Goal: Task Accomplishment & Management: Complete application form

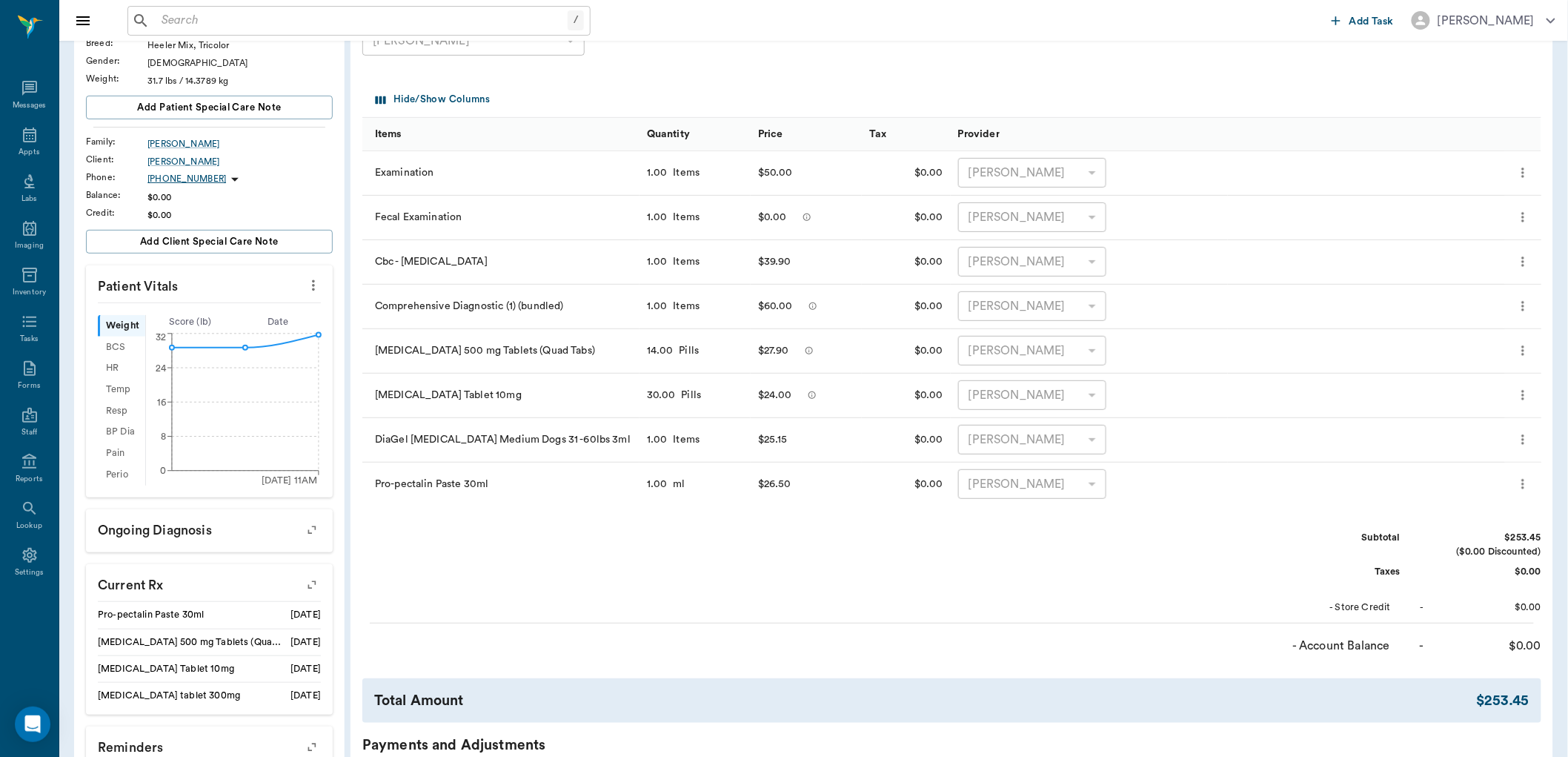
scroll to position [165, 0]
click at [209, 17] on input "text" at bounding box center [362, 20] width 412 height 20
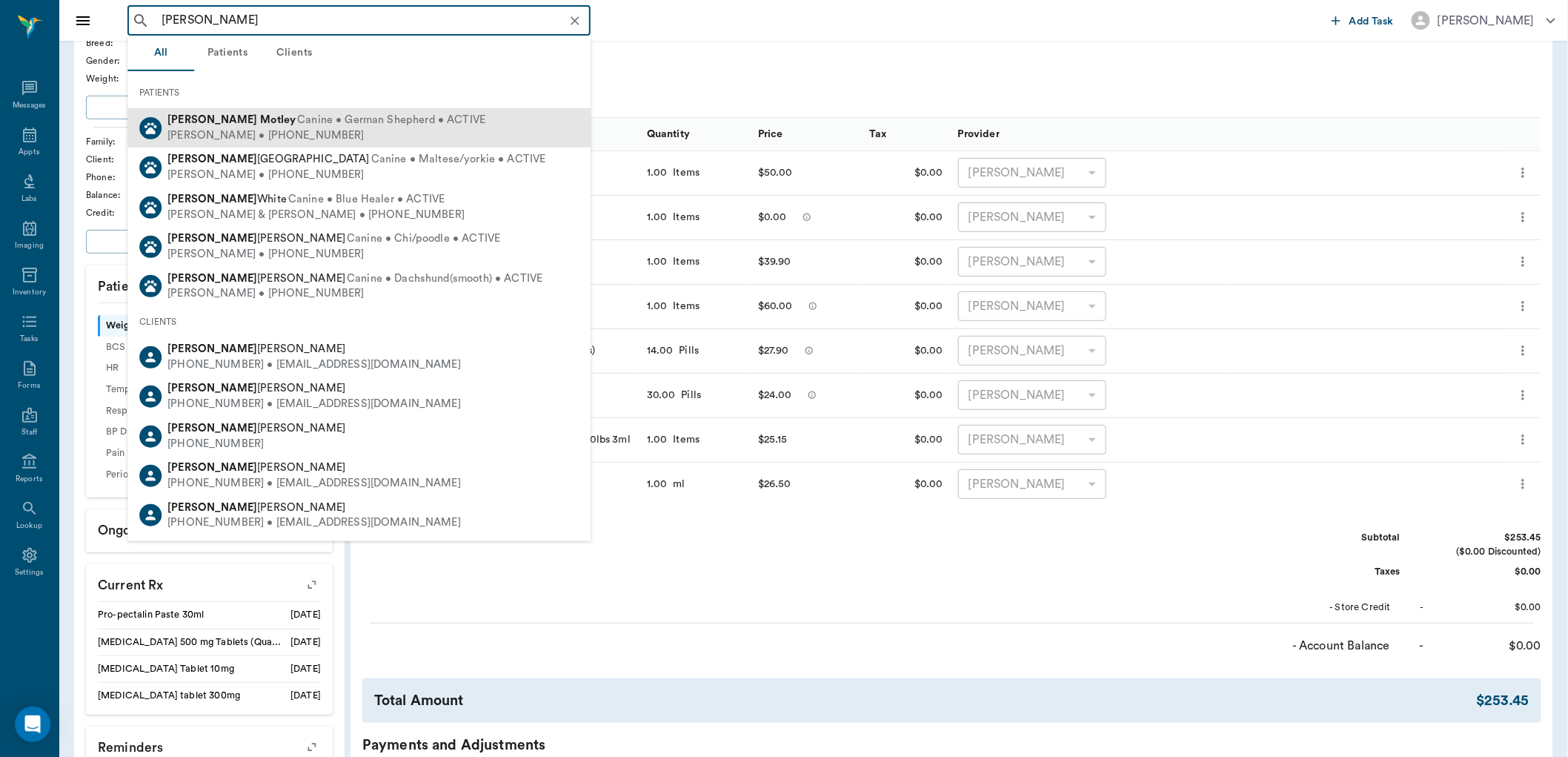
click at [260, 117] on b "Motley" at bounding box center [278, 120] width 36 height 11
type input "[PERSON_NAME]"
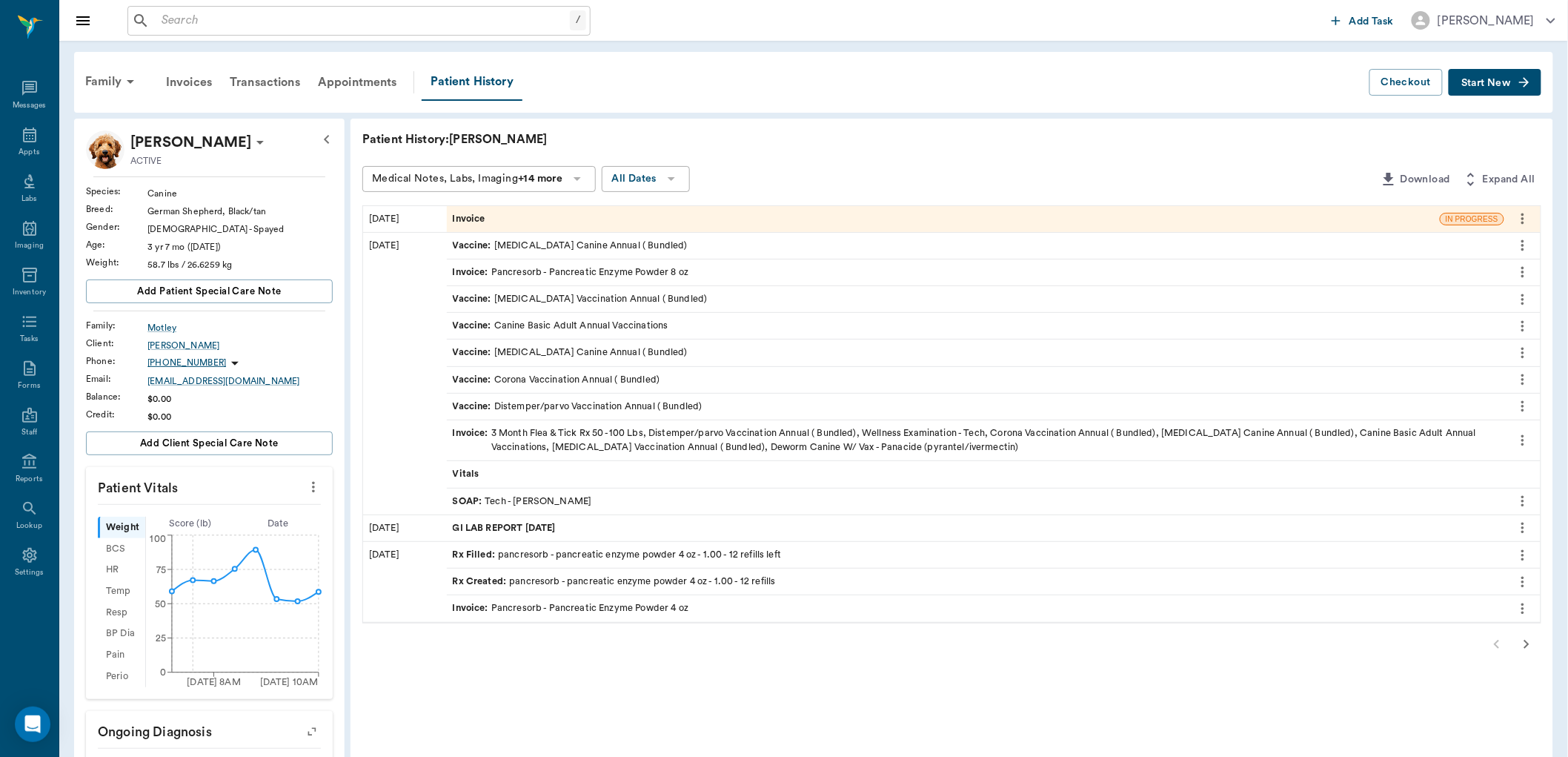
click at [480, 554] on span "Rx Filled :" at bounding box center [476, 554] width 46 height 14
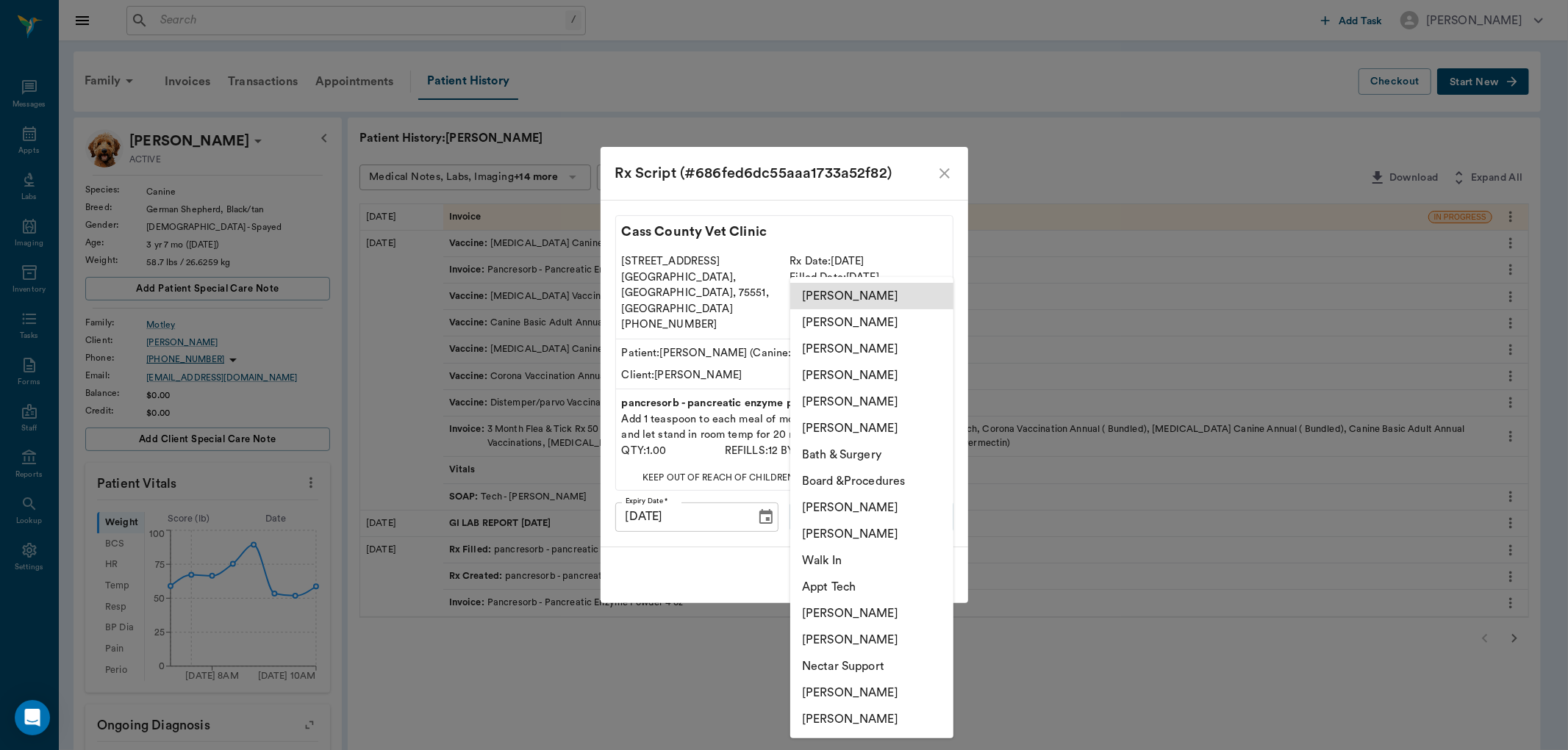
click at [893, 505] on body "/ ​ Add Task [PERSON_NAME] Nectar Messages Appts Labs Imaging Inventory Tasks F…" at bounding box center [784, 601] width 1568 height 1203
click at [863, 715] on li "[PERSON_NAME]" at bounding box center [872, 719] width 163 height 27
type input "6899ea08ed37b777db10de45"
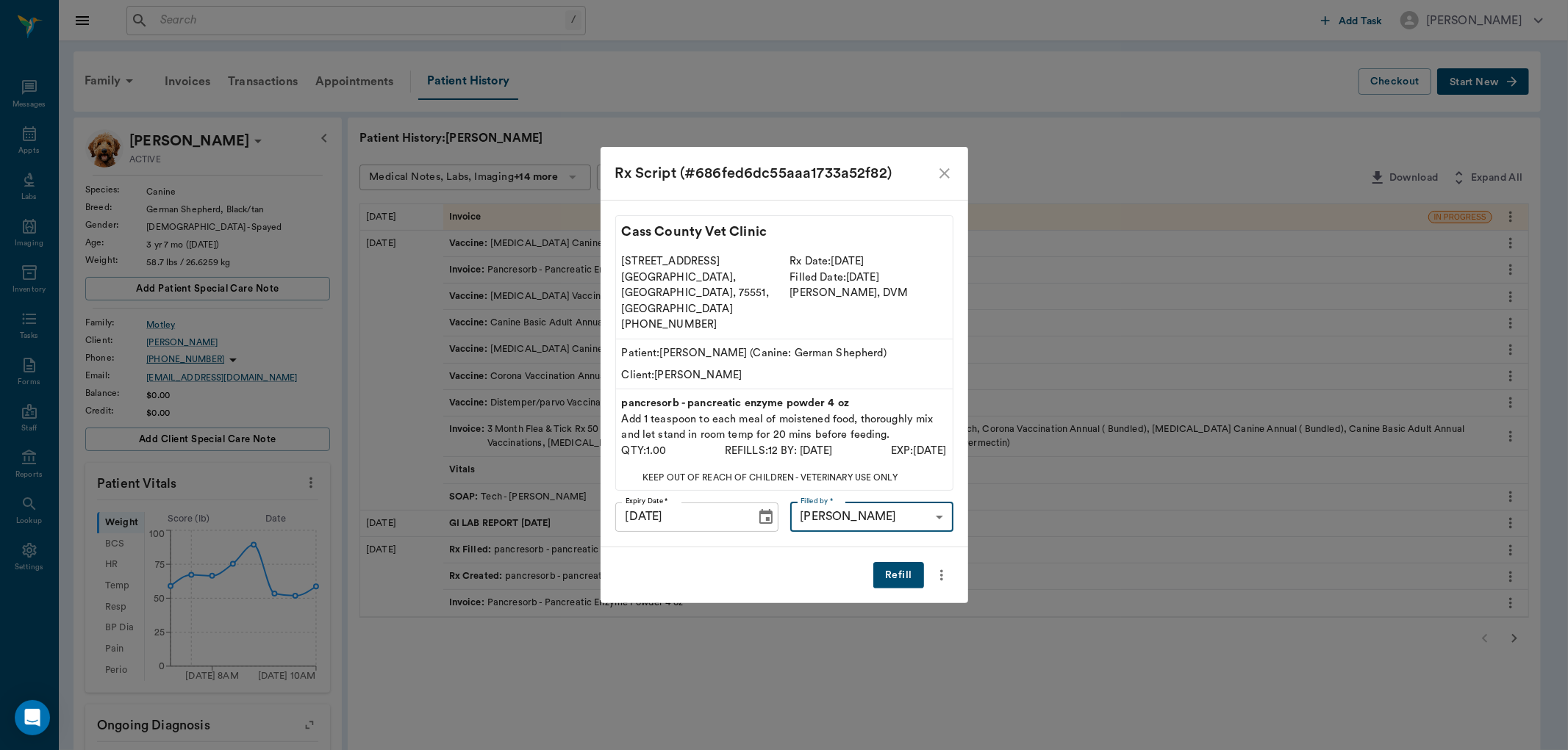
click at [904, 562] on button "Refill" at bounding box center [898, 576] width 50 height 27
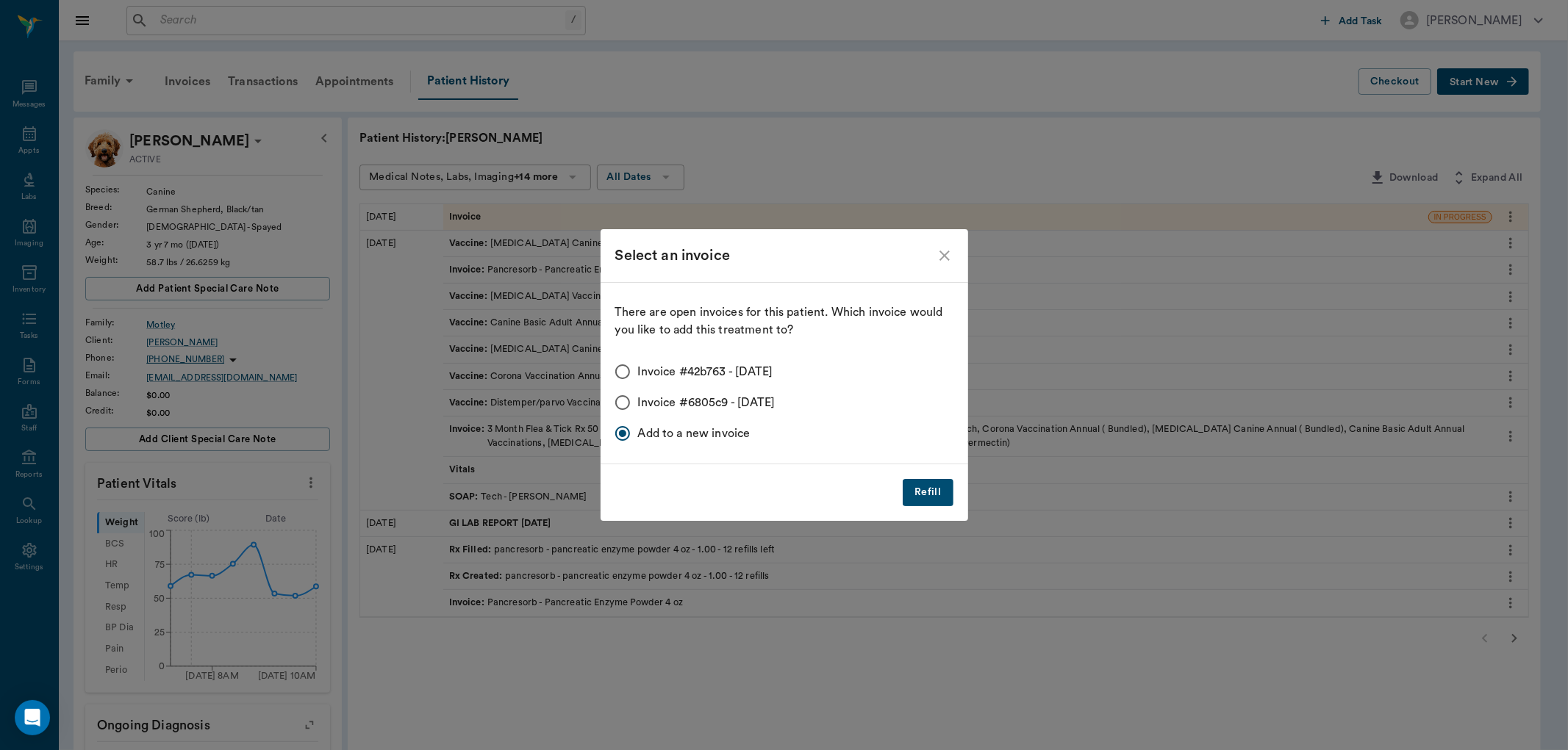
click at [621, 375] on input "Invoice #42b763 - [DATE]" at bounding box center [623, 371] width 31 height 31
radio input "true"
click at [941, 493] on button "Refill" at bounding box center [927, 492] width 50 height 27
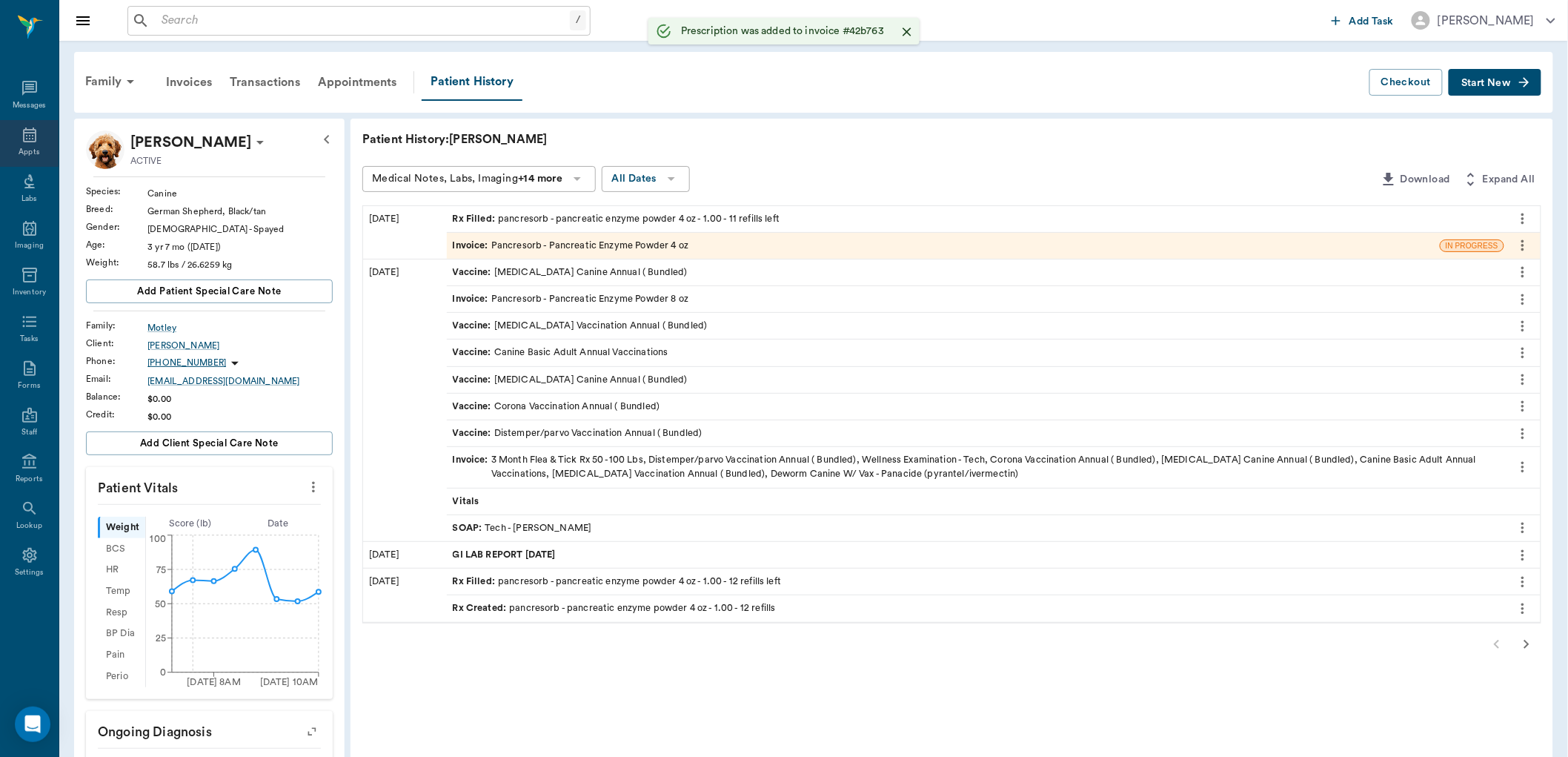
click at [36, 130] on icon at bounding box center [29, 135] width 18 height 18
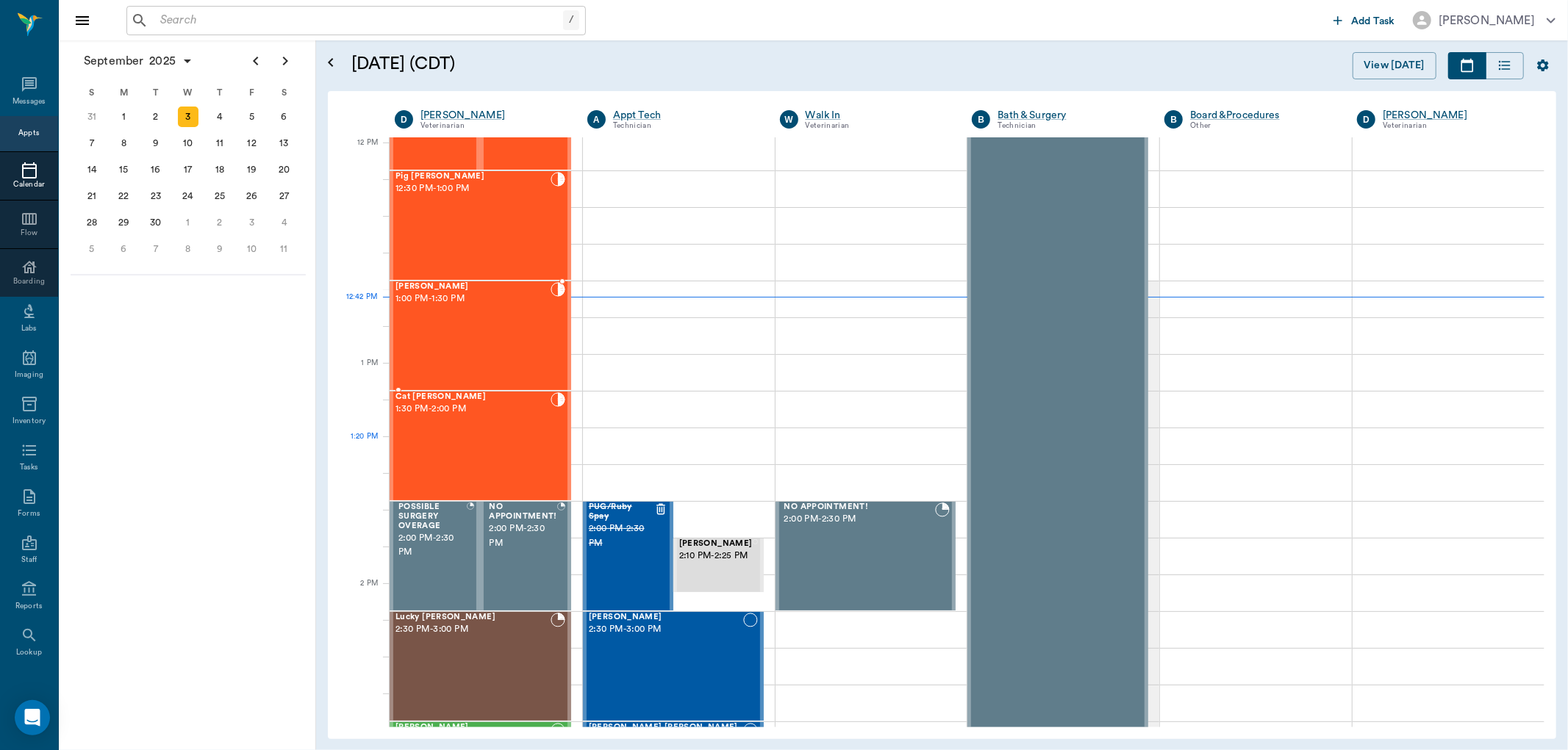
scroll to position [638, 0]
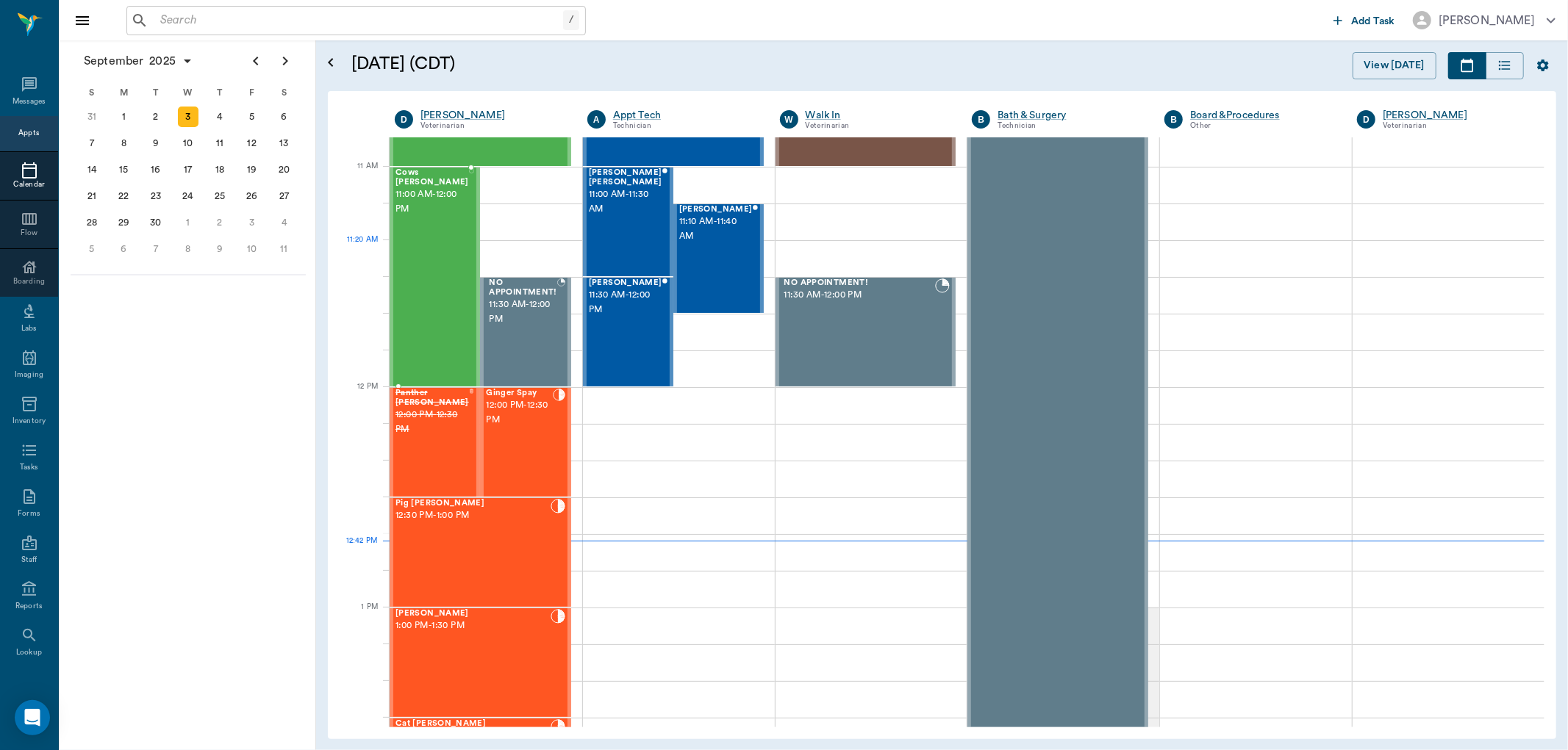
click at [420, 258] on div "Cows [PERSON_NAME] 11:00 AM - 12:00 PM" at bounding box center [432, 276] width 74 height 217
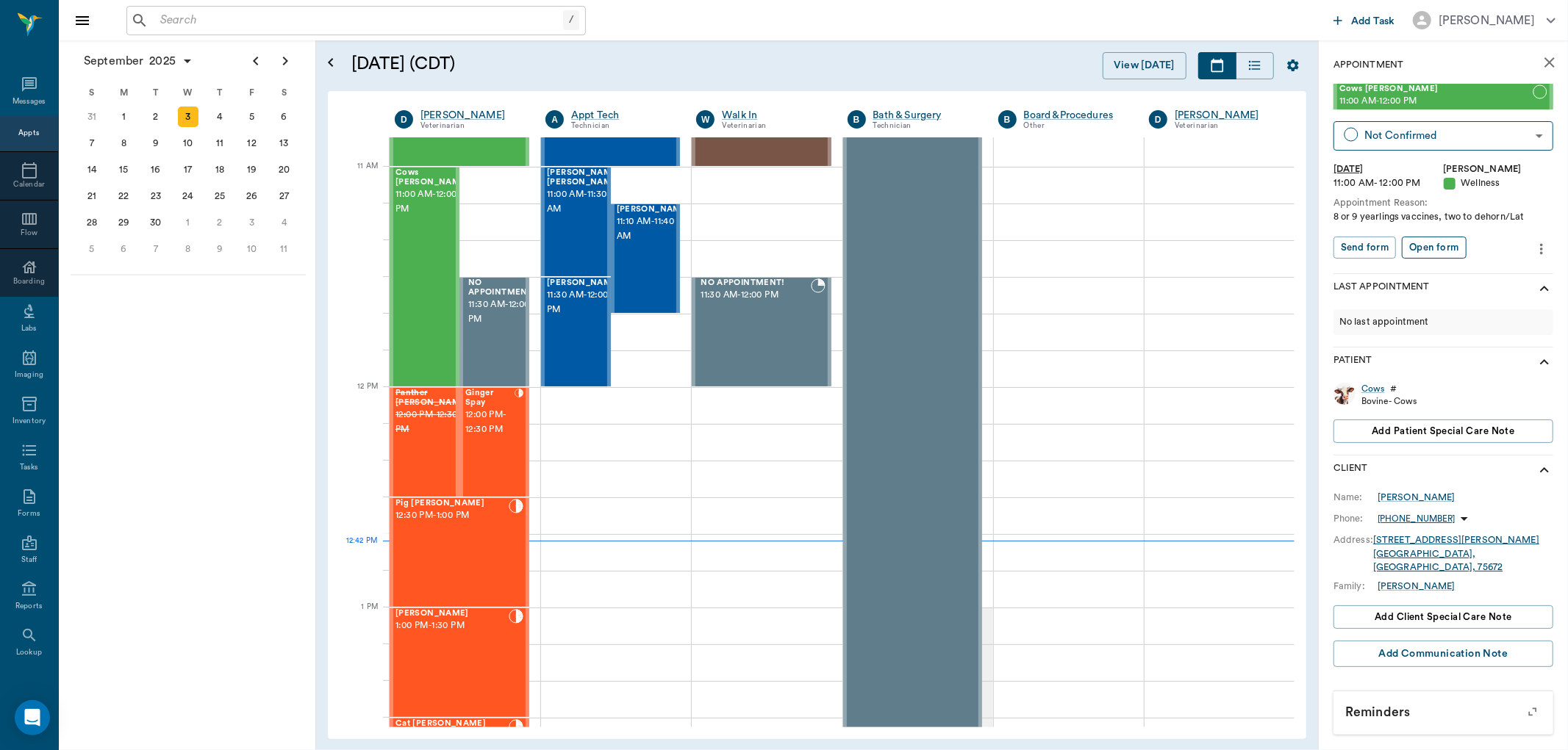
click at [1431, 248] on button "Open form" at bounding box center [1433, 248] width 64 height 23
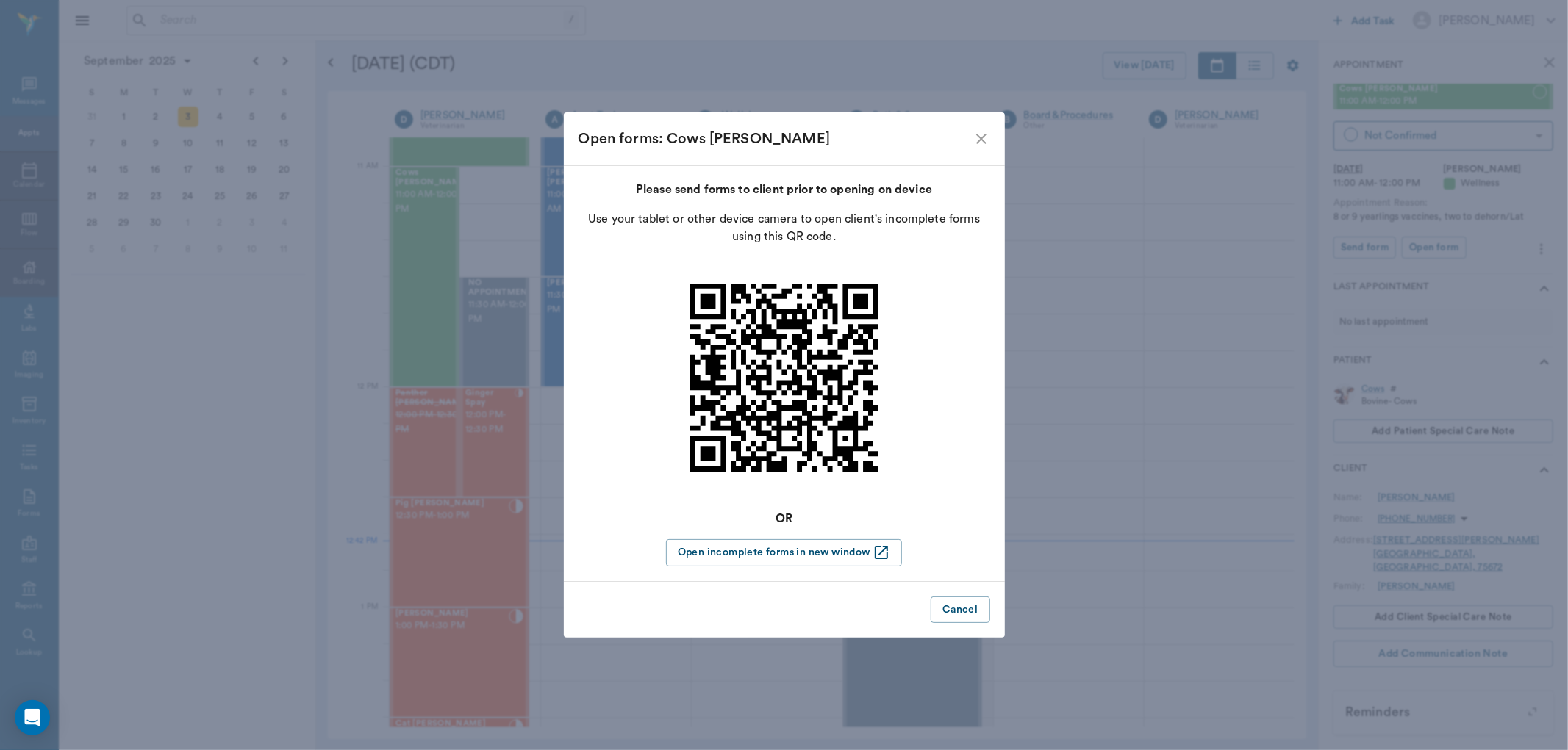
click at [1383, 180] on div "Open forms: Cows [PERSON_NAME] Please send forms to client prior to opening on …" at bounding box center [784, 375] width 1568 height 750
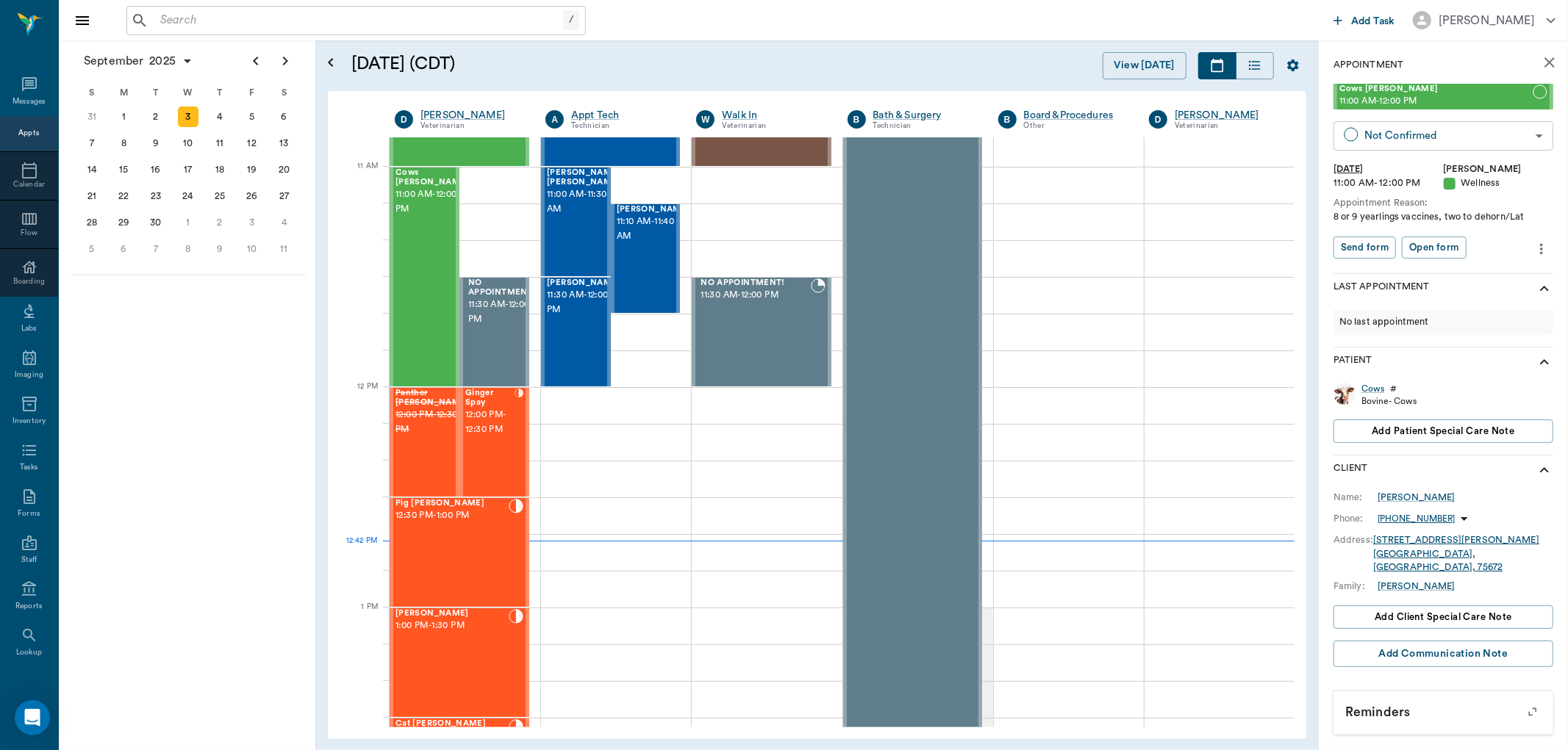
click at [1438, 140] on body "/ ​ Add Task [PERSON_NAME] Nectar Messages Appts Calendar Flow Boarding Labs Im…" at bounding box center [784, 375] width 1568 height 750
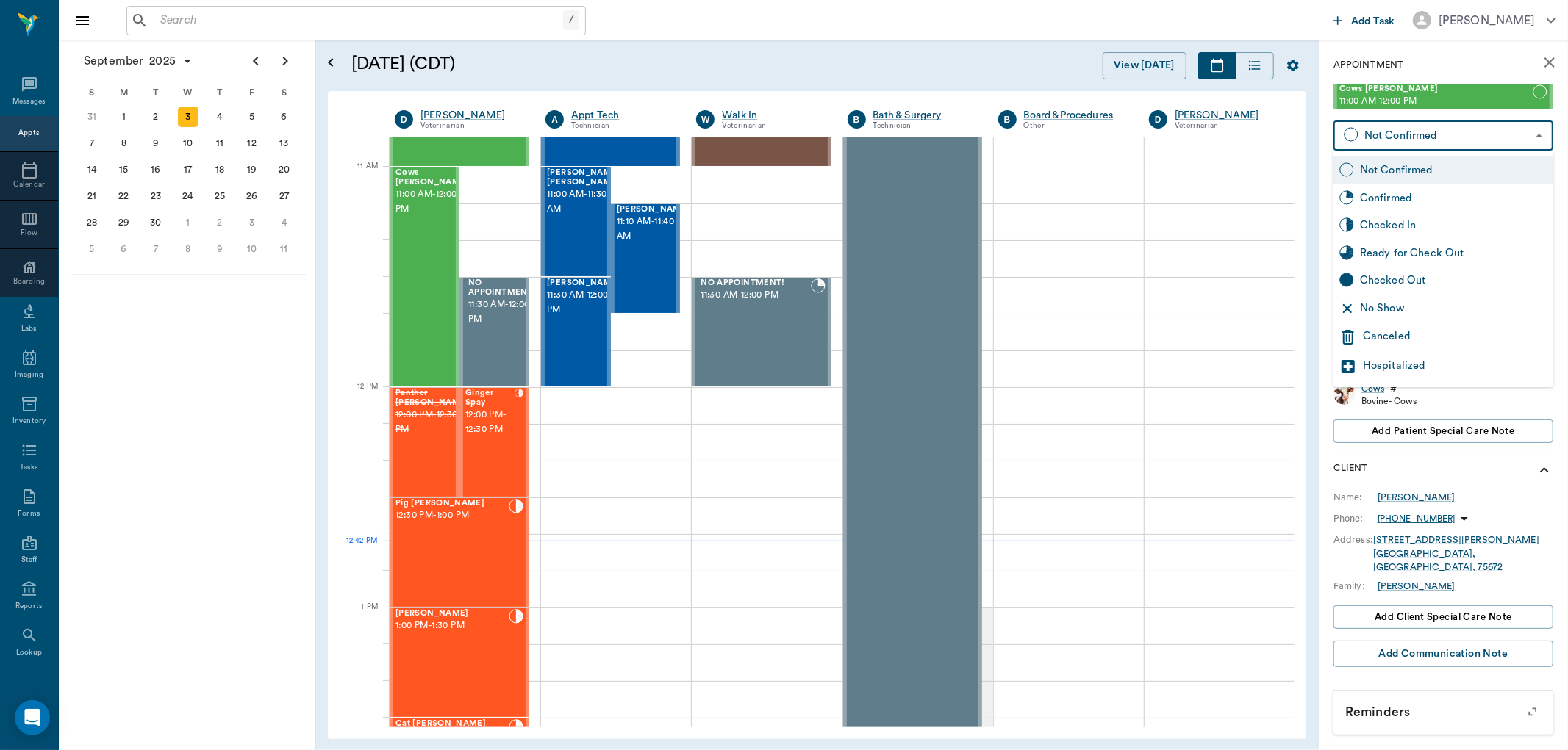
click at [1415, 225] on div "Checked In" at bounding box center [1453, 225] width 187 height 16
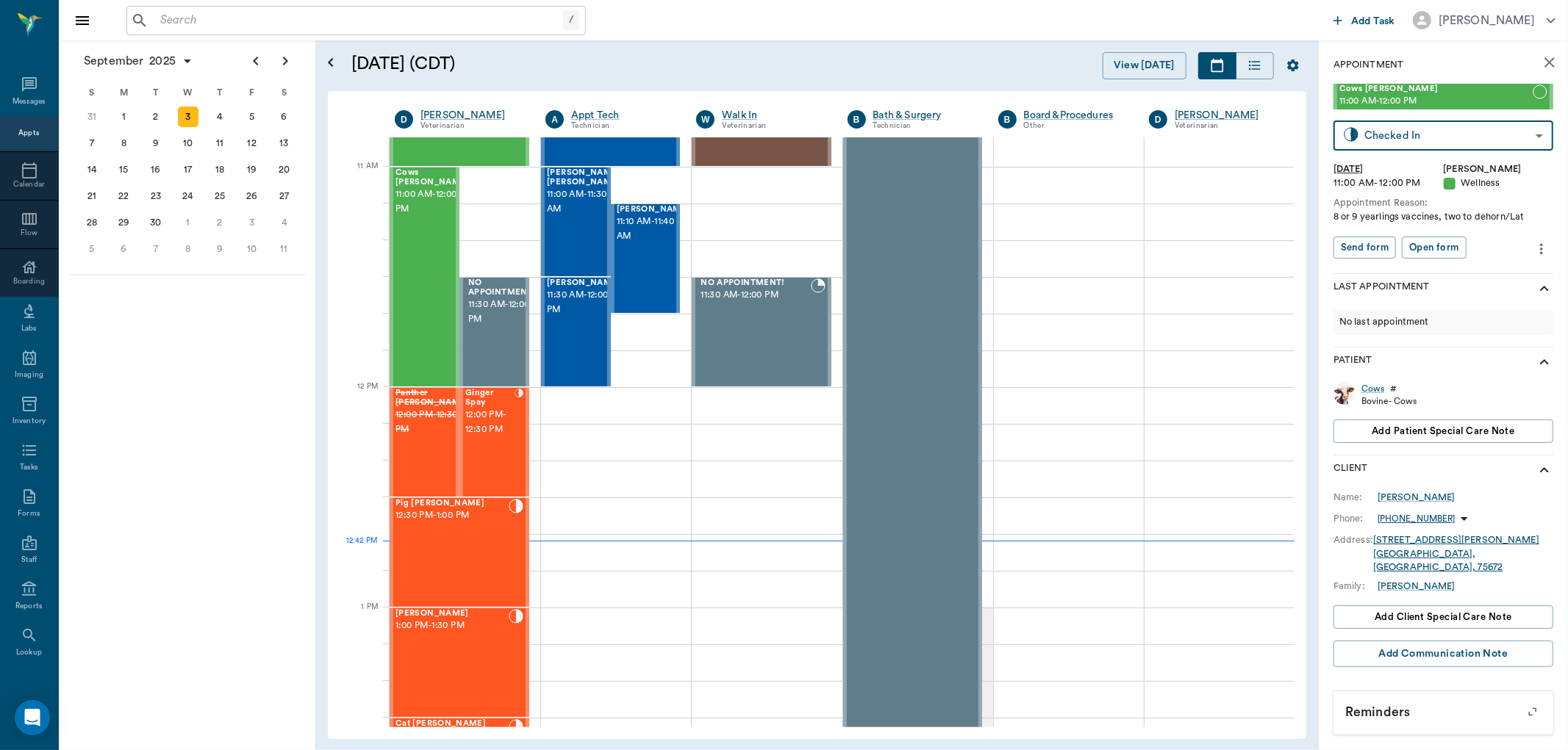
type input "CHECKED_IN"
click at [1498, 241] on body "/ ​ Add Task [PERSON_NAME] Nectar Messages Appts Calendar Flow Boarding Labs Im…" at bounding box center [784, 375] width 1568 height 750
click at [1481, 269] on button "Start SOAP" at bounding box center [1471, 277] width 50 height 17
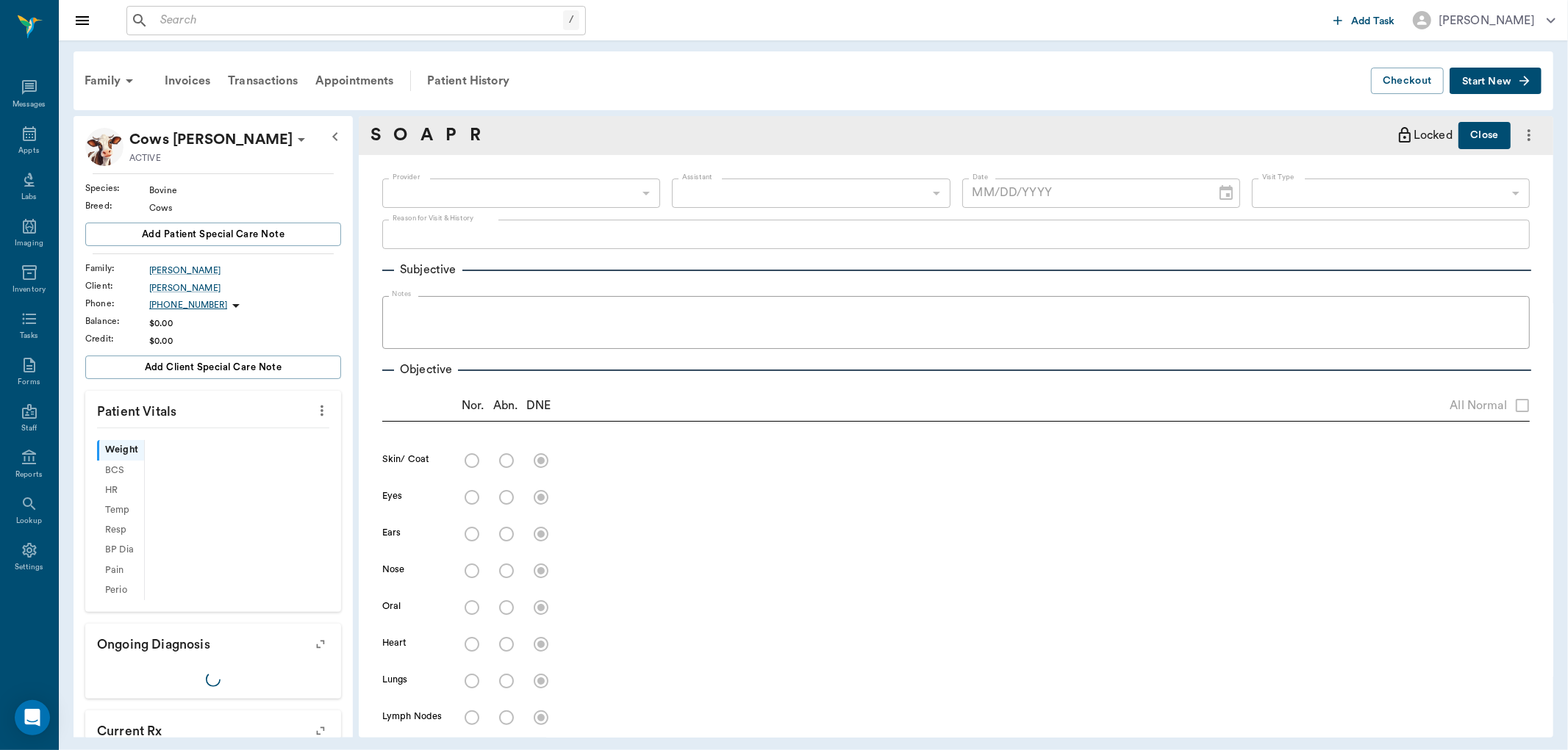
click at [606, 196] on div "​" at bounding box center [521, 193] width 278 height 29
click at [645, 196] on div "​" at bounding box center [521, 193] width 278 height 29
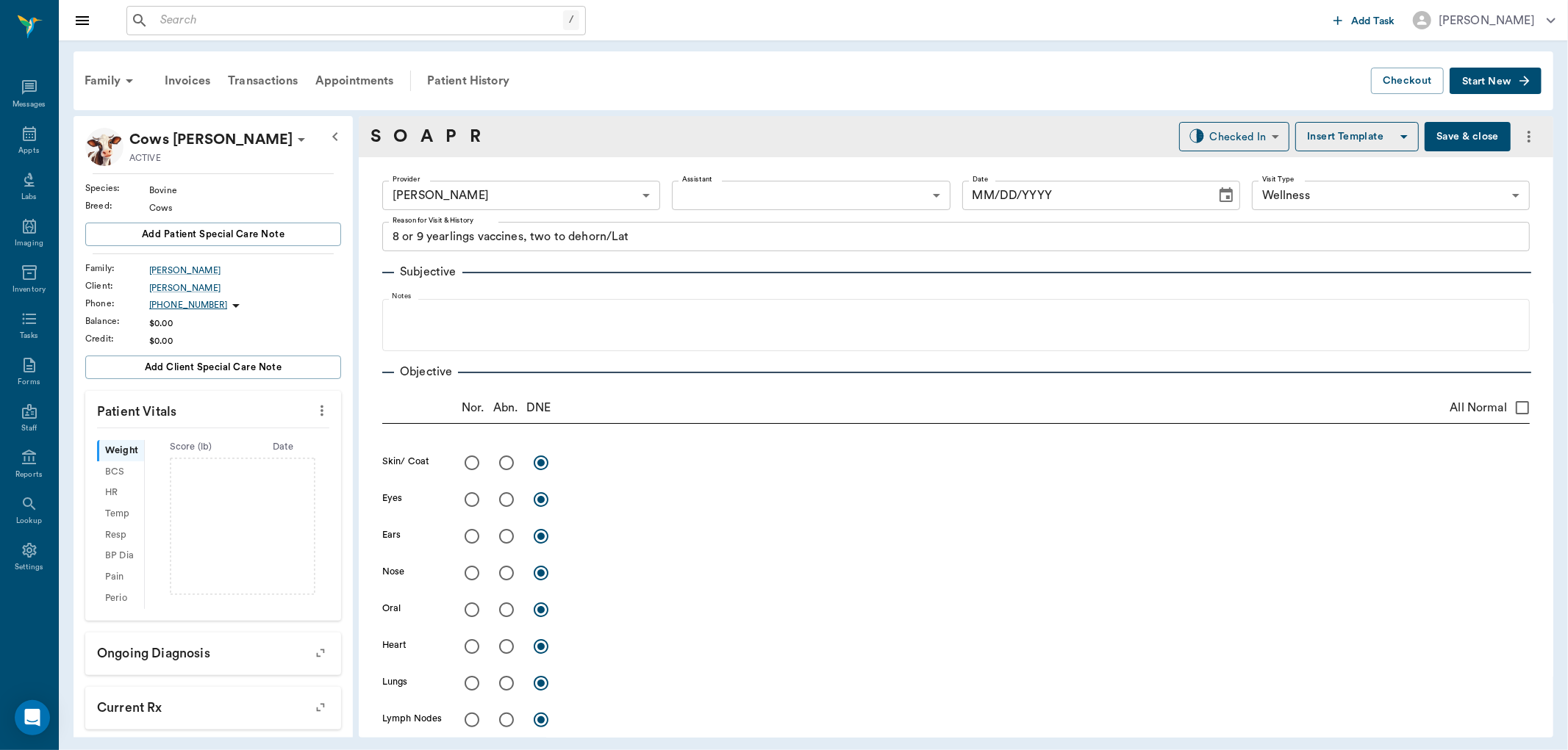
type input "63ec2f075fda476ae8351a4d"
type input "65d2be4f46e3a538d89b8c14"
type textarea "8 or 9 yearlings vaccines, two to dehorn/Lat"
type input "[DATE]"
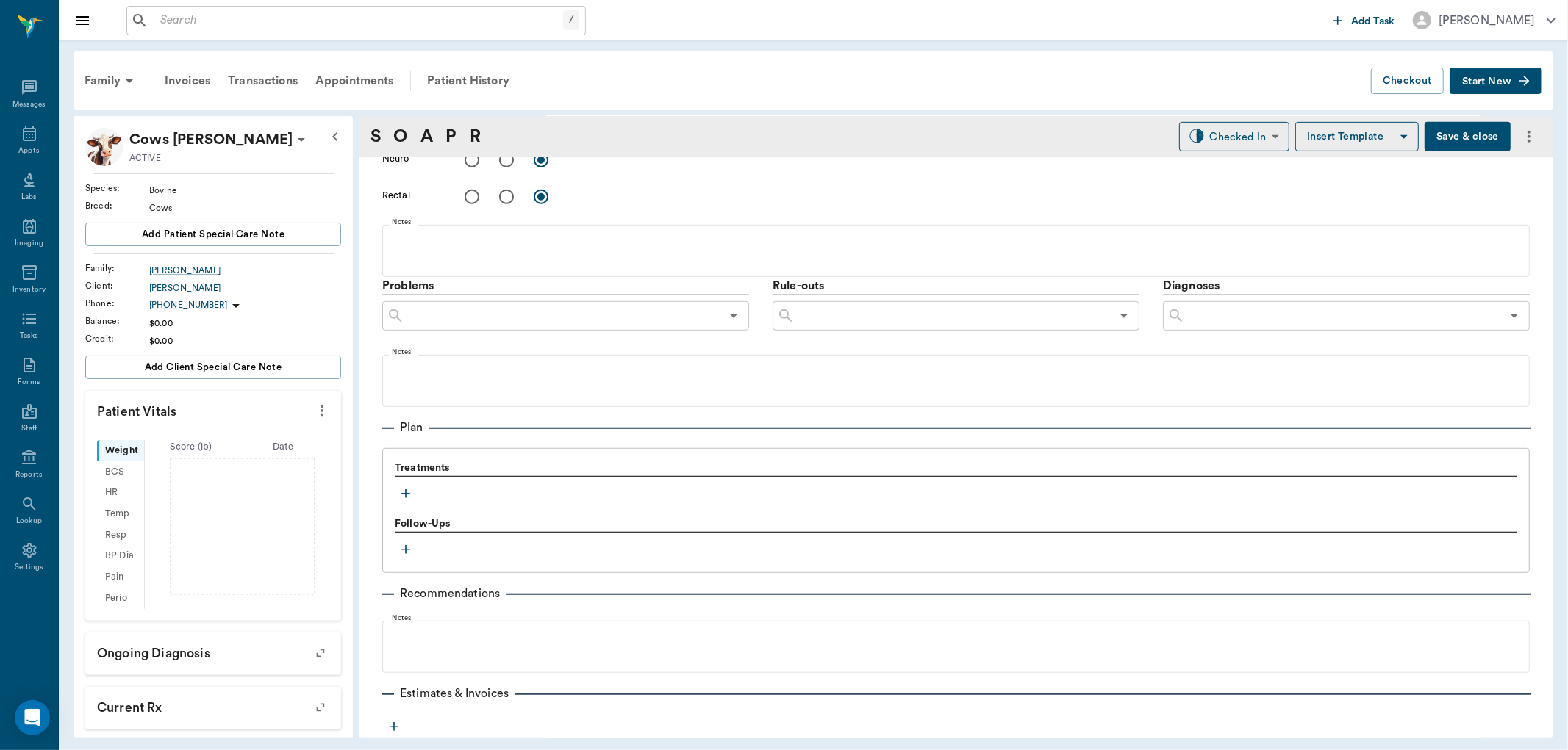
scroll to position [776, 0]
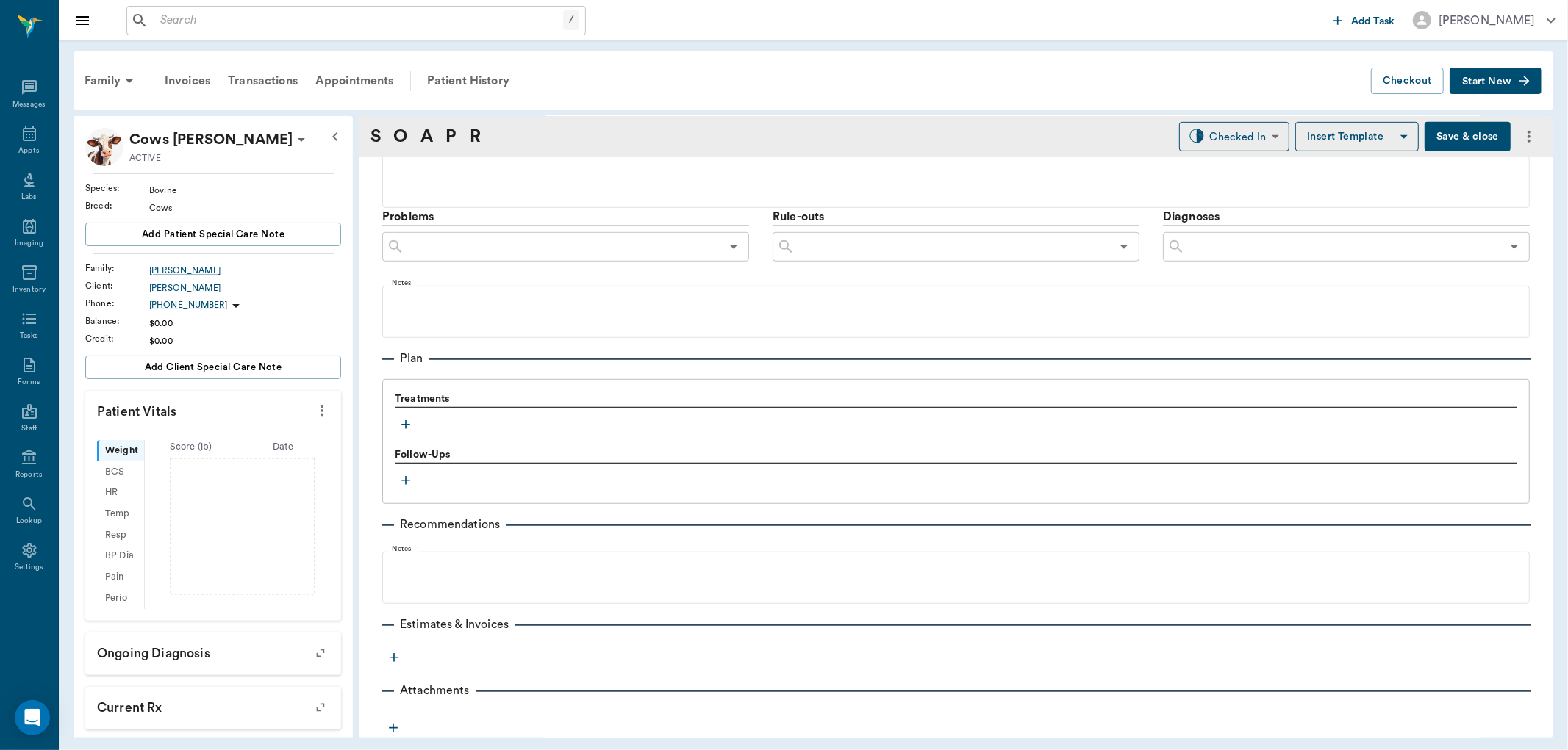
click at [402, 425] on icon "button" at bounding box center [406, 425] width 15 height 15
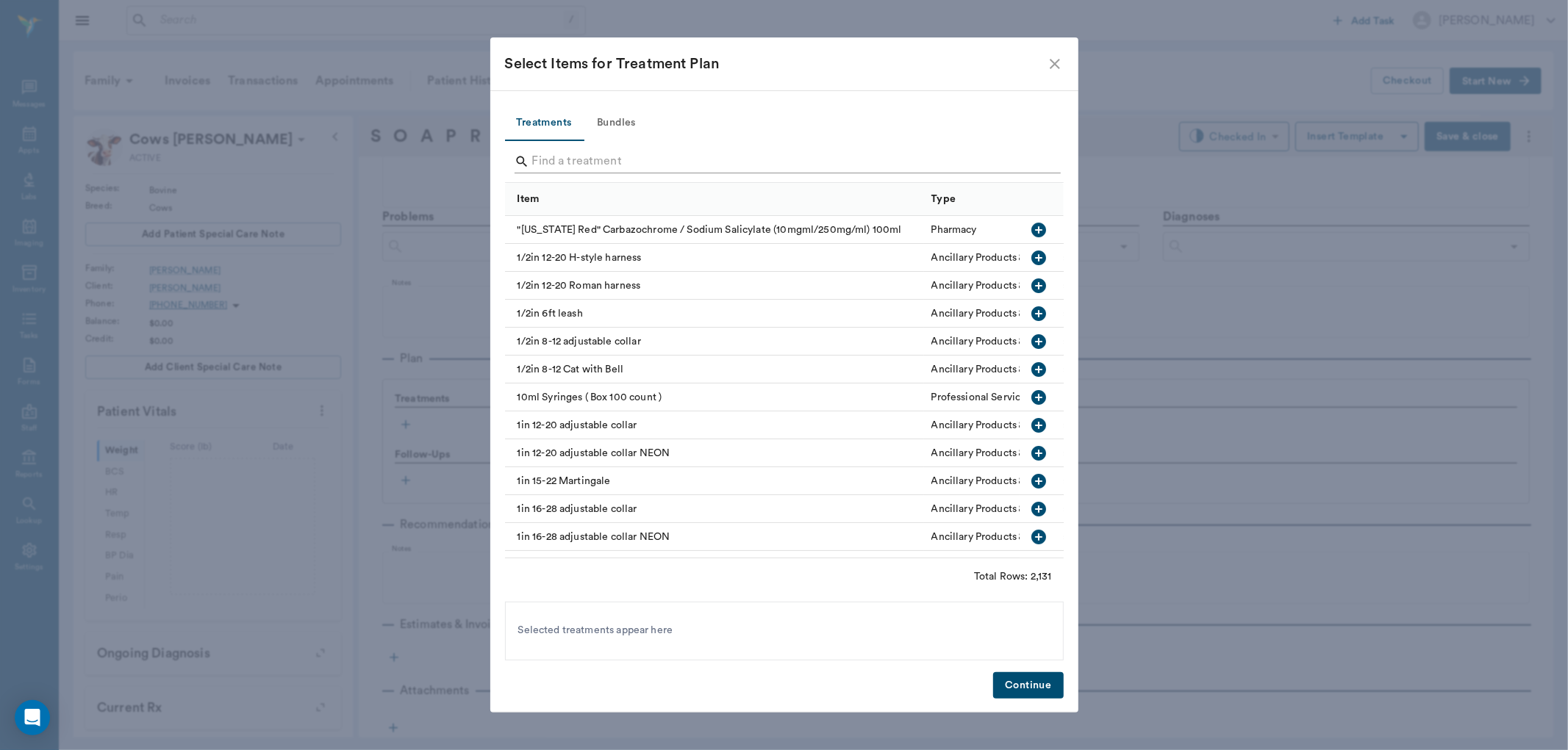
click at [540, 166] on input "Search" at bounding box center [785, 161] width 507 height 23
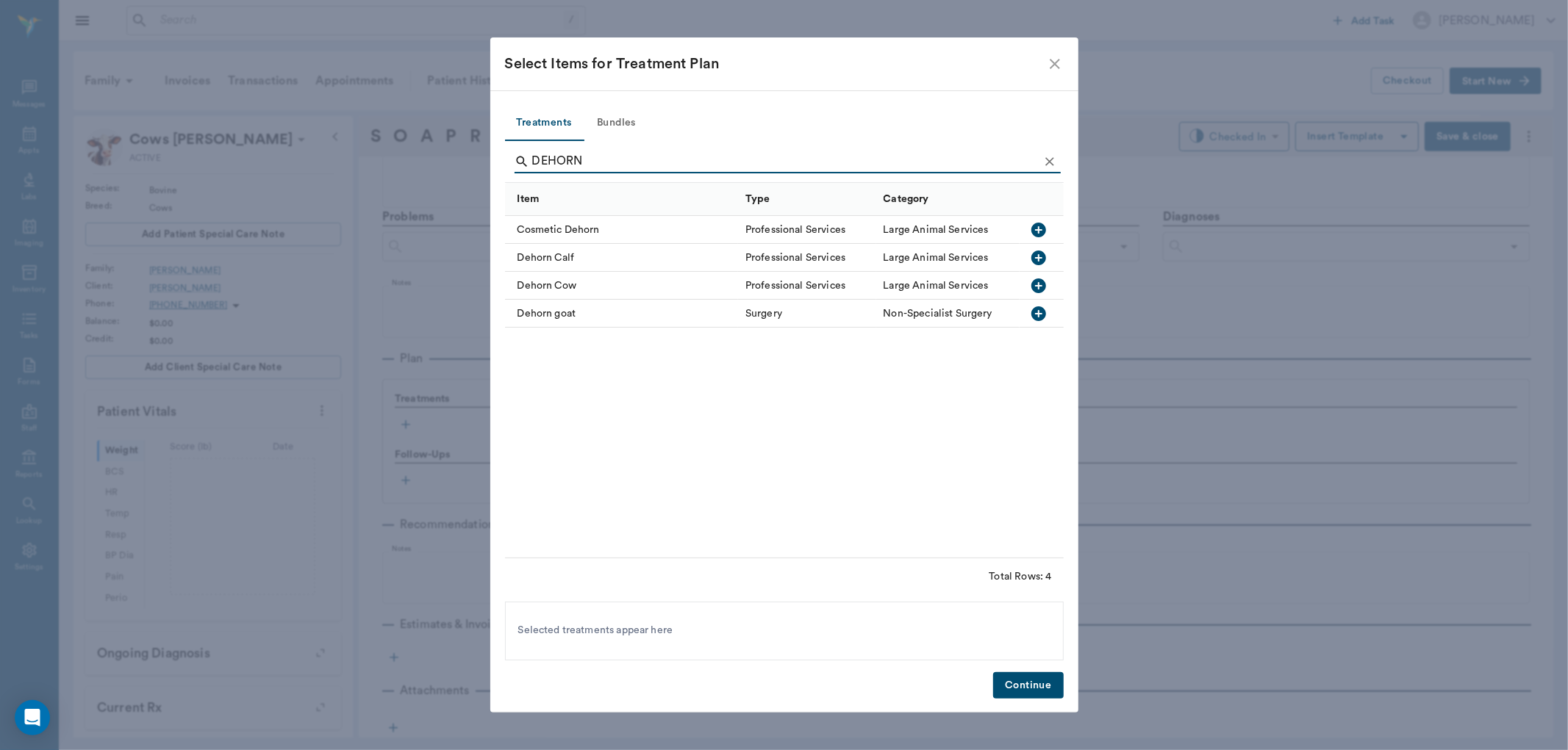
click at [1039, 257] on icon "button" at bounding box center [1039, 258] width 18 height 18
click at [1040, 282] on icon "button" at bounding box center [1039, 286] width 15 height 15
type input "D"
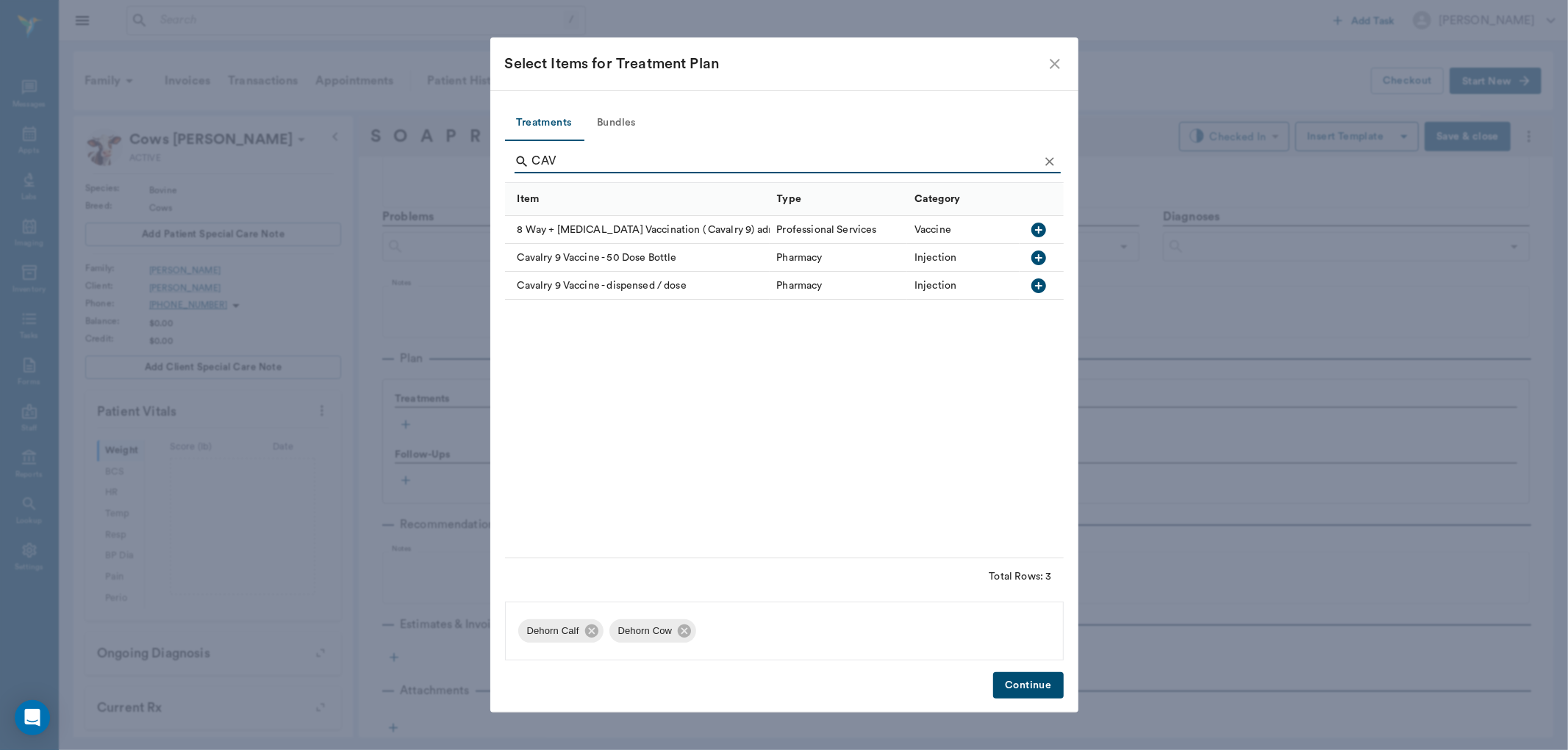
click at [1040, 232] on icon "button" at bounding box center [1039, 230] width 15 height 15
type input "C"
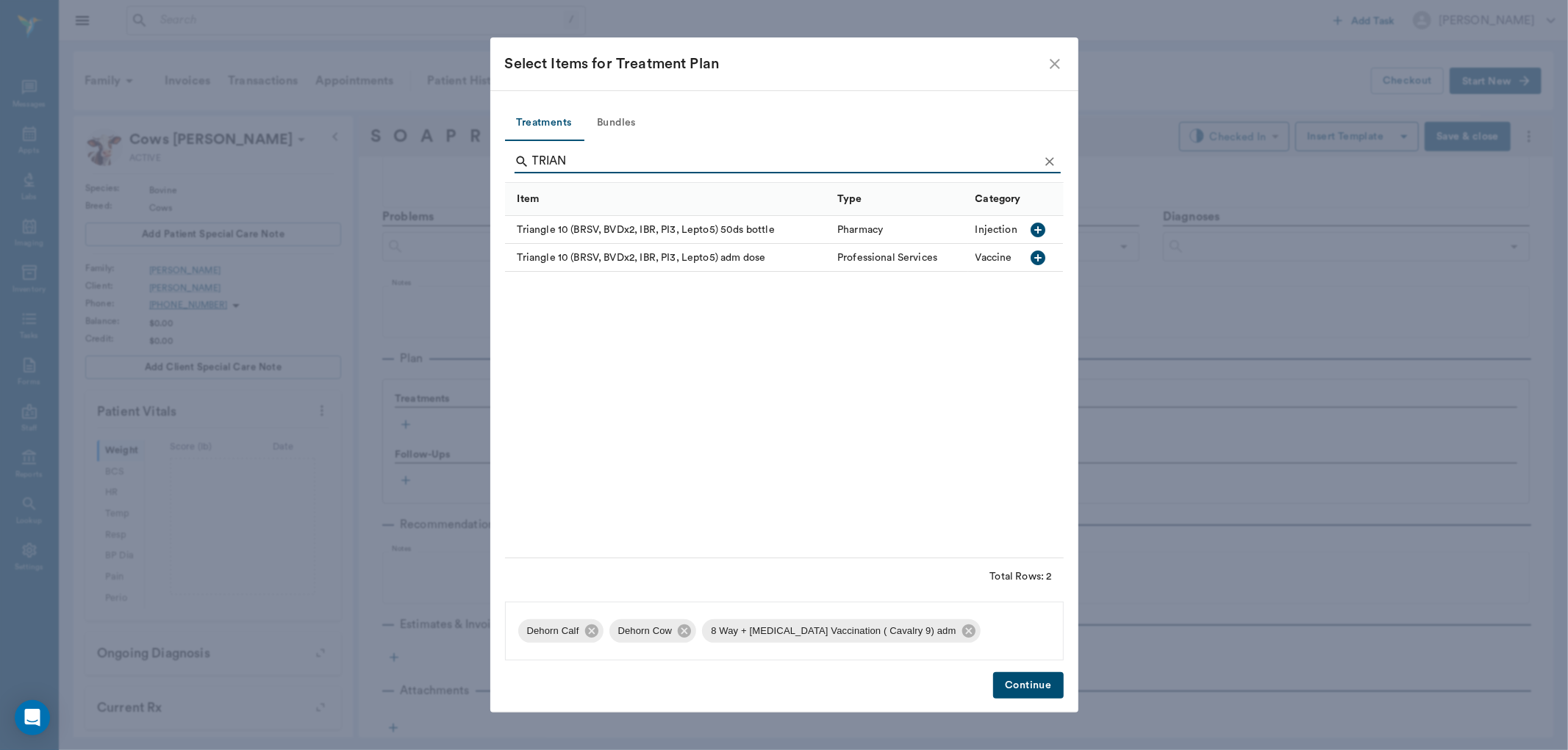
click at [1039, 256] on icon "button" at bounding box center [1039, 258] width 18 height 18
type input "T"
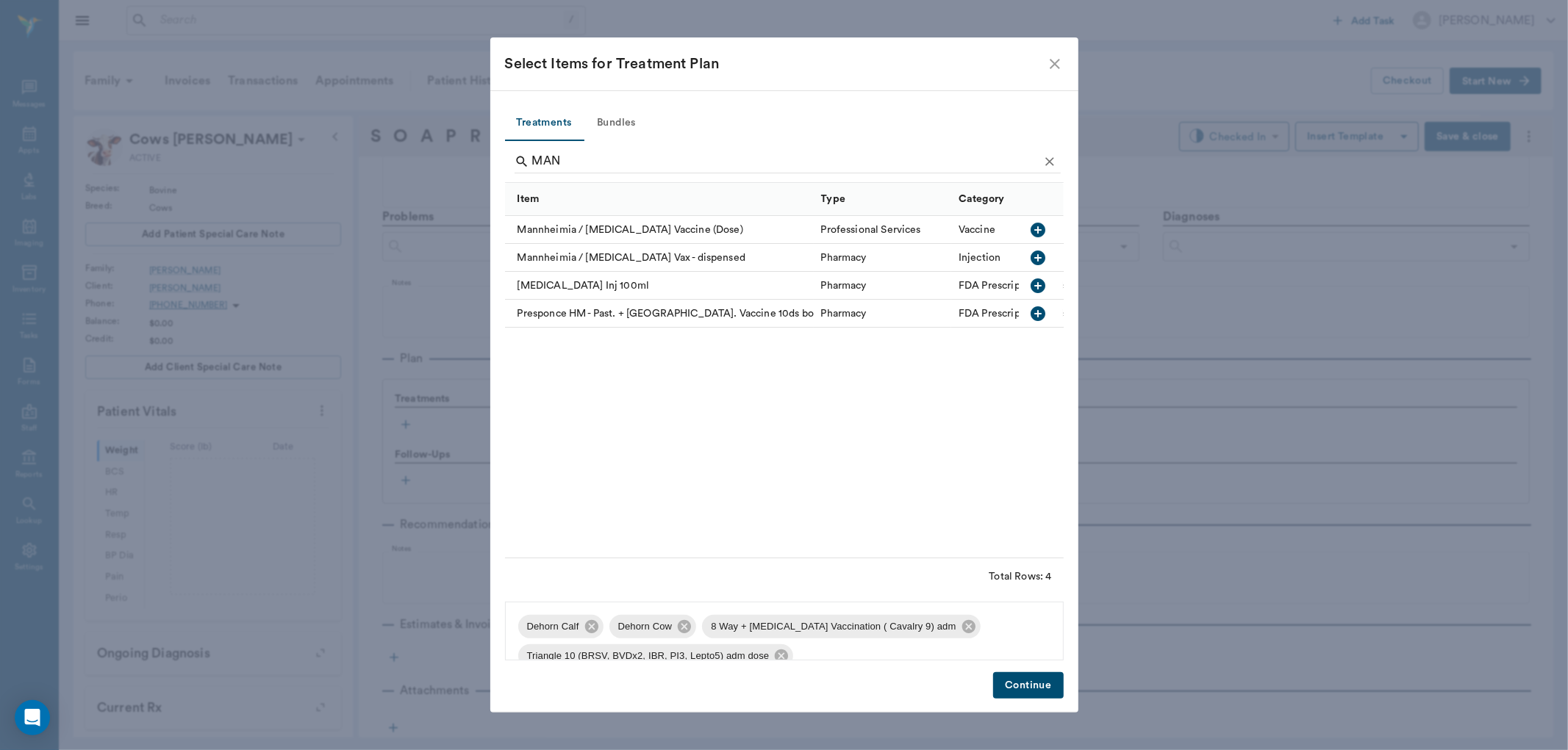
click at [1041, 230] on icon "button" at bounding box center [1039, 230] width 15 height 15
type input "M"
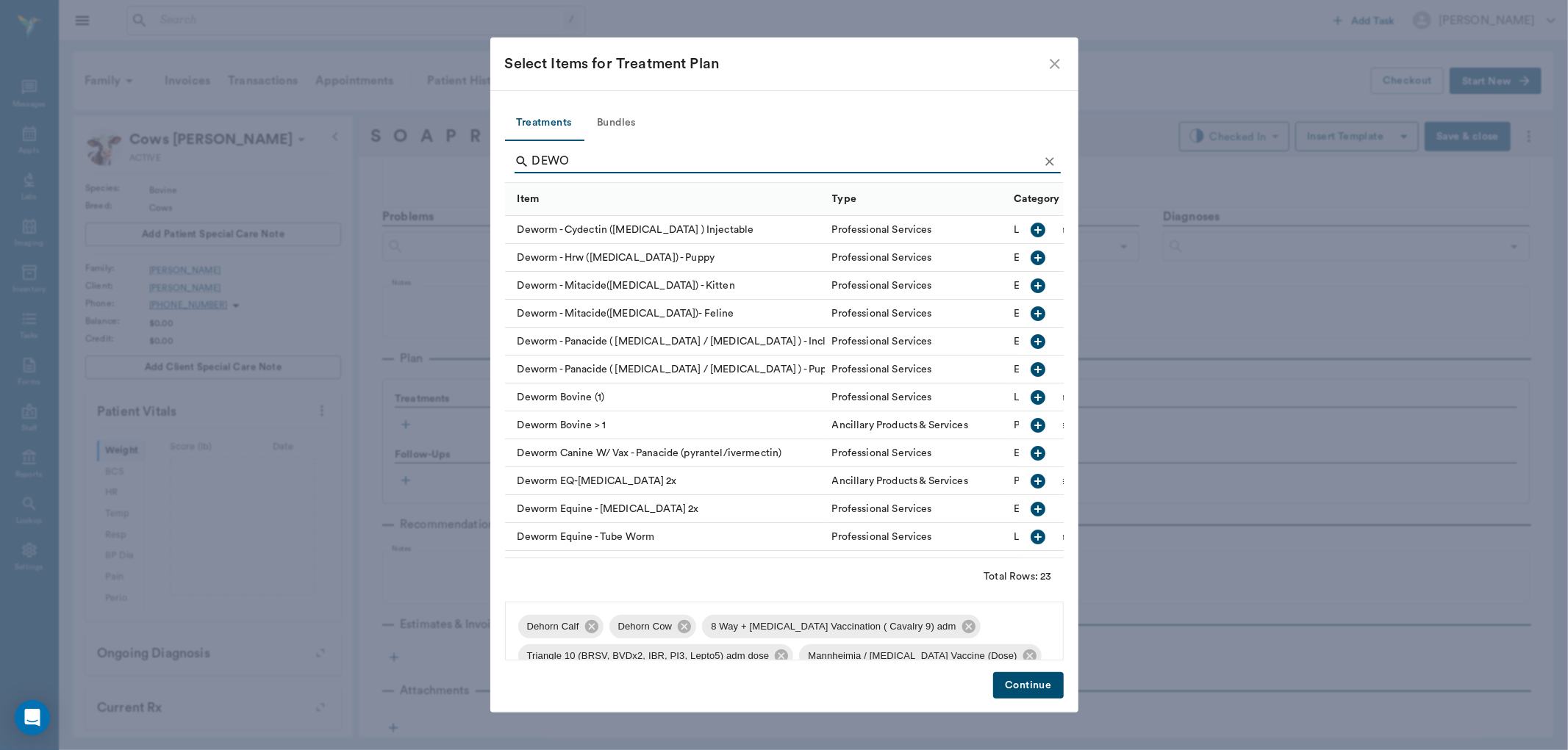
type input "DEWO"
click at [1030, 395] on icon "button" at bounding box center [1039, 397] width 18 height 18
click at [1032, 429] on icon "button" at bounding box center [1039, 425] width 15 height 15
click at [1034, 685] on button "Continue" at bounding box center [1028, 686] width 69 height 27
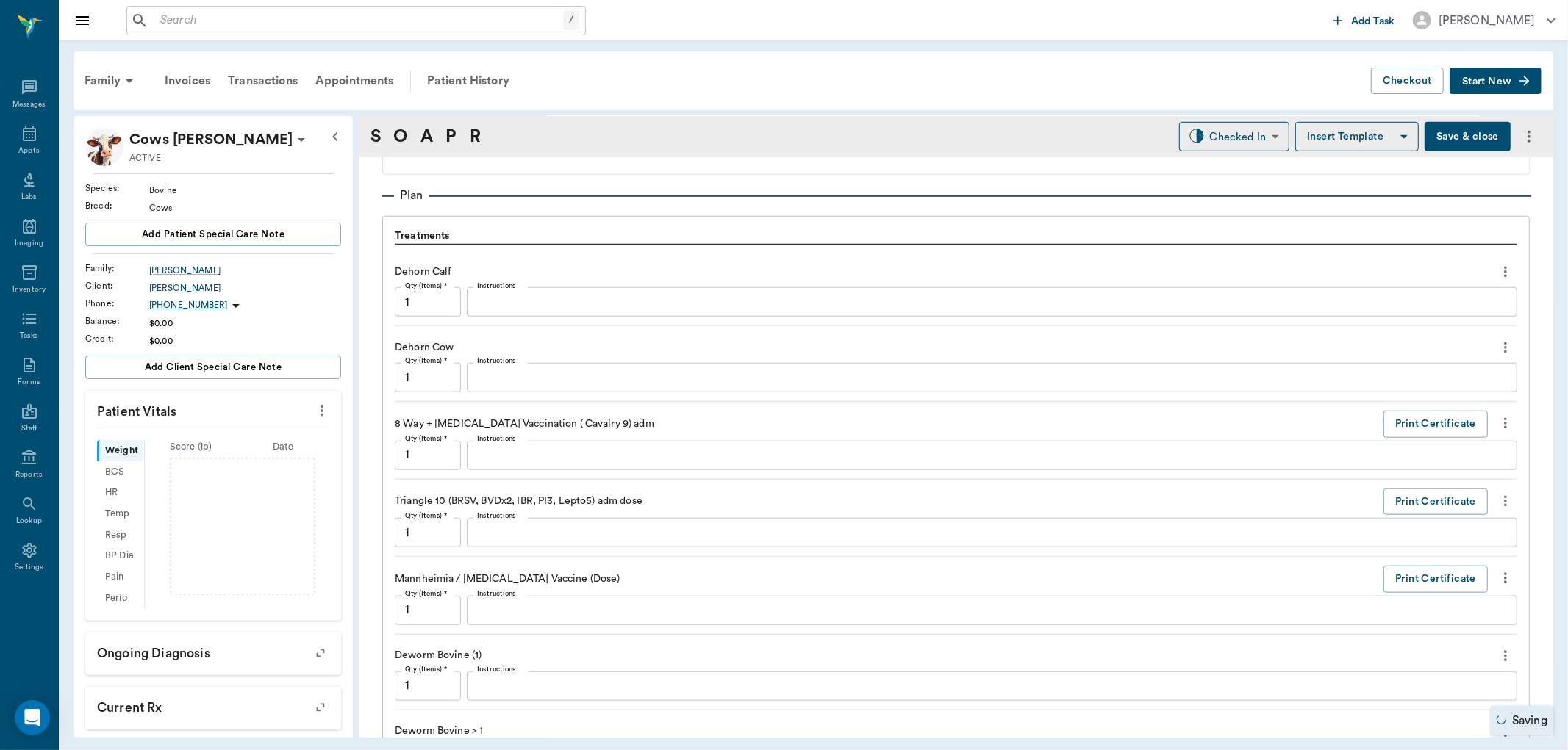
scroll to position [1184, 0]
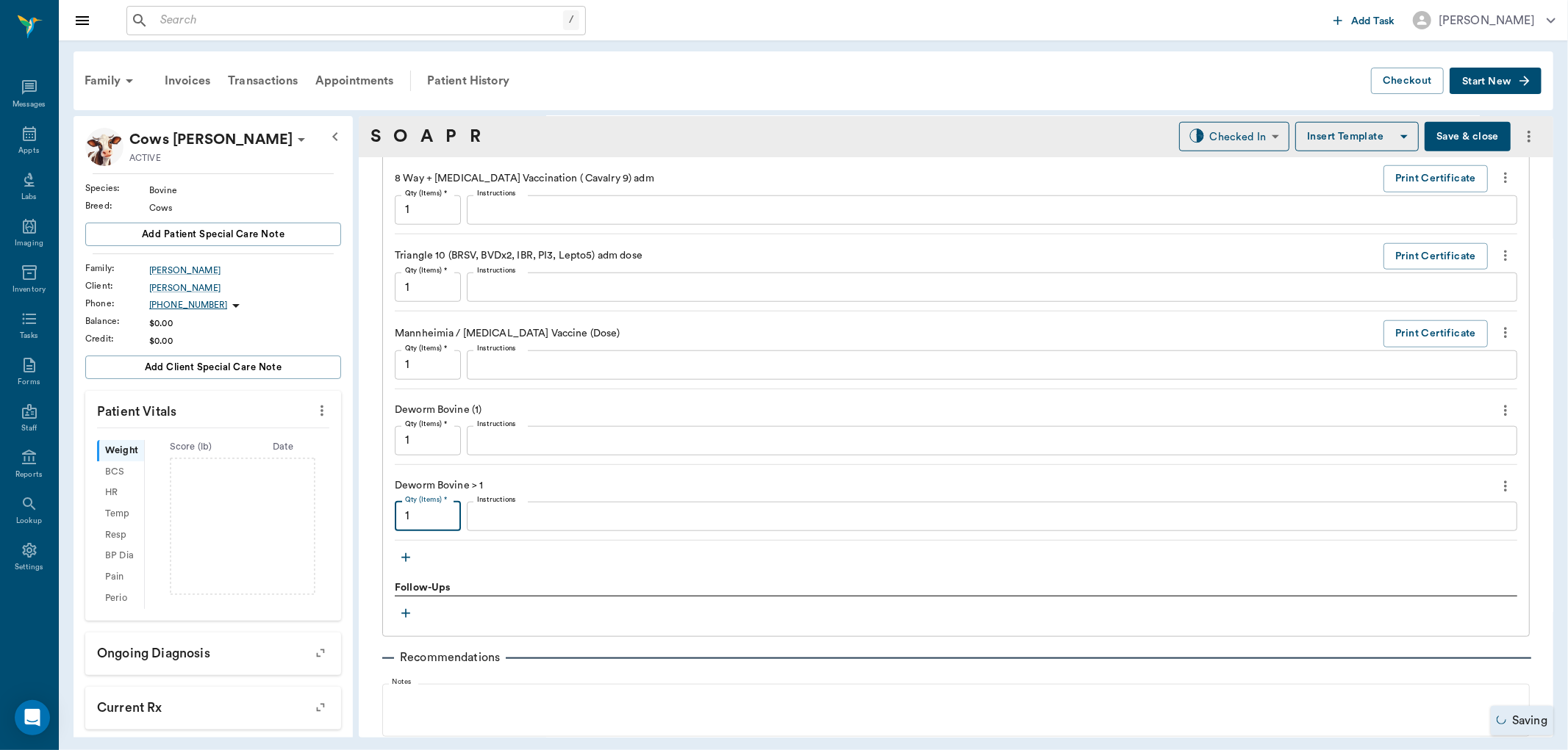
click at [441, 524] on input "1" at bounding box center [428, 516] width 66 height 29
type input "5"
click at [439, 375] on input "1" at bounding box center [428, 365] width 66 height 29
click at [439, 302] on div "Triangle 10 (BRSV, BVDx2, IBR, PI3, Lepto5) adm dose Print Certificate Qty (Ite…" at bounding box center [956, 278] width 1122 height 69
click at [439, 299] on input "1" at bounding box center [428, 287] width 66 height 29
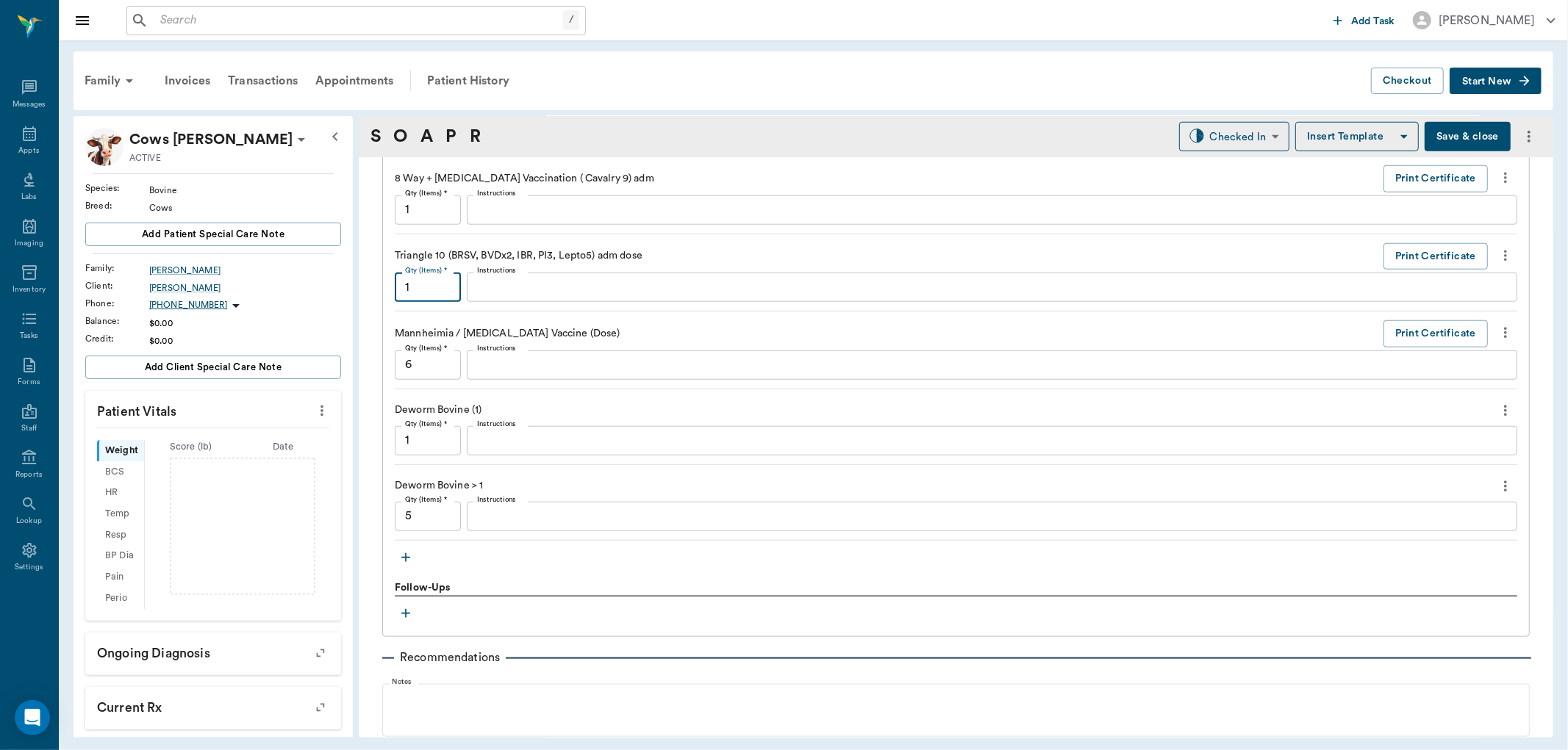
type input "1"
type input "6"
type input "1"
click at [432, 224] on input "1" at bounding box center [428, 210] width 66 height 29
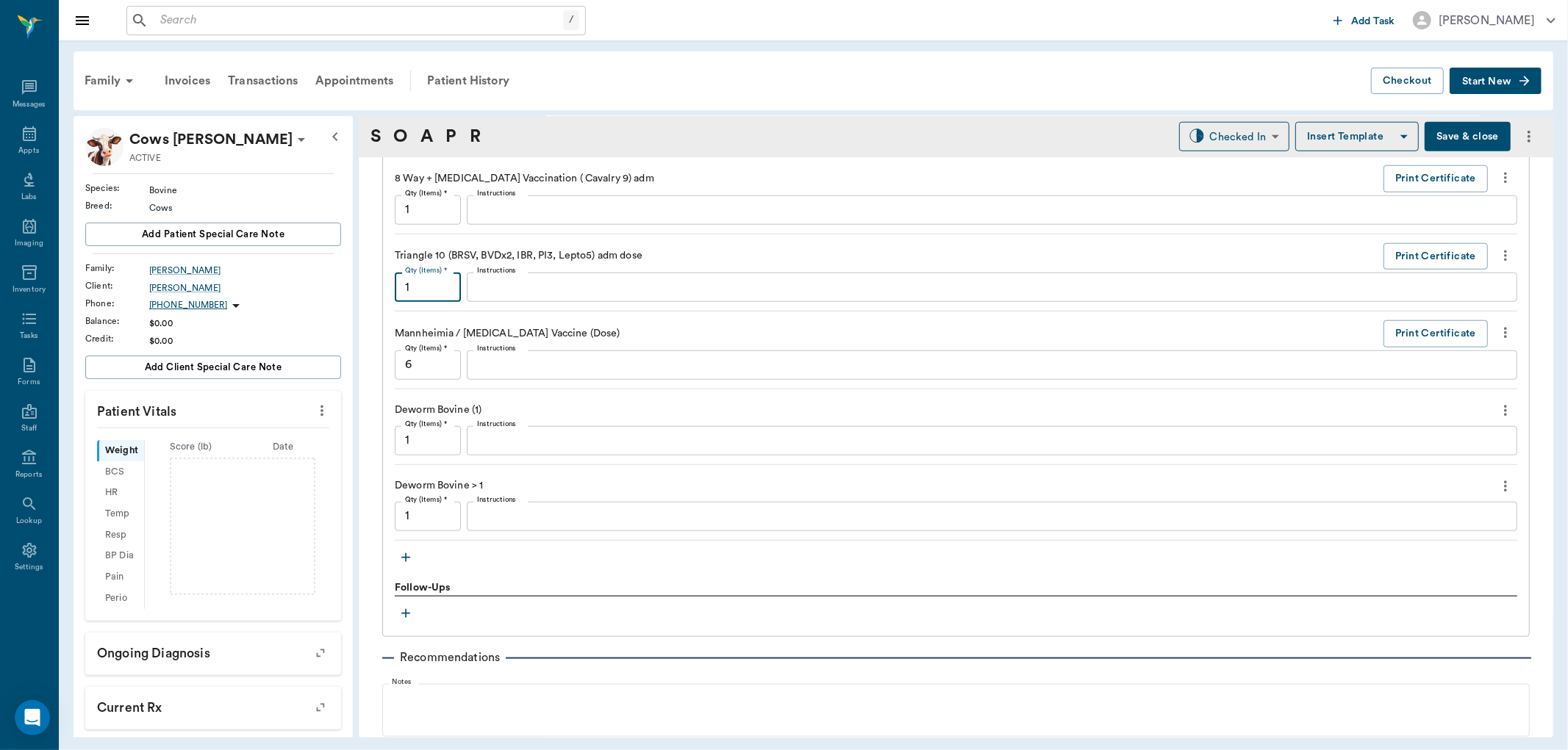
scroll to position [1103, 0]
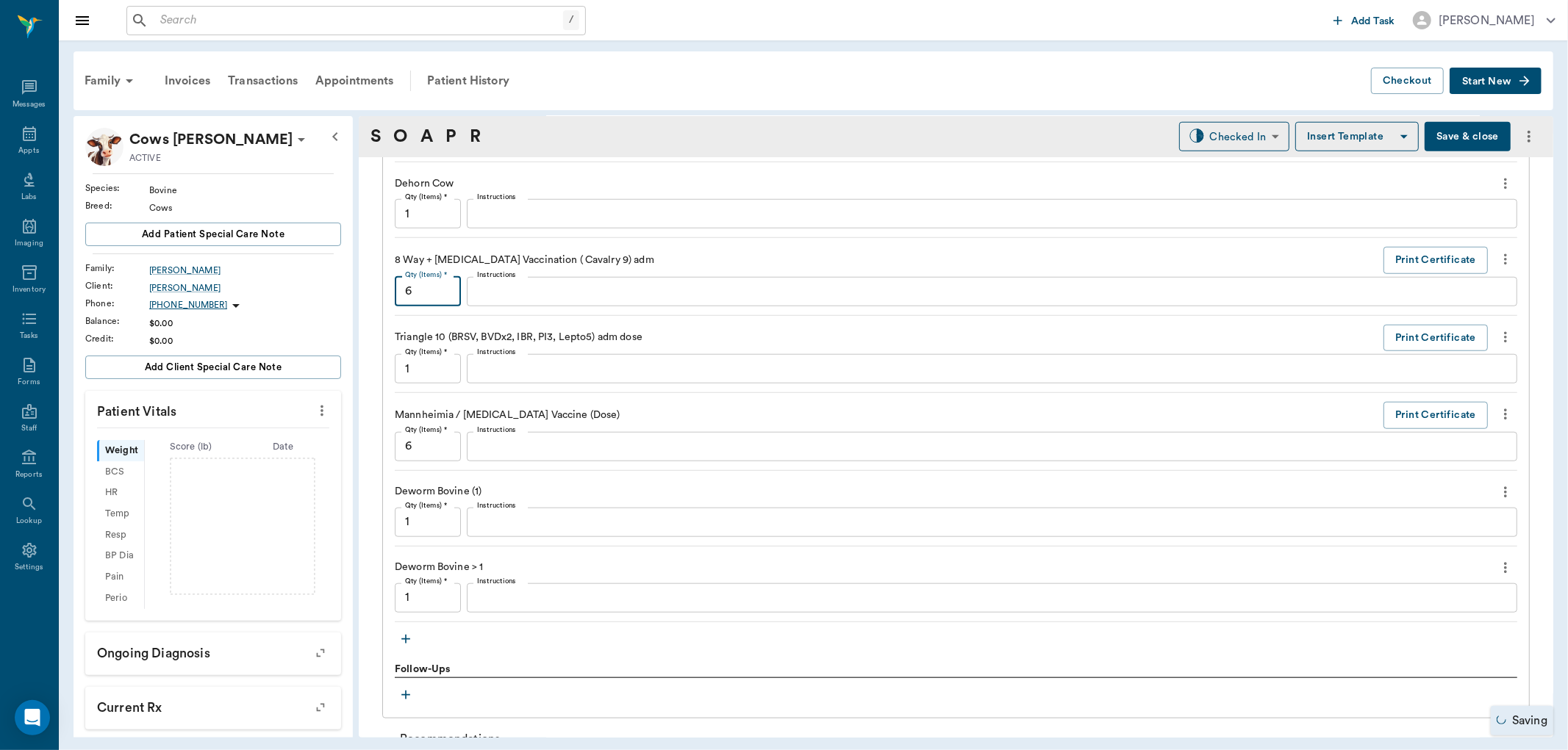
type input "1"
type input "6"
type input "1"
type input "5"
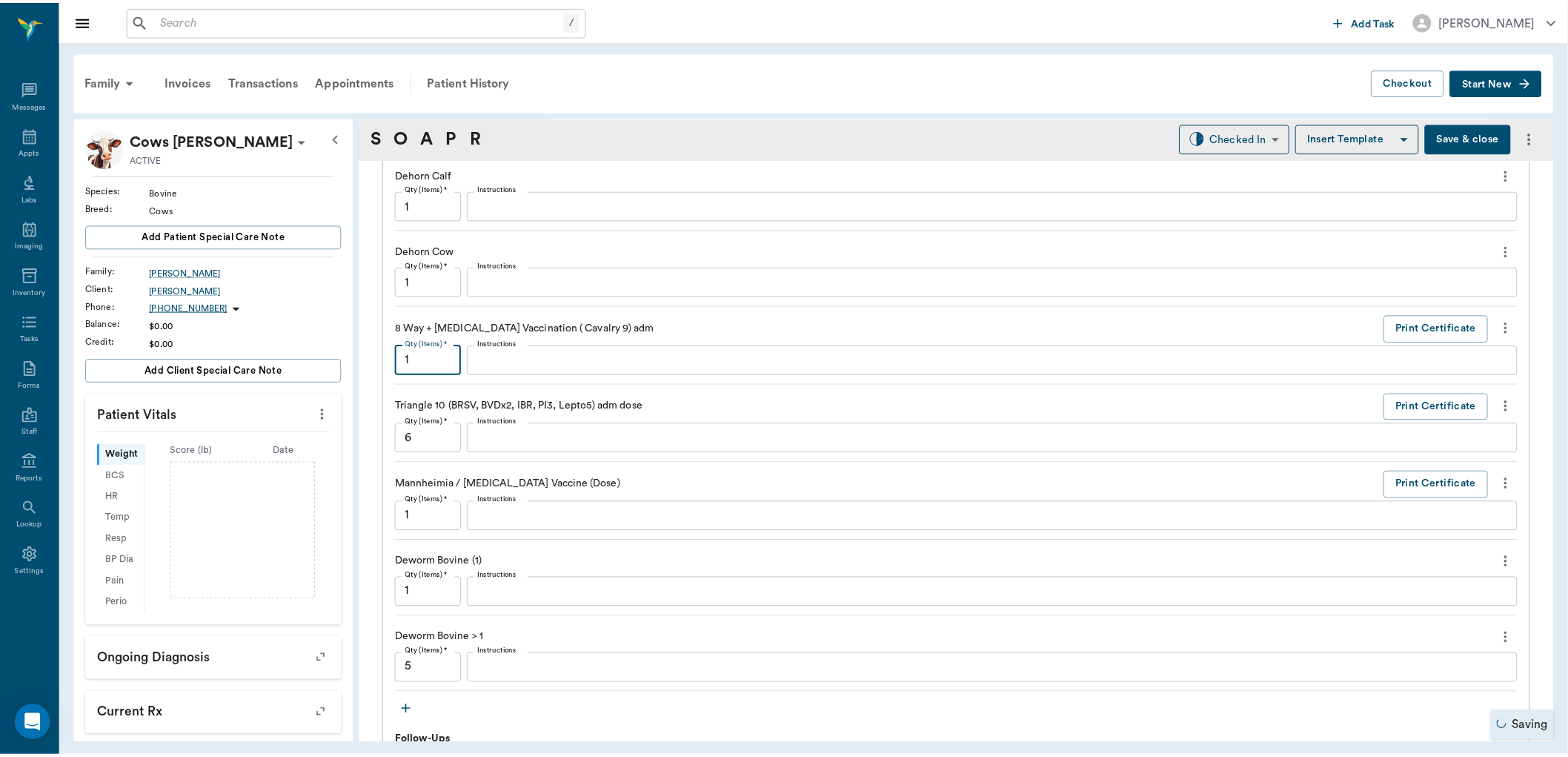
scroll to position [1348, 0]
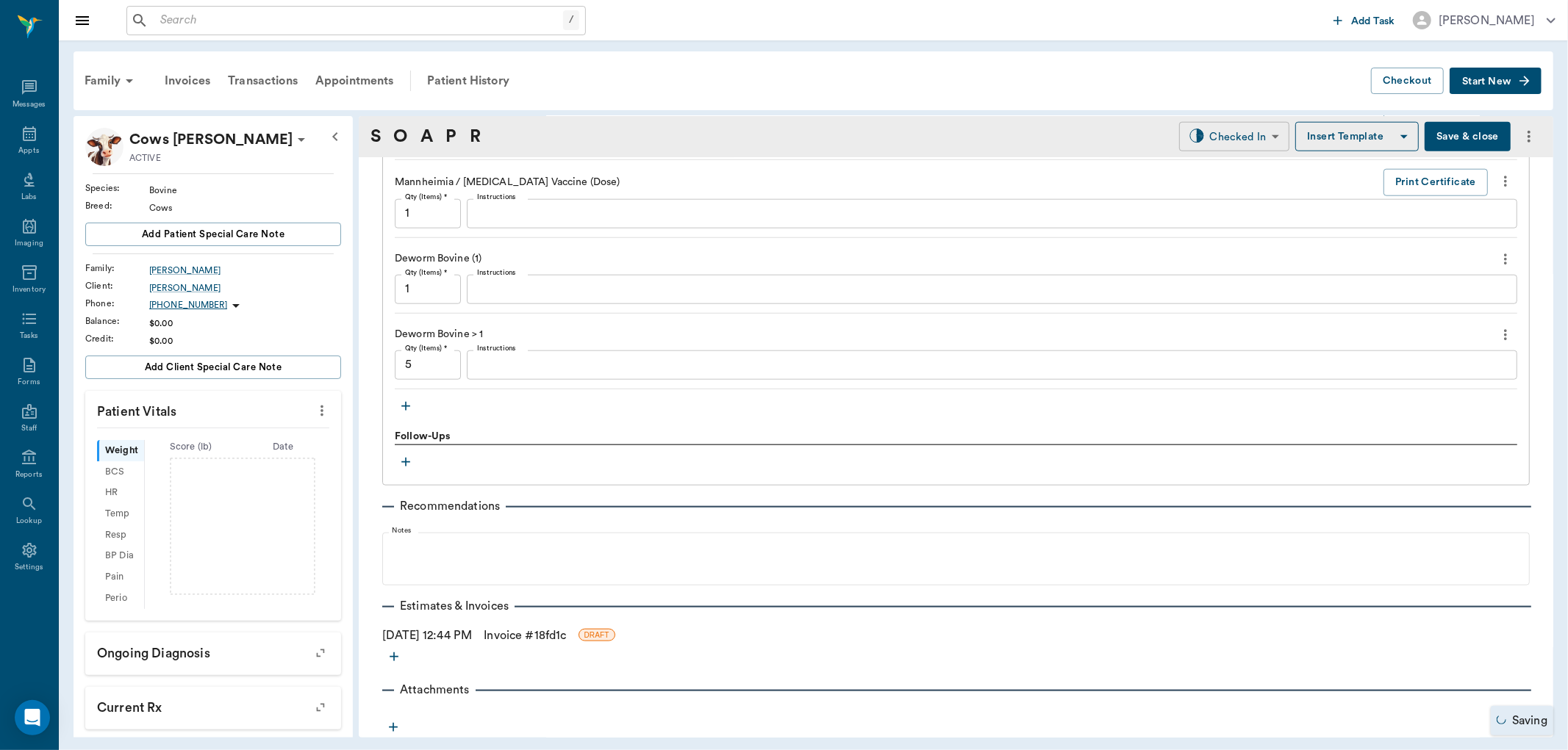
type input "6"
click at [1244, 122] on body "/ ​ Add Task [PERSON_NAME] Nectar Messages Appts Labs Imaging Inventory Tasks F…" at bounding box center [784, 375] width 1568 height 750
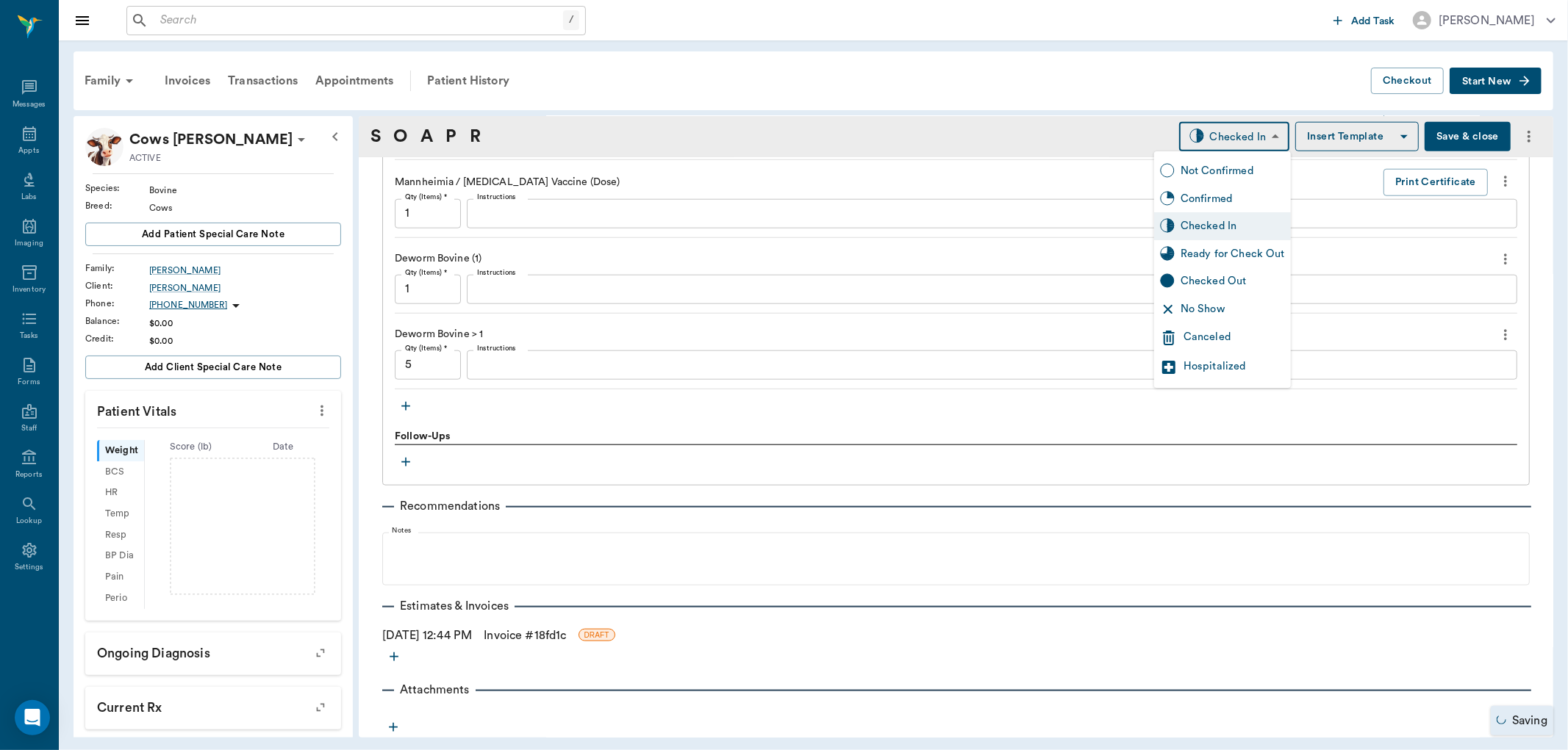
click at [1233, 248] on div "Ready for Check Out" at bounding box center [1232, 254] width 104 height 16
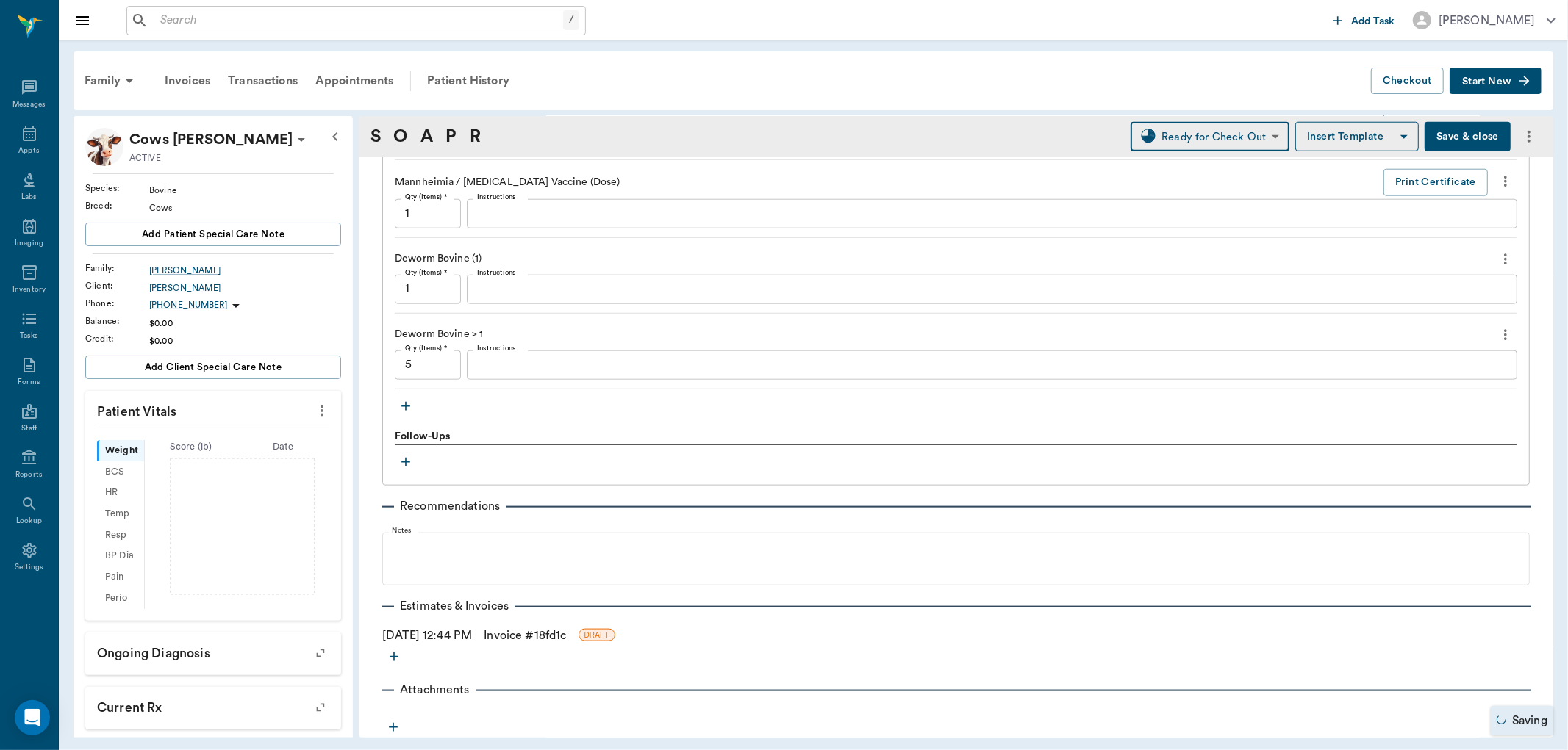
type input "READY_TO_CHECKOUT"
click at [553, 629] on link "Invoice # 18fd1c" at bounding box center [525, 635] width 82 height 18
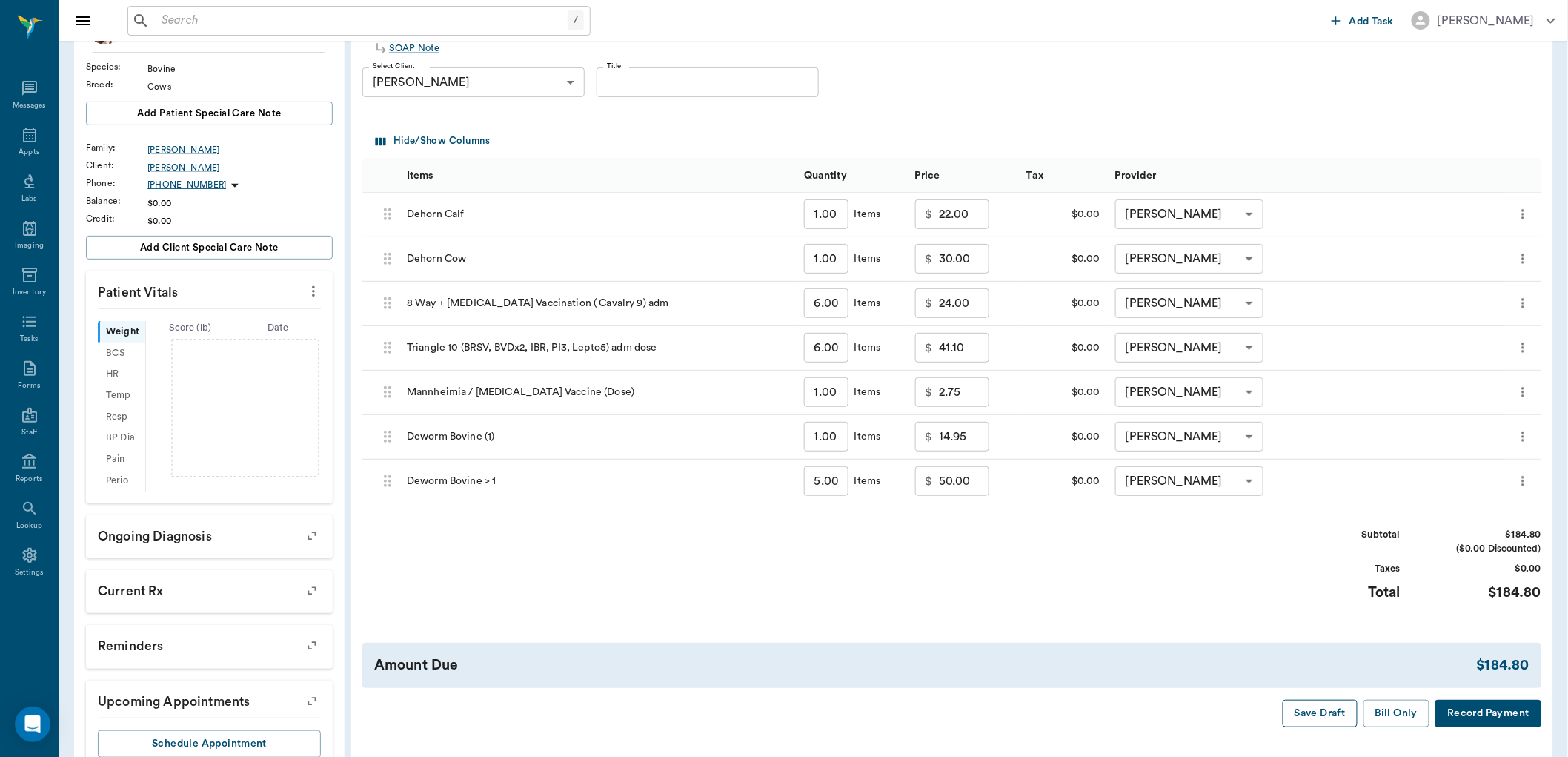
scroll to position [165, 0]
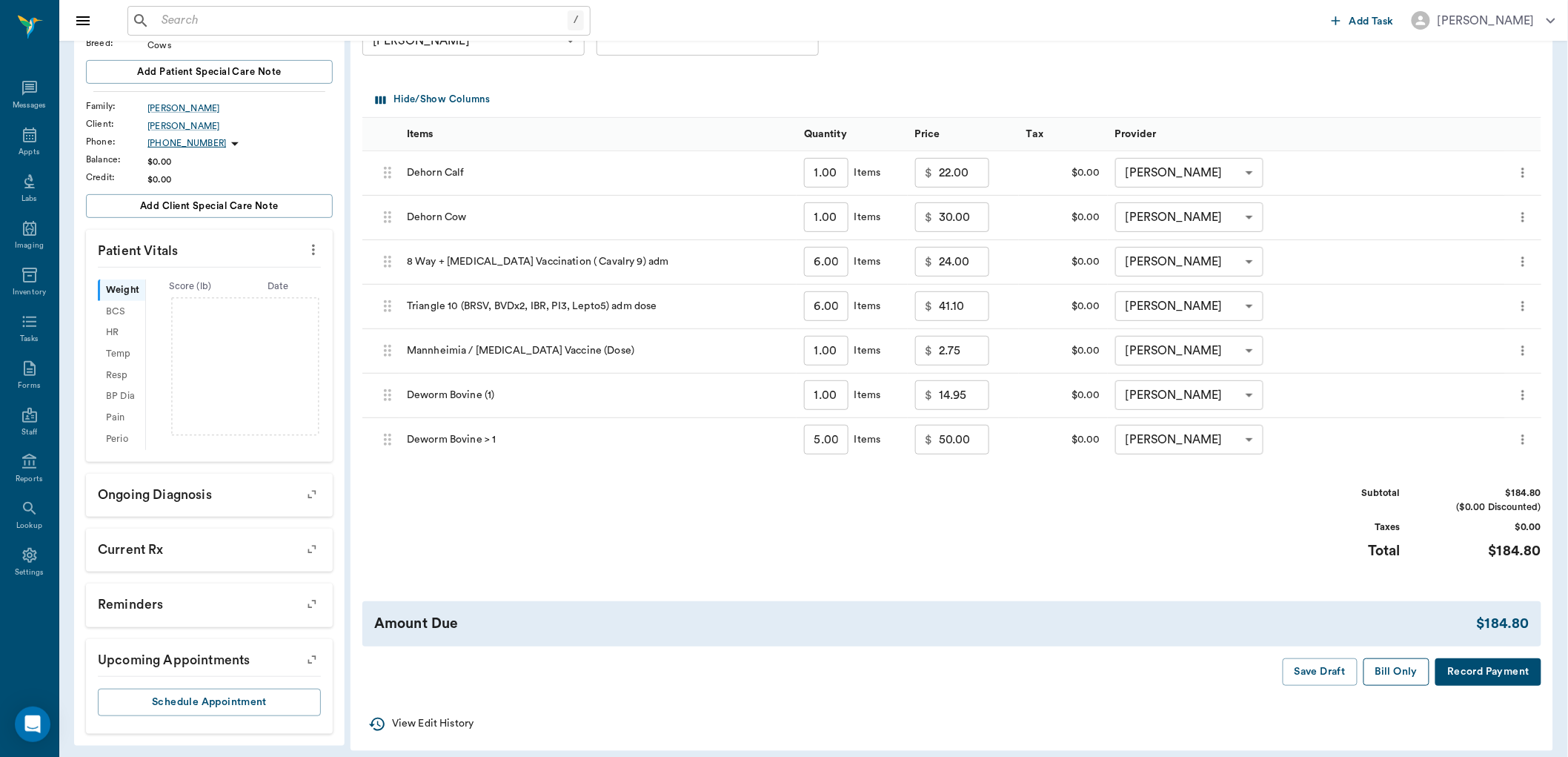
click at [1377, 670] on button "Bill Only" at bounding box center [1397, 672] width 67 height 28
click at [1382, 671] on button "Bill Only" at bounding box center [1397, 672] width 67 height 28
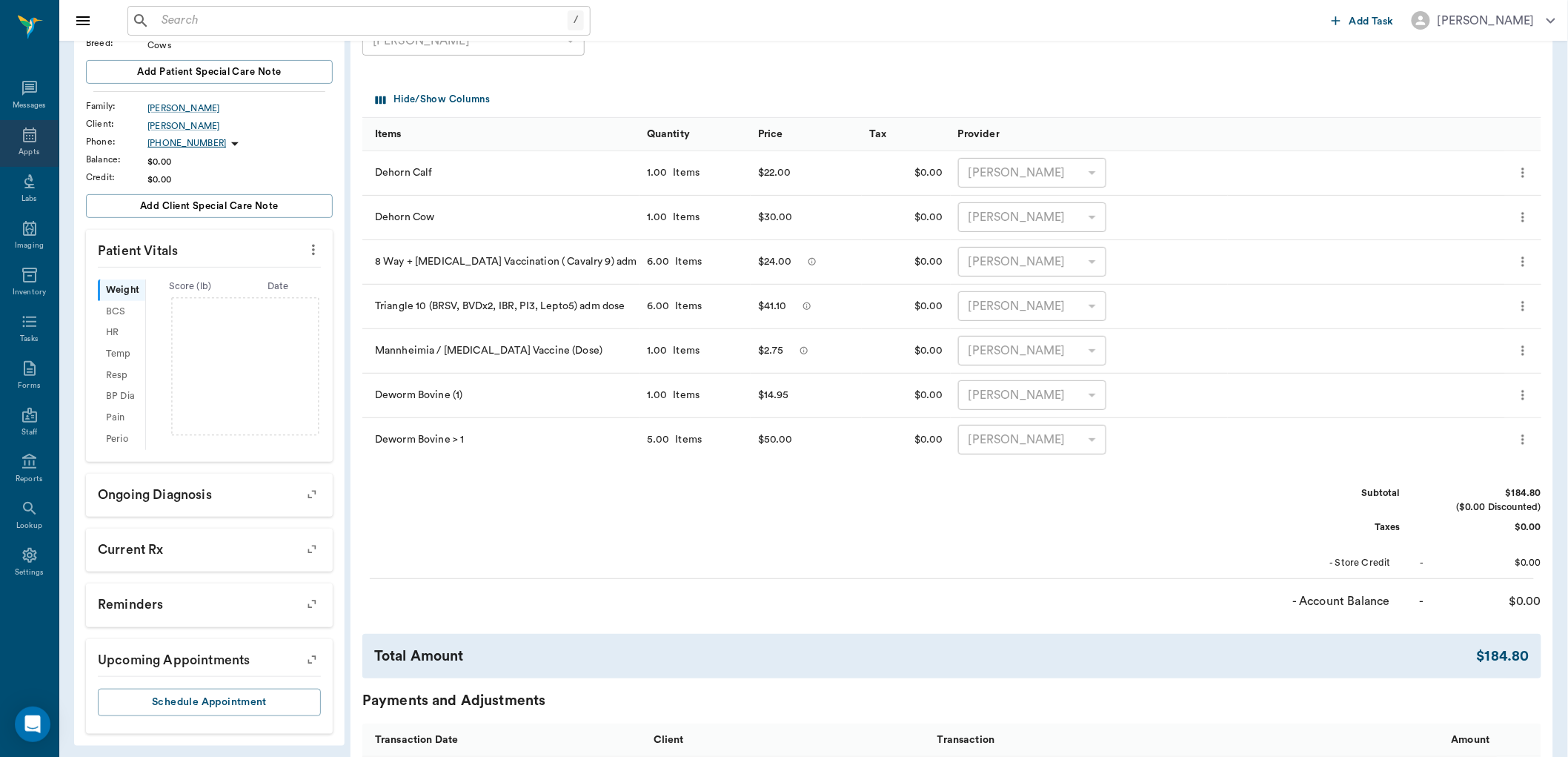
click at [16, 149] on div "Appts" at bounding box center [29, 143] width 59 height 46
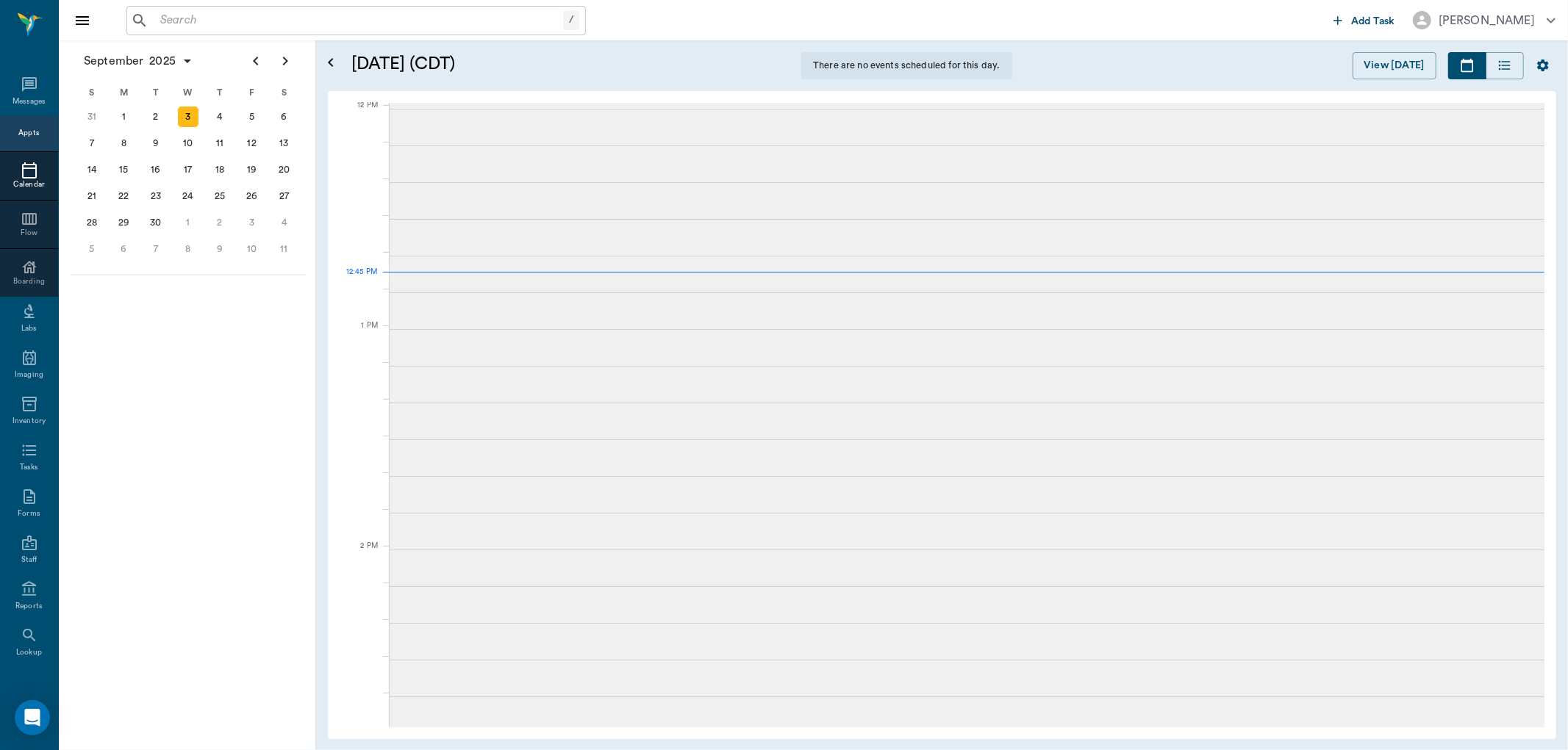
click at [209, 11] on input "text" at bounding box center [359, 20] width 409 height 20
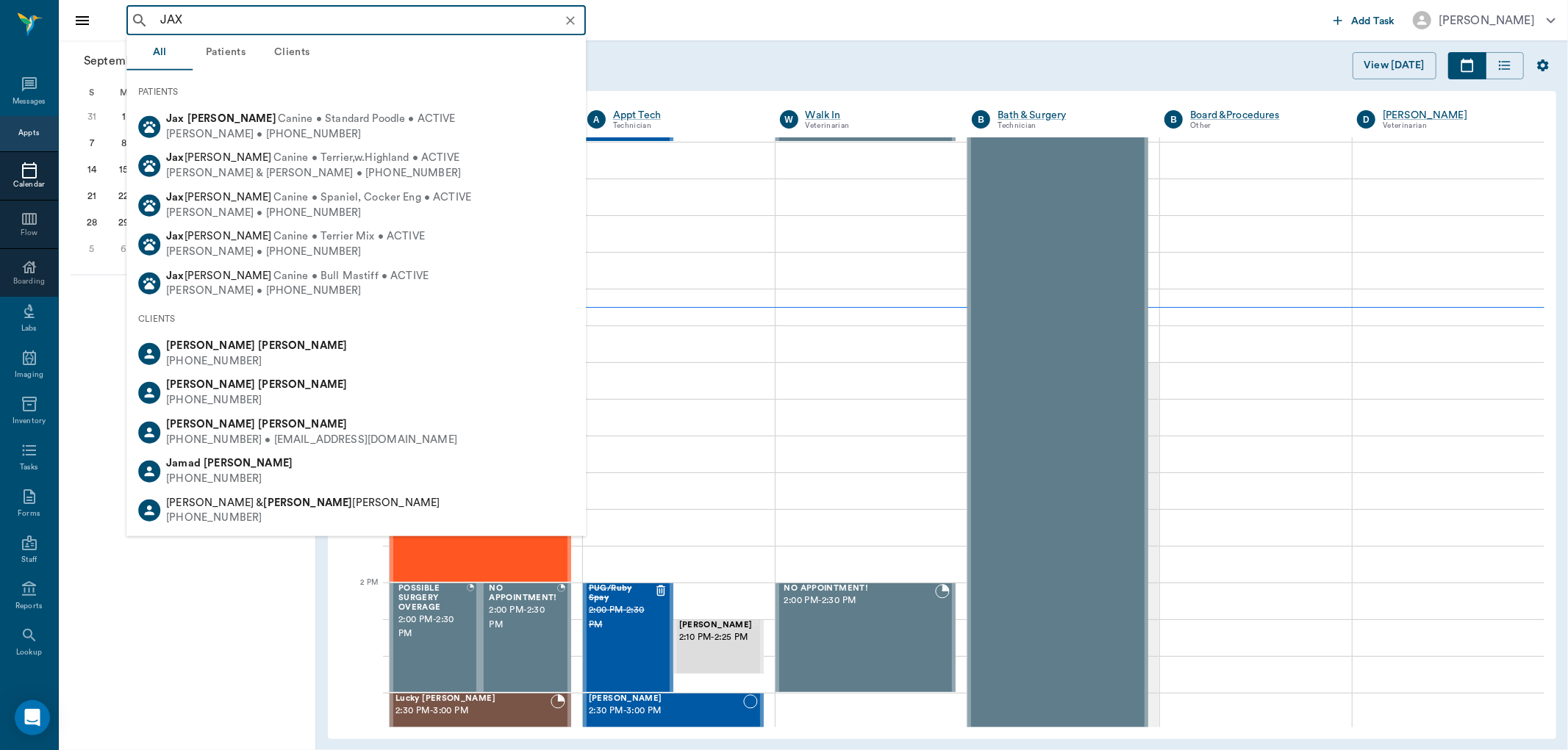
scroll to position [883, 0]
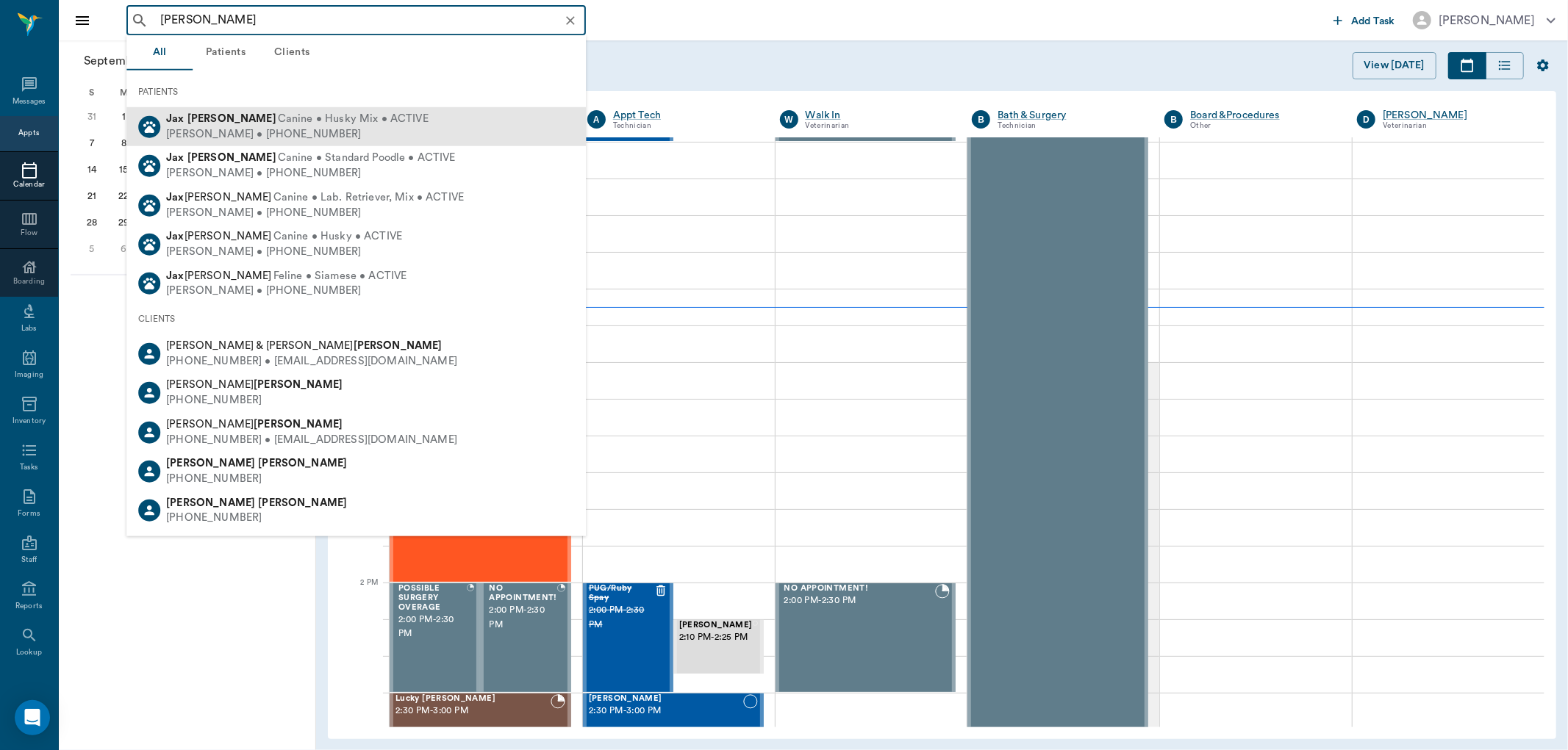
click at [222, 115] on div "[PERSON_NAME] Canine • Husky Mix • ACTIVE" at bounding box center [297, 119] width 263 height 15
type input "[PERSON_NAME]"
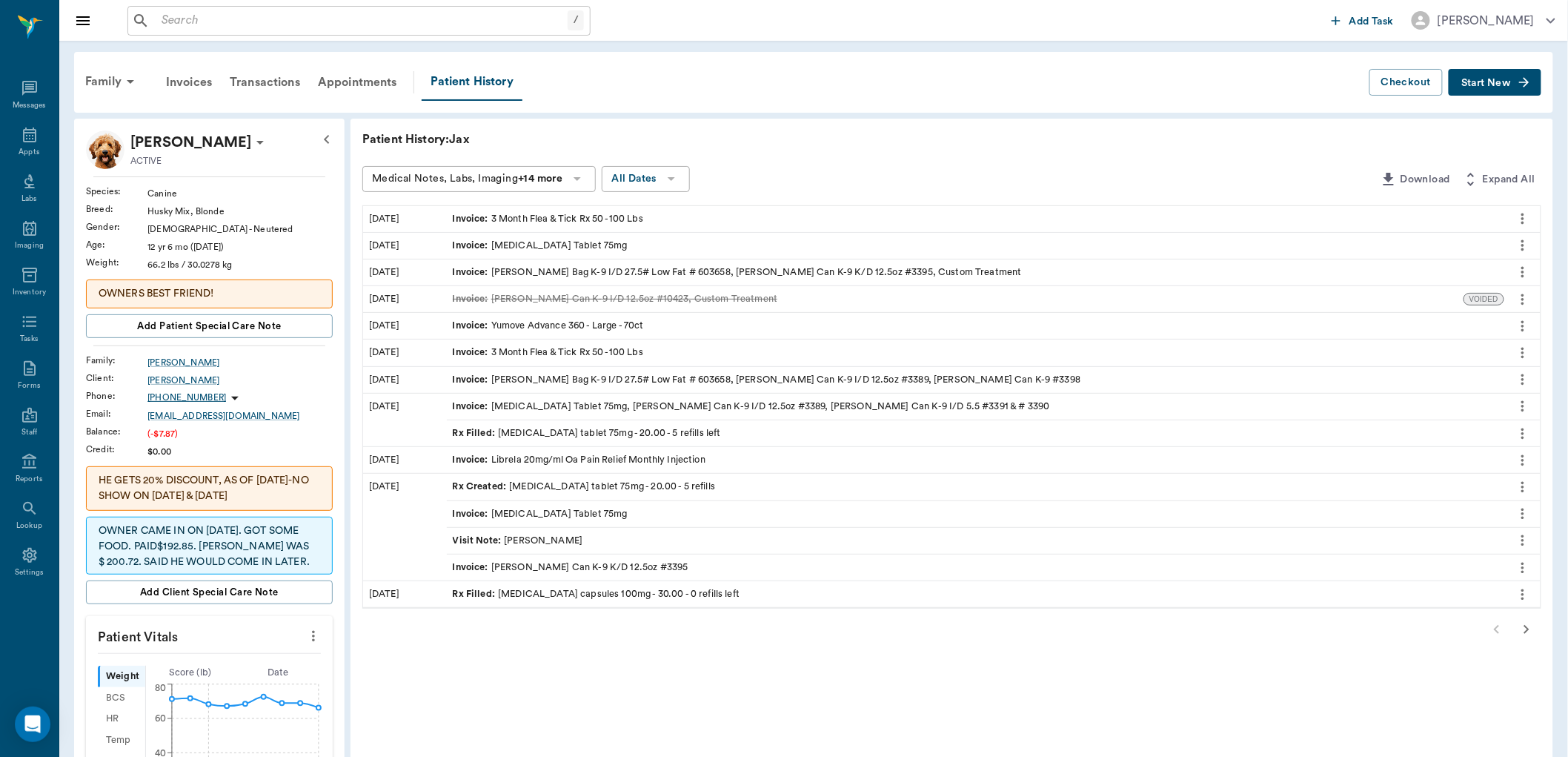
click at [510, 428] on div "Rx Filled : [MEDICAL_DATA] tablet 75mg - 20.00 - 5 refills left" at bounding box center [586, 433] width 268 height 14
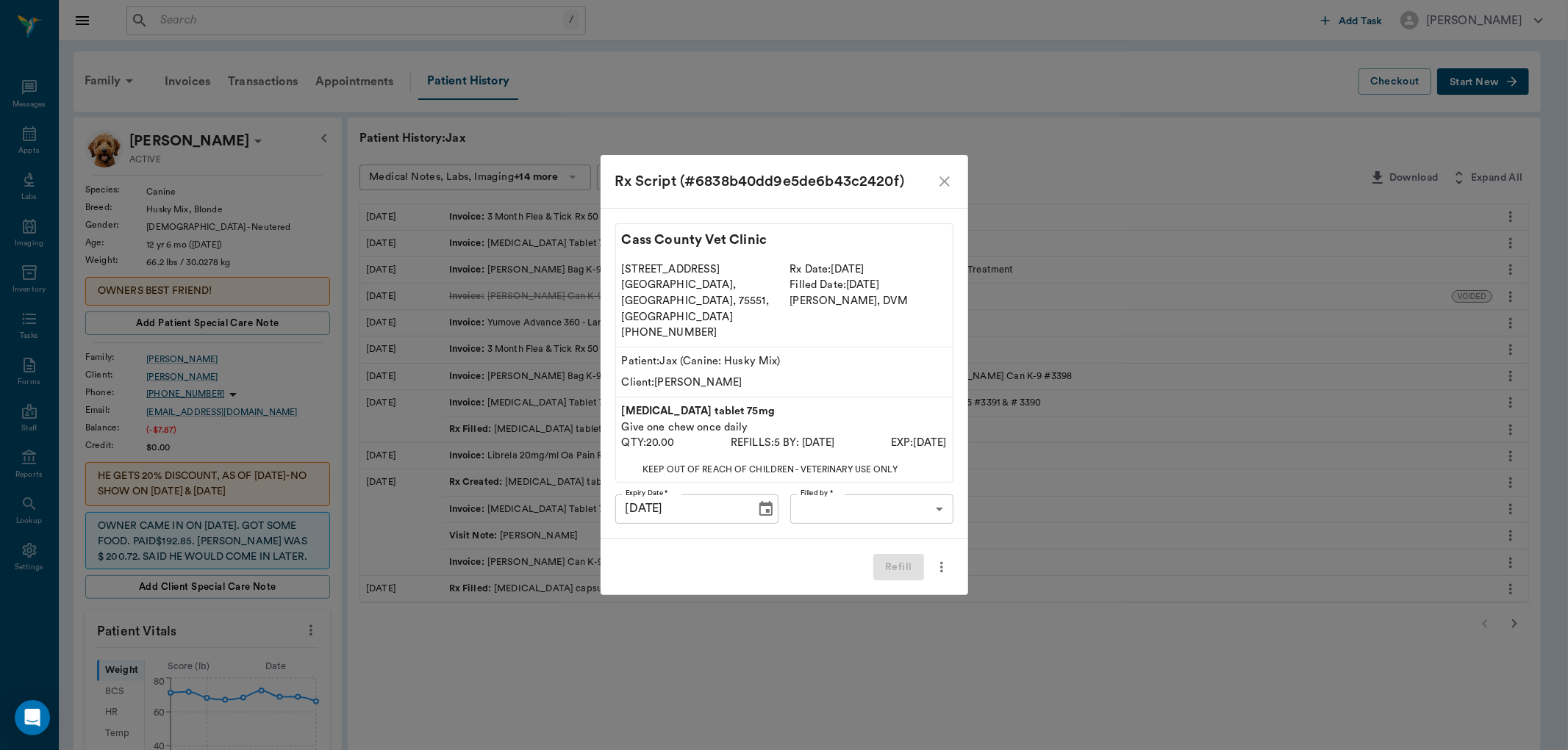
click at [853, 500] on body "/ ​ Add Task [PERSON_NAME] Nectar Messages Appts Labs Imaging Inventory Tasks F…" at bounding box center [784, 675] width 1568 height 1351
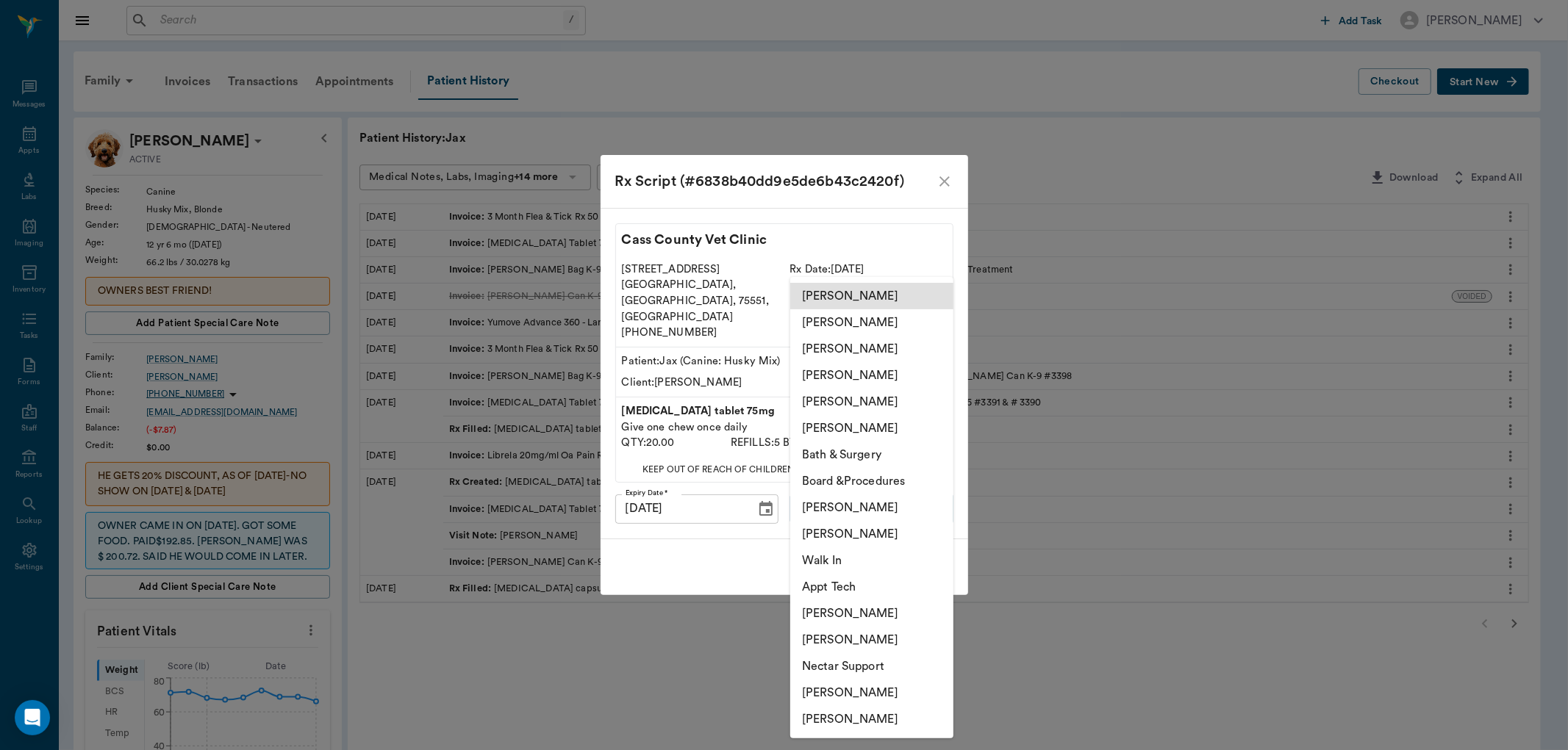
click at [834, 354] on li "[PERSON_NAME]" at bounding box center [872, 349] width 163 height 27
type input "63ec2e7e52e12b0ba117b124"
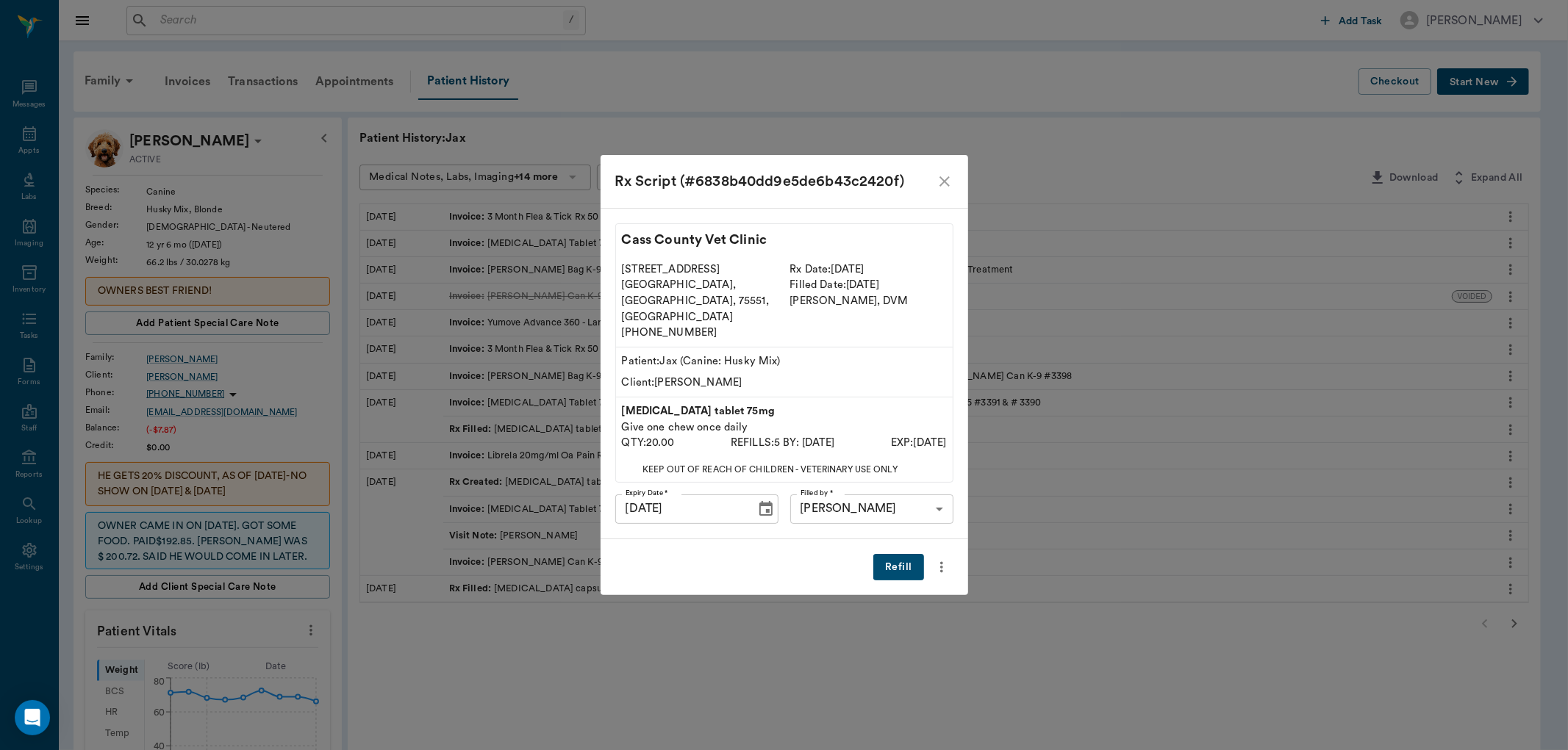
click at [908, 554] on button "Refill" at bounding box center [898, 568] width 50 height 27
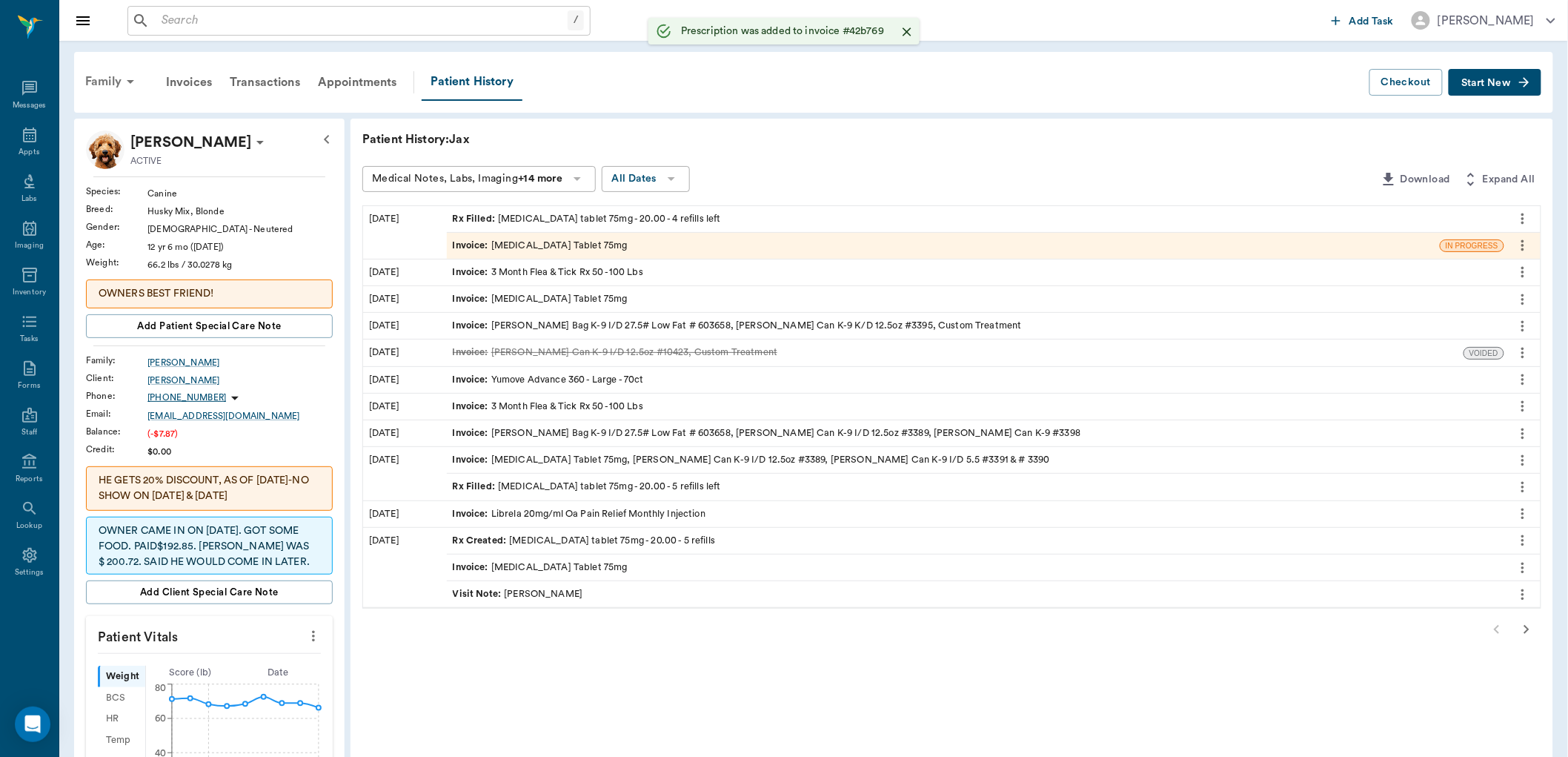
click at [108, 79] on div "Family" at bounding box center [112, 81] width 72 height 36
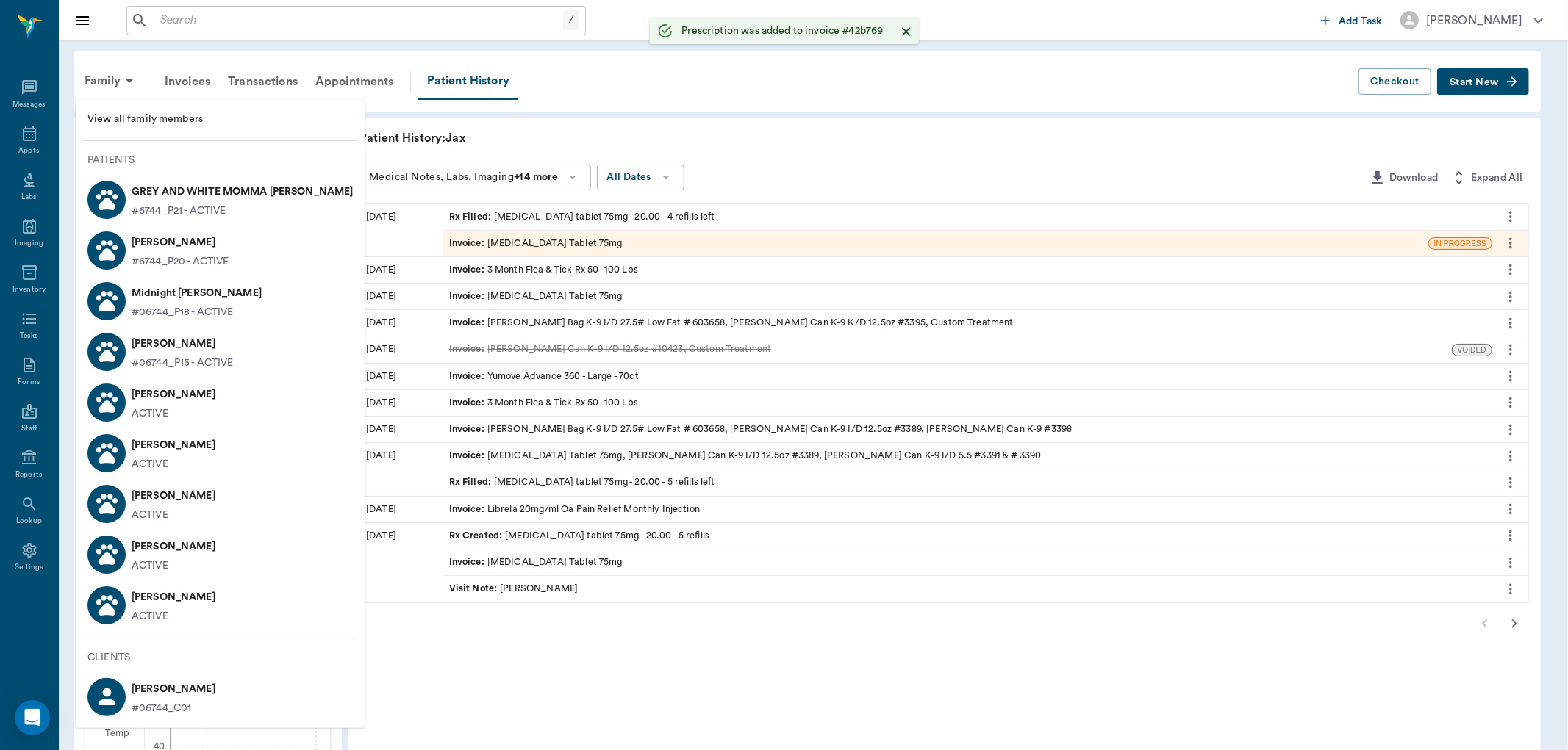
drag, startPoint x: 158, startPoint y: 599, endPoint x: 324, endPoint y: 519, distance: 184.3
click at [158, 598] on p "[PERSON_NAME]" at bounding box center [174, 597] width 84 height 23
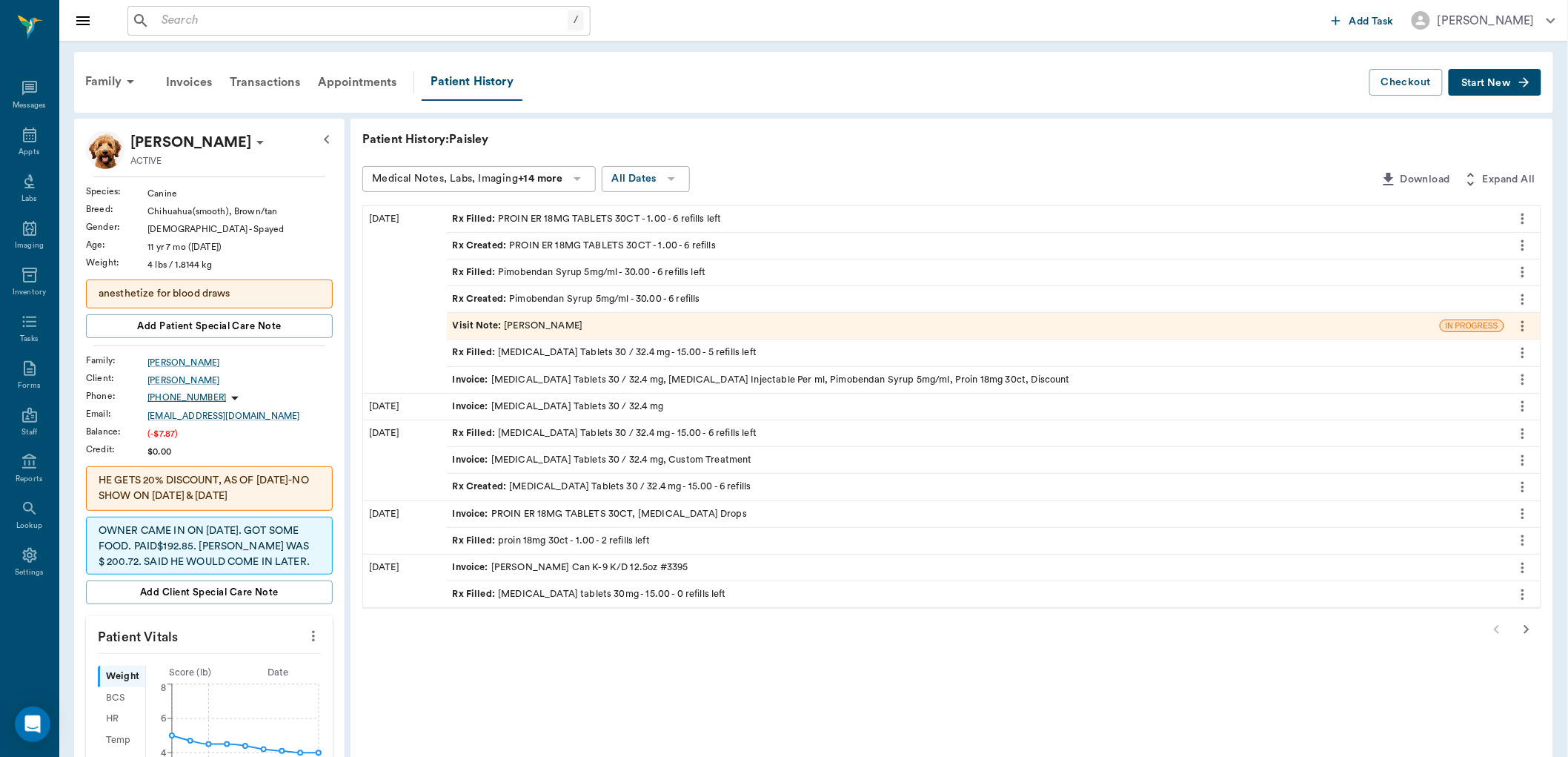
click at [486, 356] on span "Rx Filled :" at bounding box center [476, 352] width 46 height 14
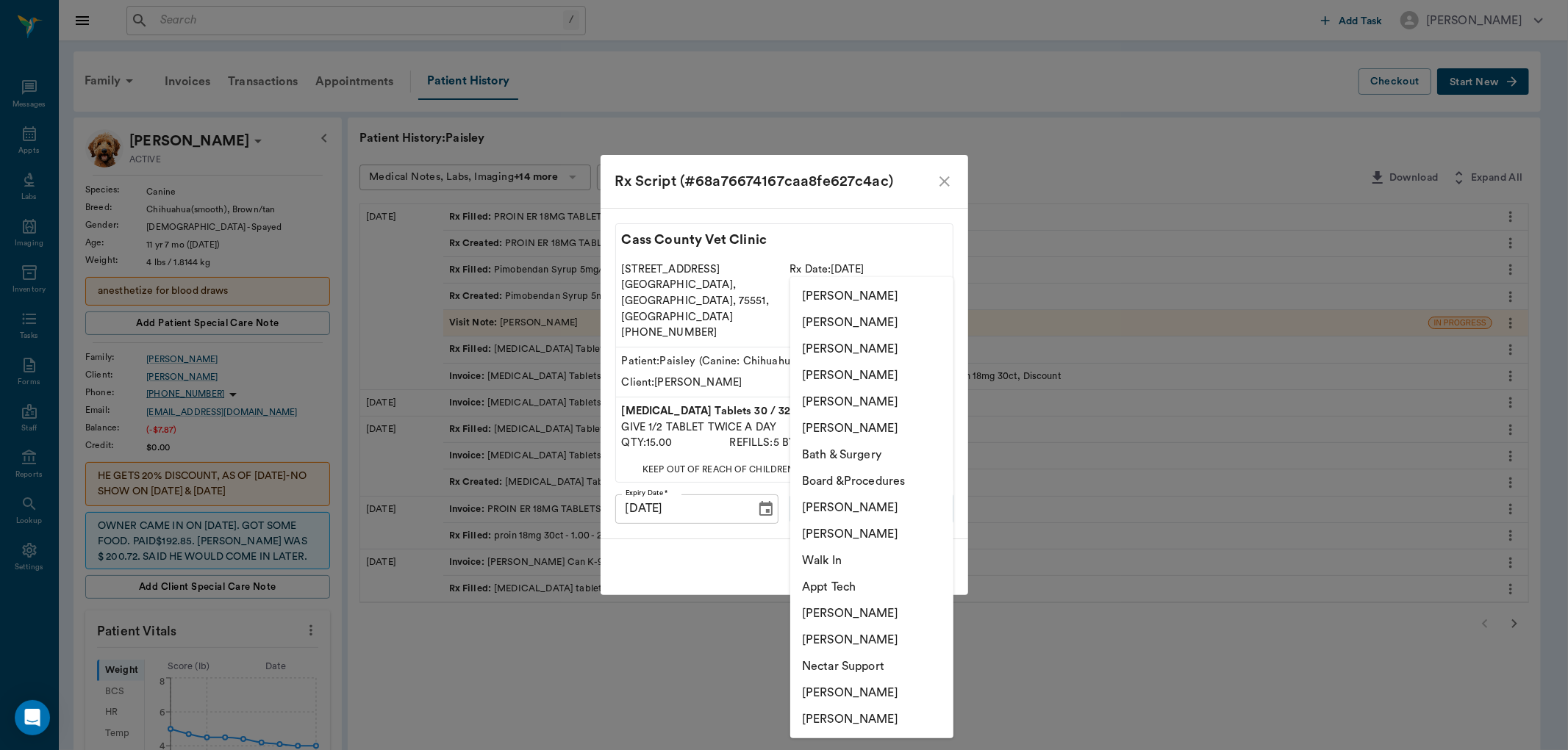
click at [822, 484] on body "/ ​ Add Task [PERSON_NAME] Nectar Messages Appts Labs Imaging Inventory Tasks F…" at bounding box center [784, 649] width 1568 height 1298
click at [947, 199] on div at bounding box center [784, 375] width 1568 height 750
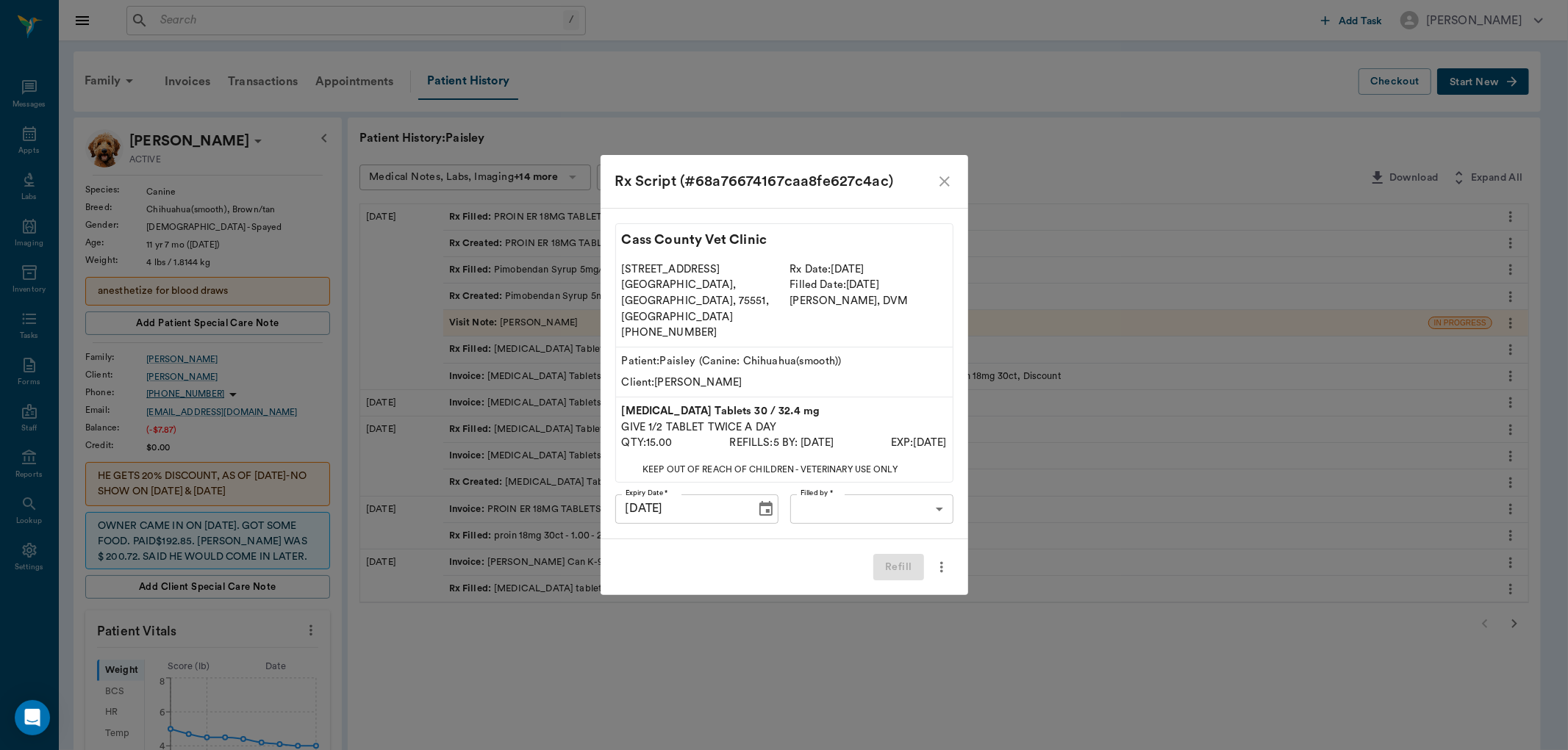
click at [938, 559] on icon "more" at bounding box center [942, 568] width 16 height 18
click at [944, 195] on div at bounding box center [784, 375] width 1568 height 750
click at [940, 186] on icon "close" at bounding box center [944, 181] width 11 height 10
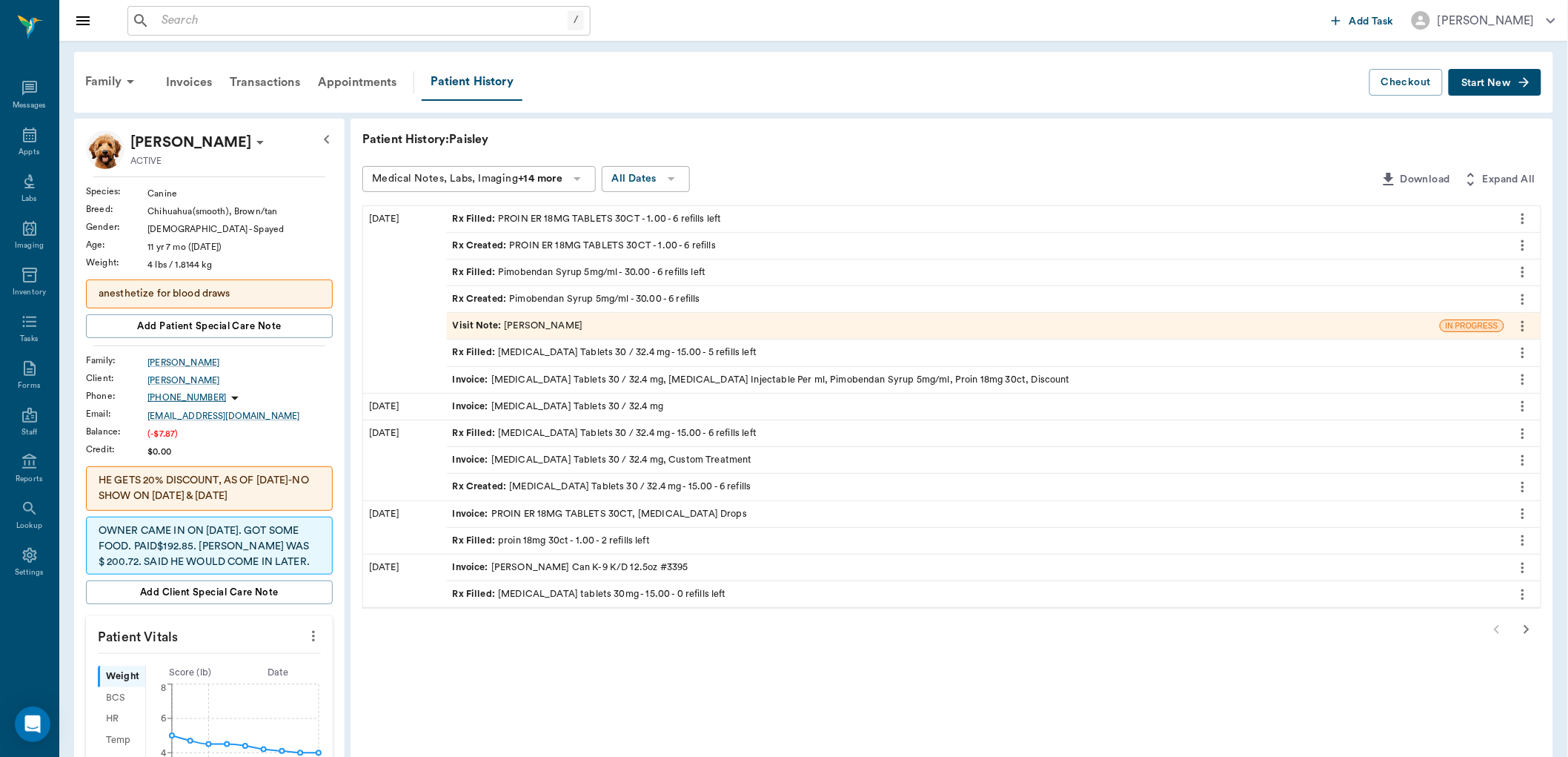
click at [1488, 83] on span "Start New" at bounding box center [1486, 83] width 50 height 0
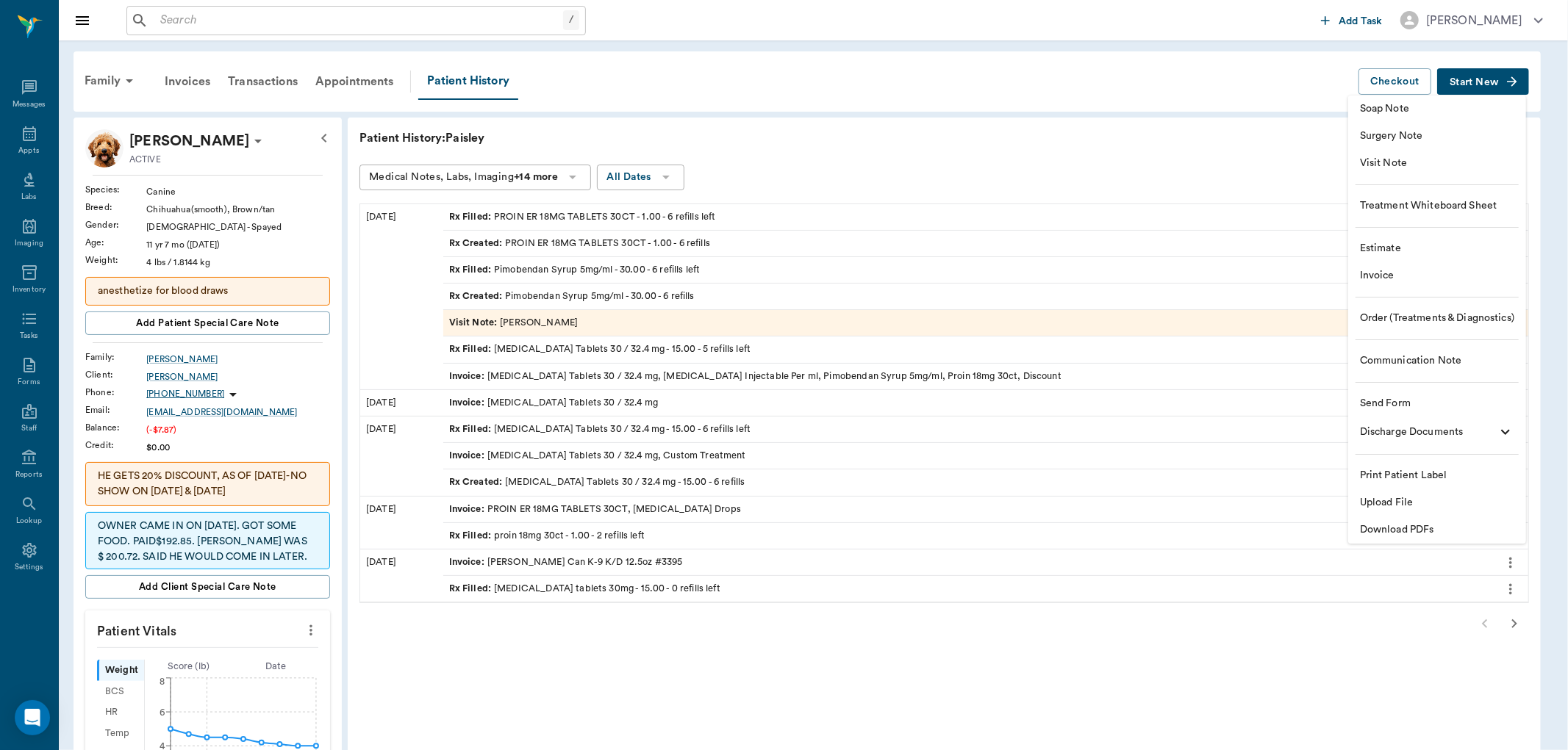
click at [1398, 160] on span "Visit Note" at bounding box center [1436, 163] width 154 height 15
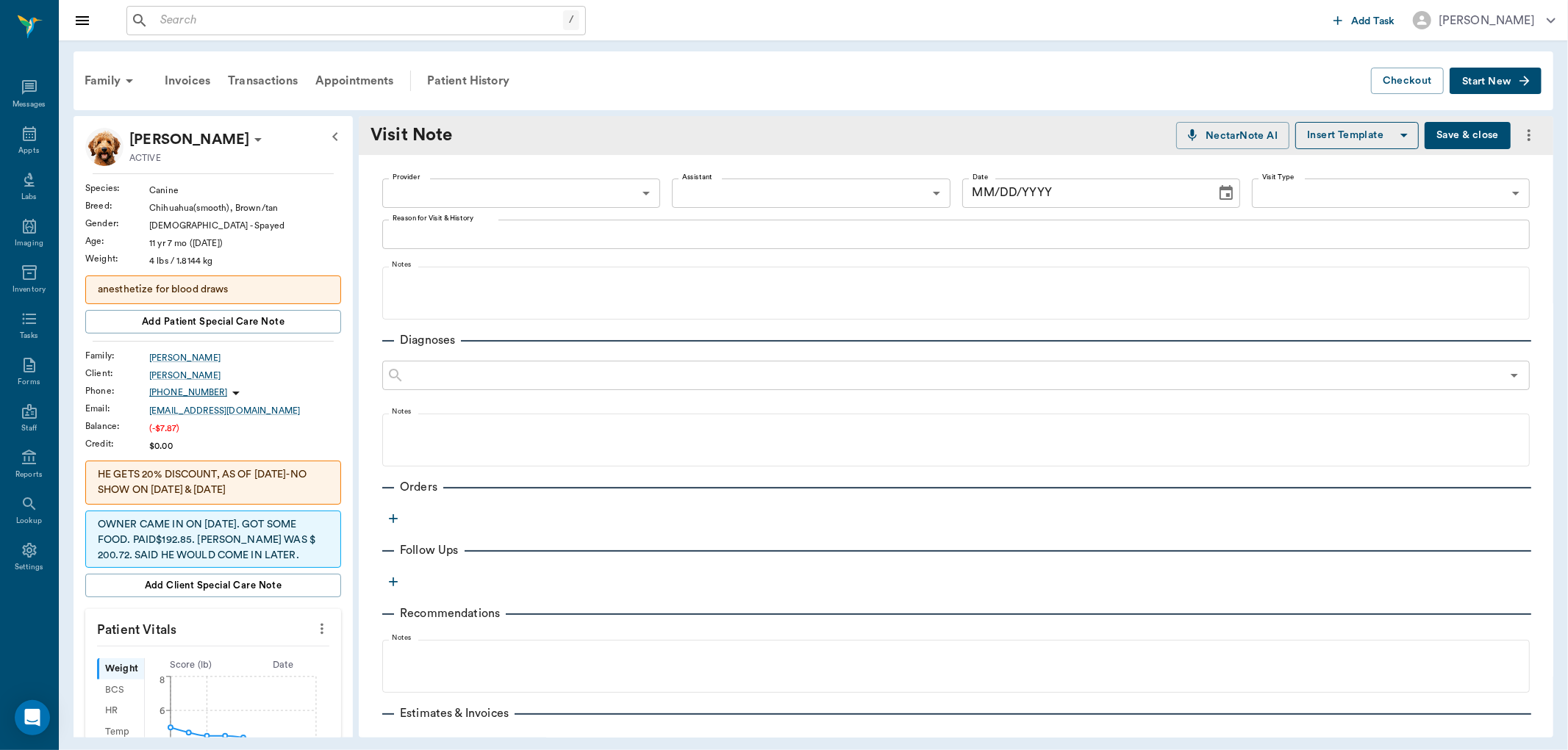
type input "[DATE]"
click at [586, 184] on body "/ ​ Add Task [PERSON_NAME] Nectar Messages Appts Labs Imaging Inventory Tasks F…" at bounding box center [784, 375] width 1568 height 750
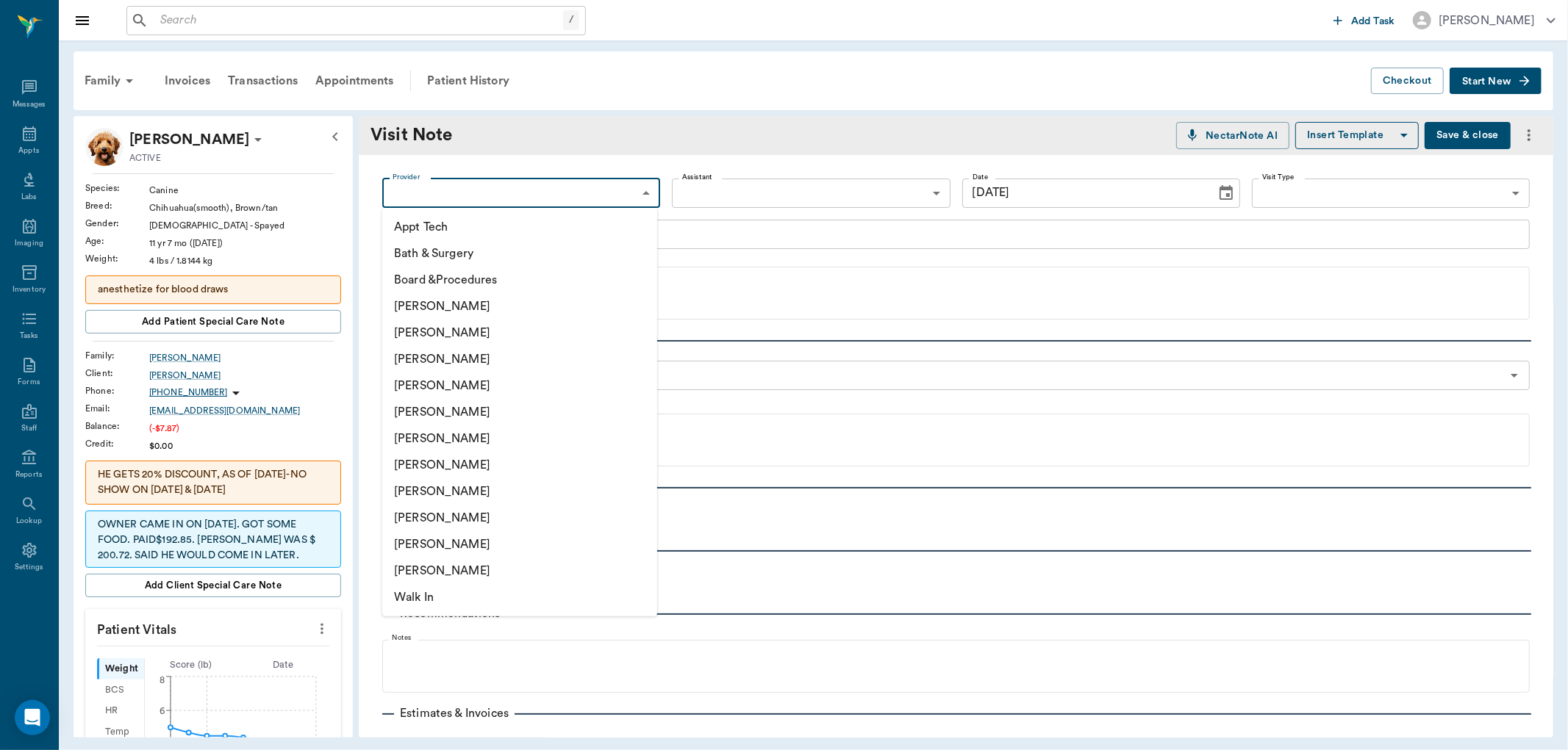
drag, startPoint x: 480, startPoint y: 493, endPoint x: 581, endPoint y: 322, distance: 198.6
click at [481, 492] on li "[PERSON_NAME]" at bounding box center [519, 491] width 275 height 27
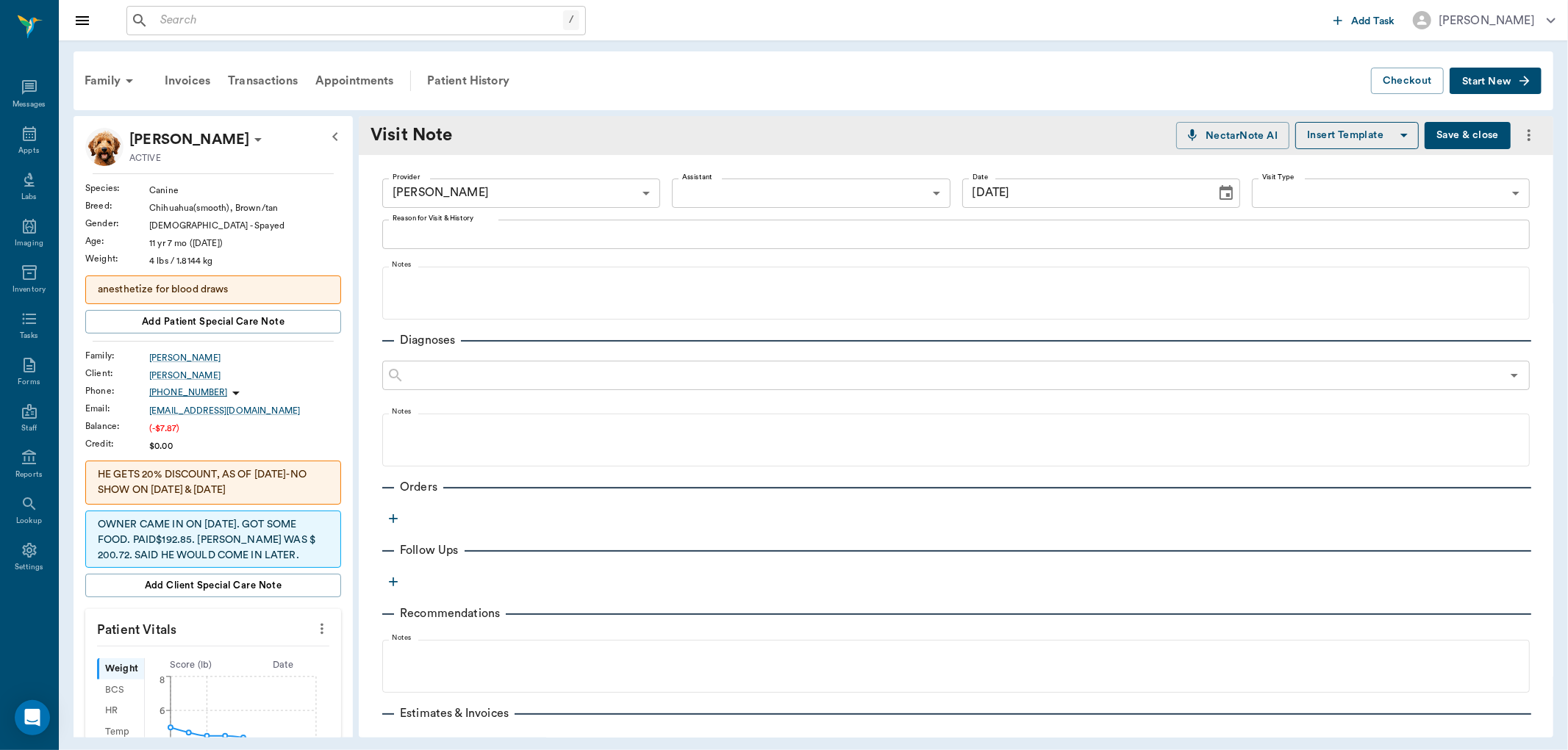
click at [473, 235] on li "Bath & Surgery" at bounding box center [520, 233] width 207 height 15
click at [505, 195] on body "/ ​ Add Task [PERSON_NAME] Nectar Messages Appts Labs Imaging Inventory Tasks F…" at bounding box center [784, 375] width 1568 height 750
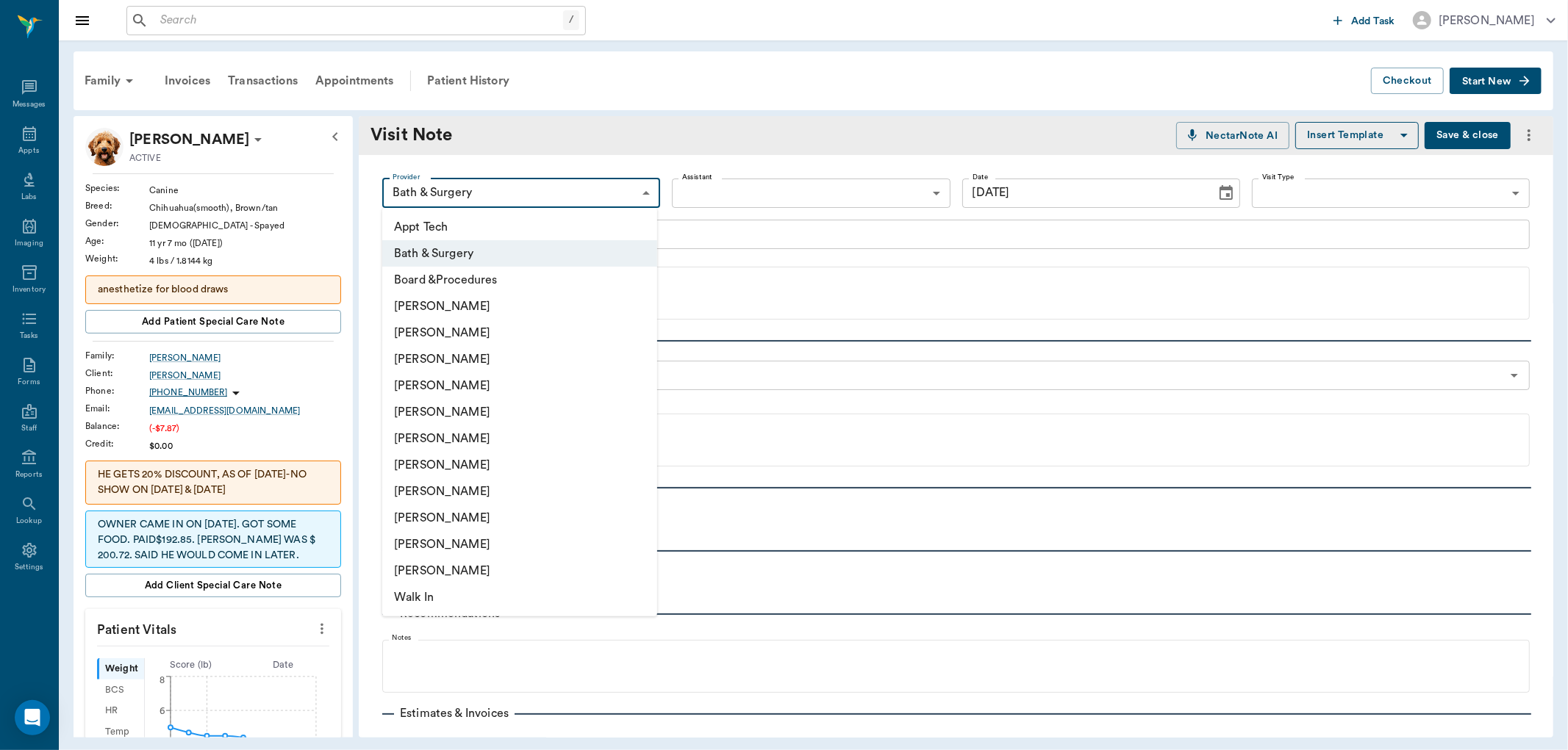
click at [409, 496] on li "[PERSON_NAME]" at bounding box center [519, 491] width 275 height 27
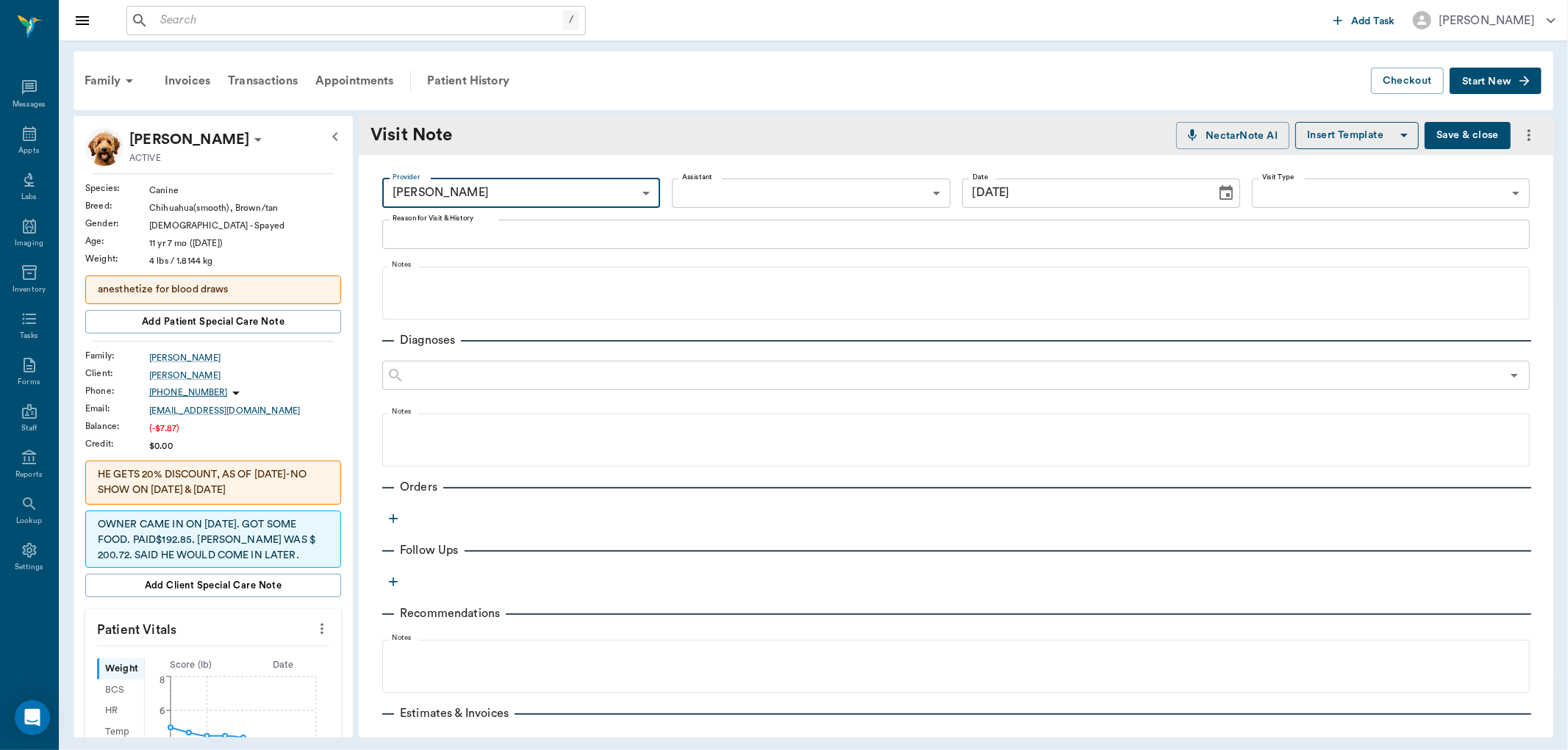
type input "63ec2e7e52e12b0ba117b124"
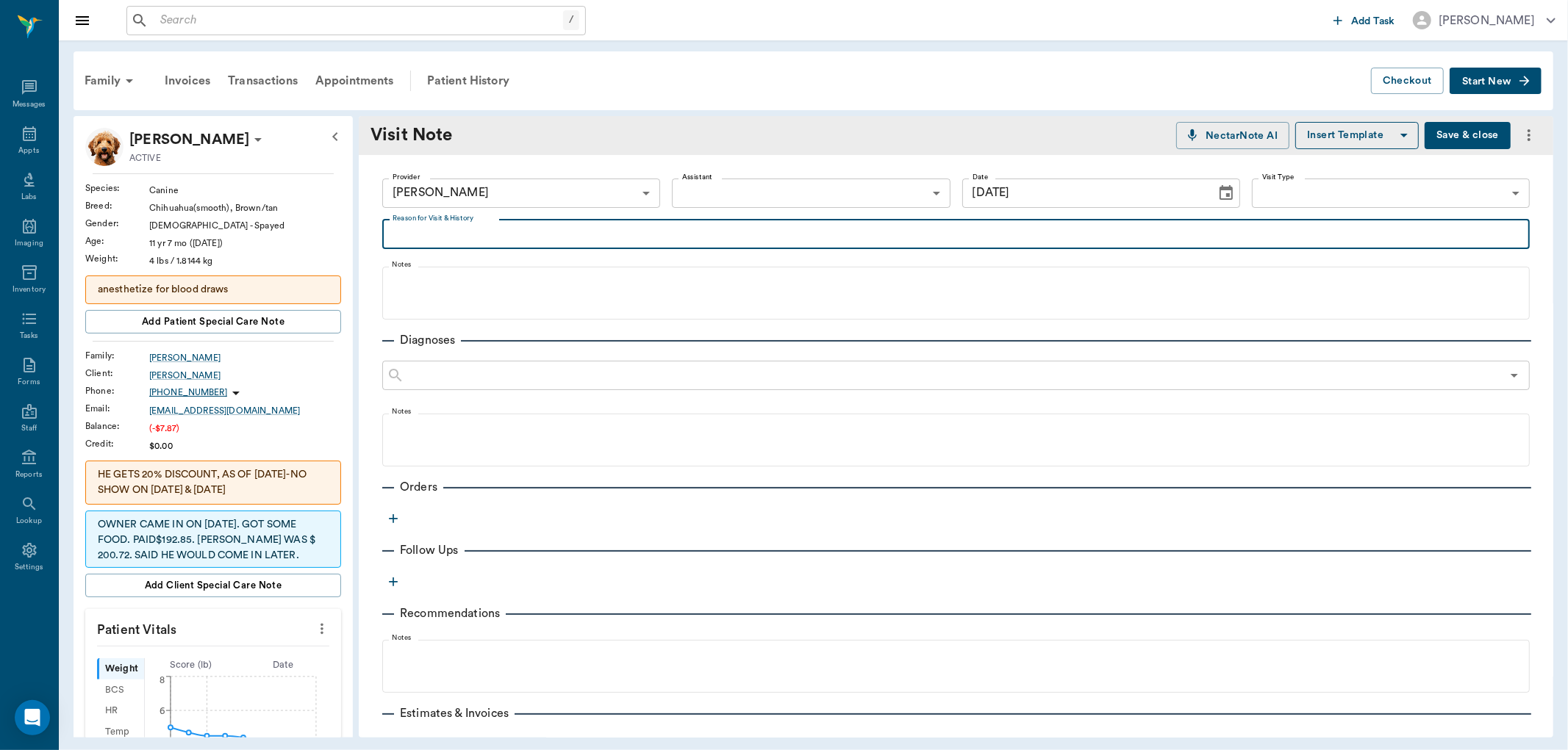
click at [458, 238] on textarea "Reason for Visit & History" at bounding box center [956, 233] width 1127 height 17
type textarea "REILL PHENO"
click at [393, 517] on icon "button" at bounding box center [393, 518] width 9 height 9
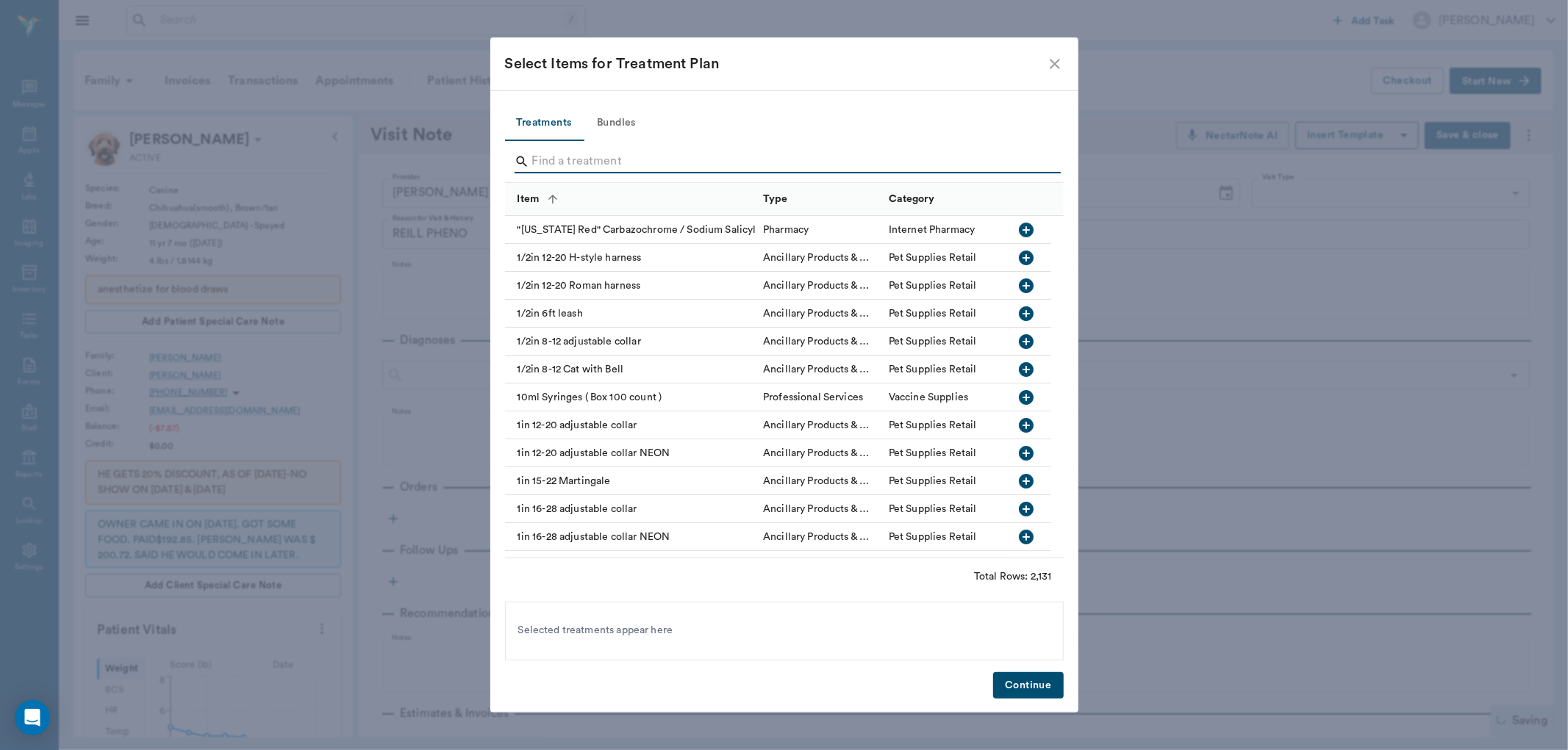
click at [549, 154] on input "Search" at bounding box center [785, 161] width 507 height 23
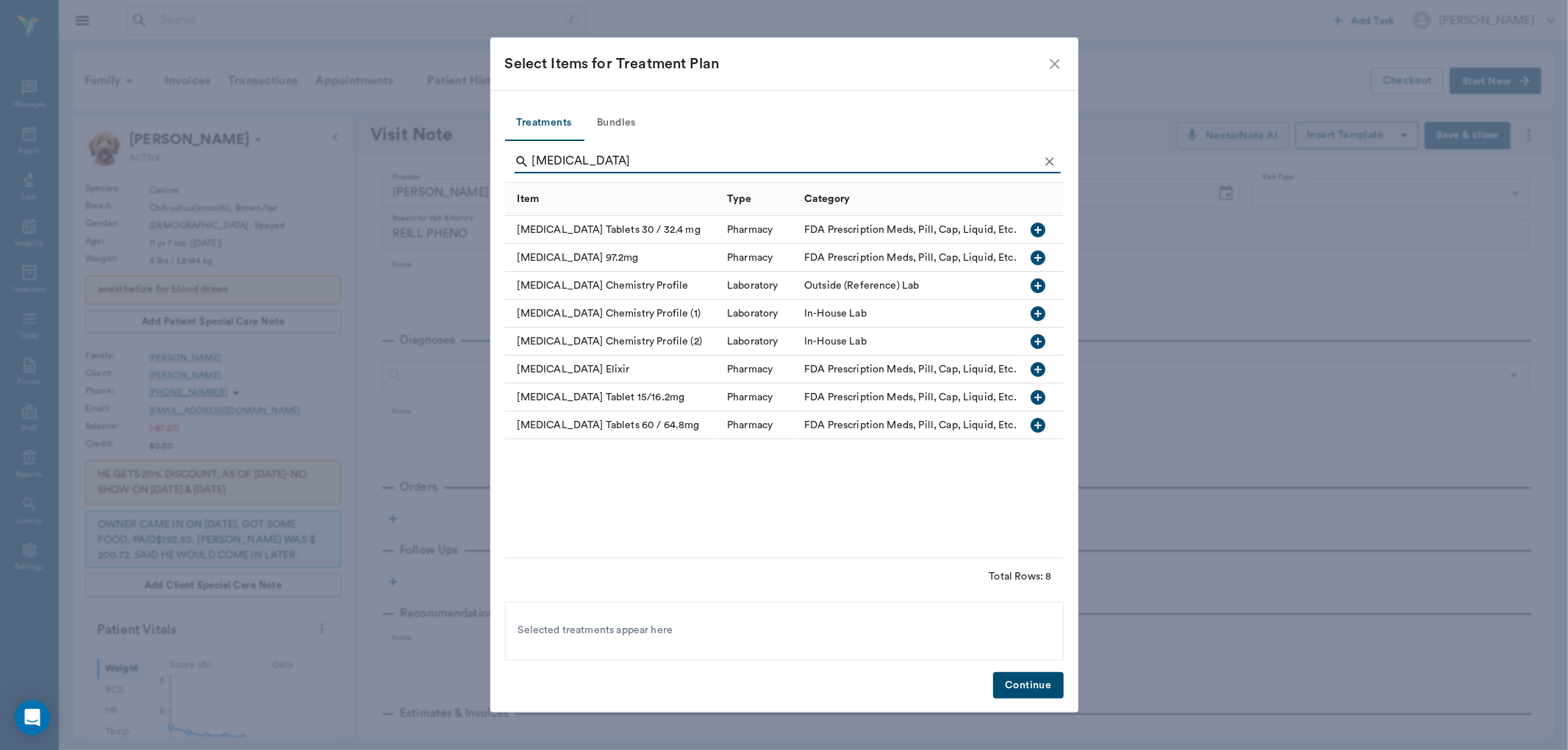
type input "[MEDICAL_DATA]"
click at [1040, 224] on icon "button" at bounding box center [1039, 230] width 15 height 15
click at [1024, 674] on button "Continue" at bounding box center [1028, 686] width 69 height 27
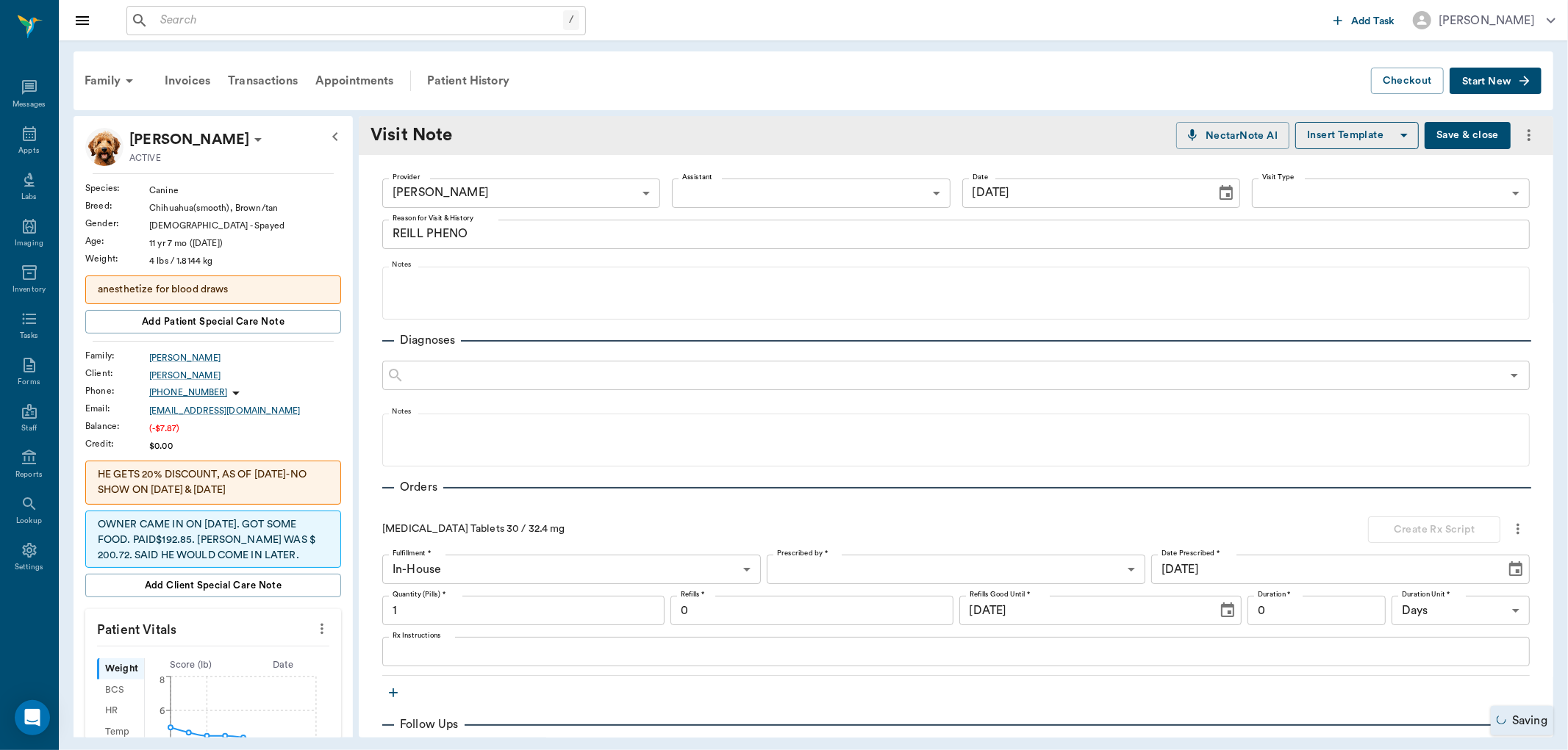
click at [847, 561] on body "/ ​ Add Task [PERSON_NAME] Nectar Messages Appts Labs Imaging Inventory Tasks F…" at bounding box center [784, 375] width 1568 height 750
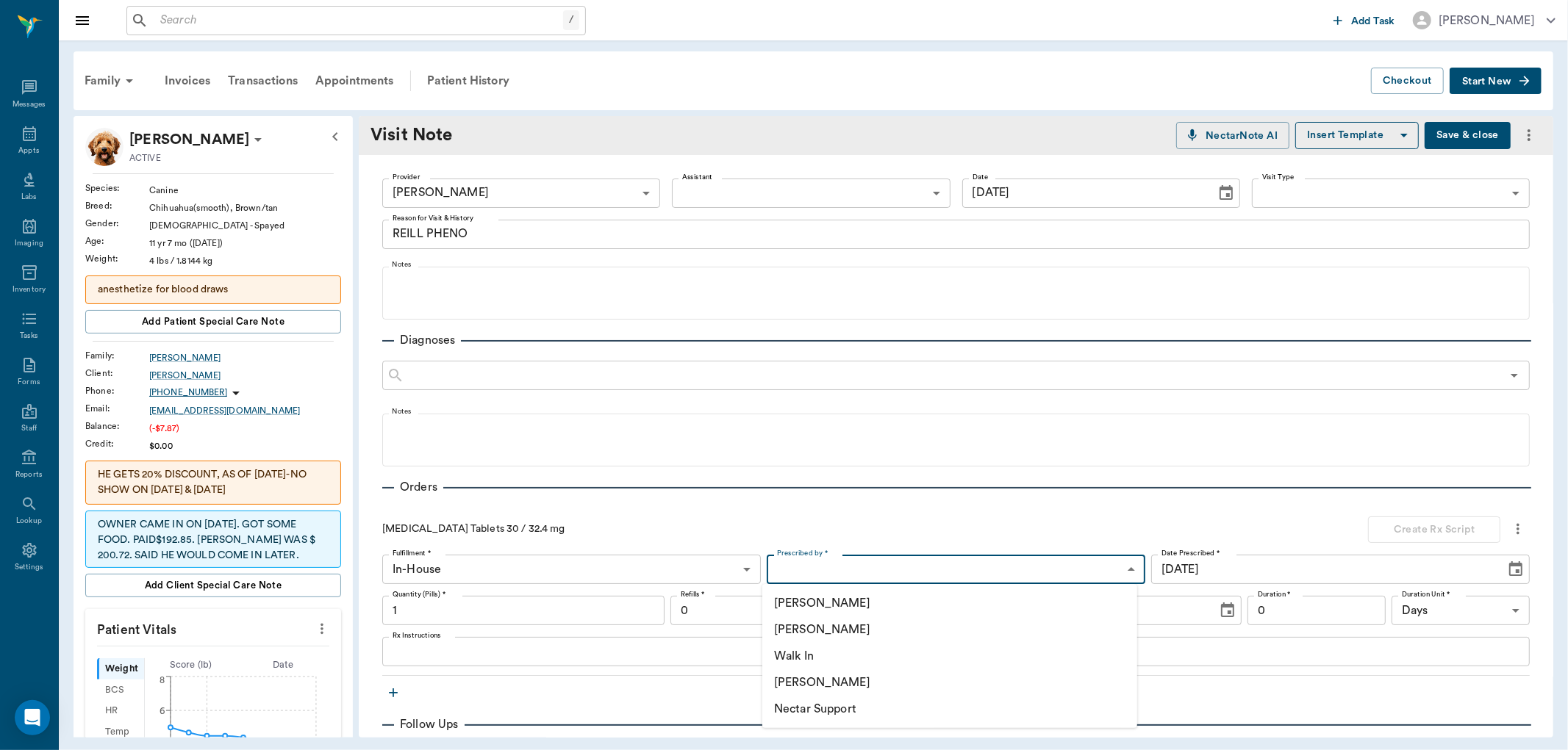
click at [841, 629] on li "[PERSON_NAME]" at bounding box center [950, 629] width 375 height 27
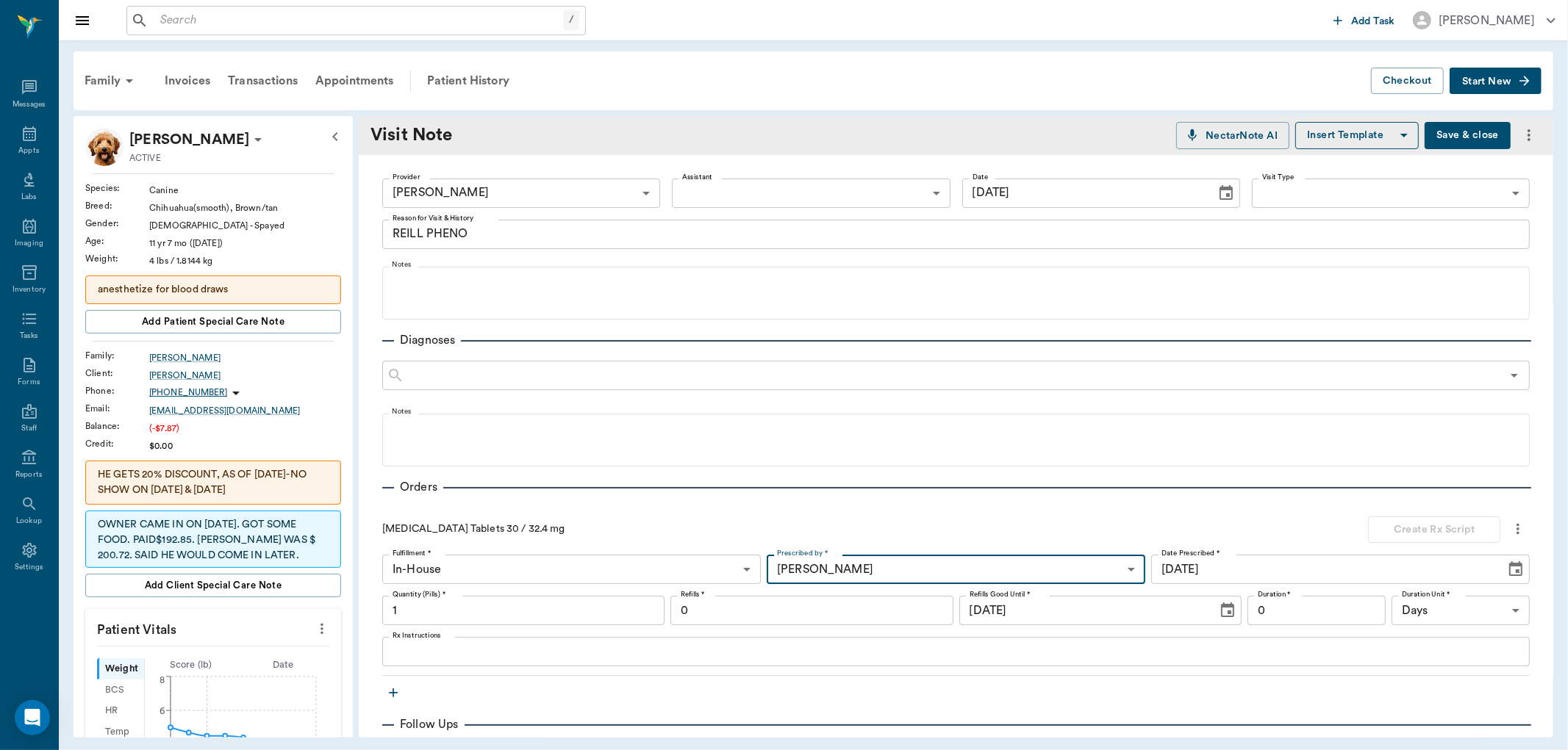
type input "63ec2f075fda476ae8351a4d"
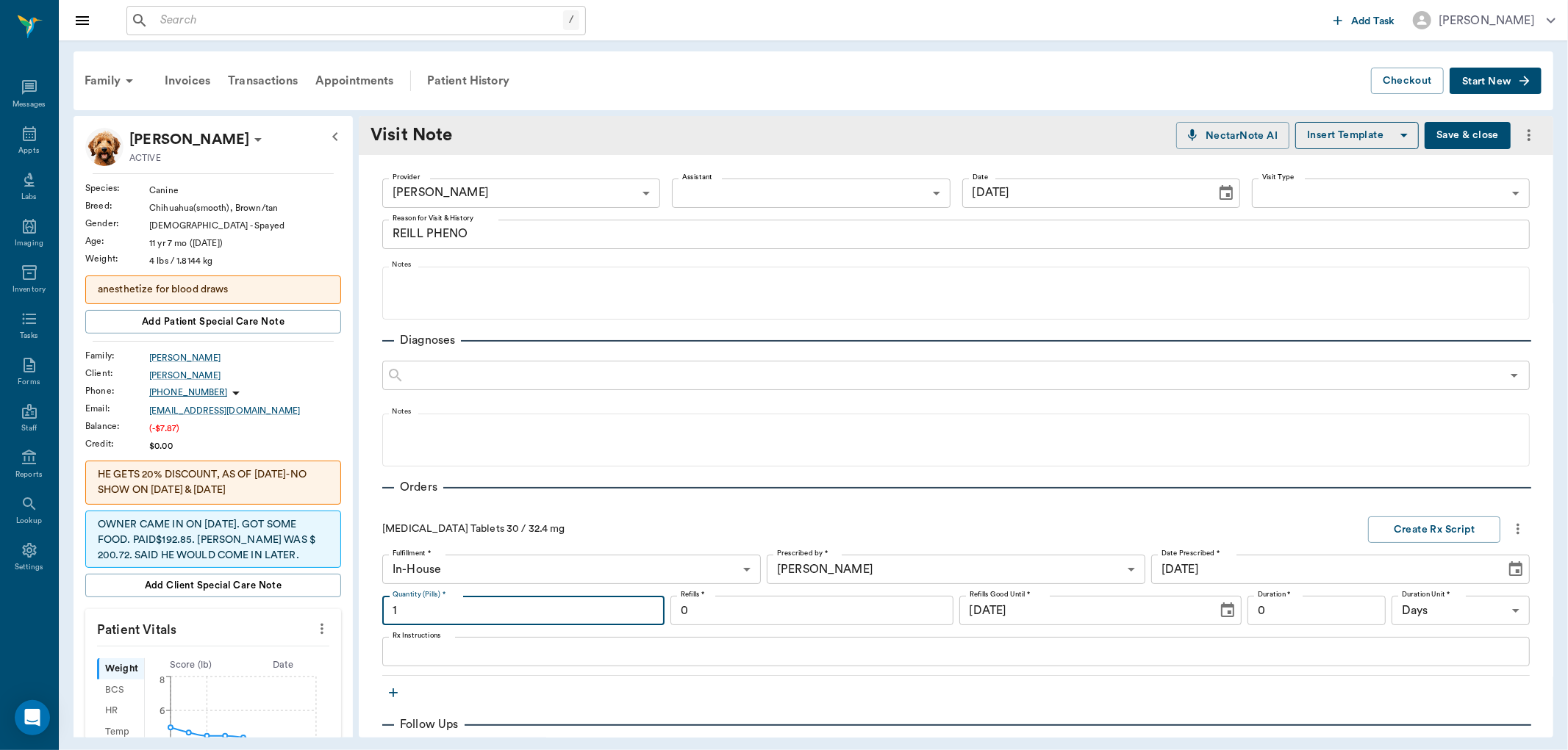
click at [549, 606] on input "1" at bounding box center [523, 610] width 282 height 29
type input "60"
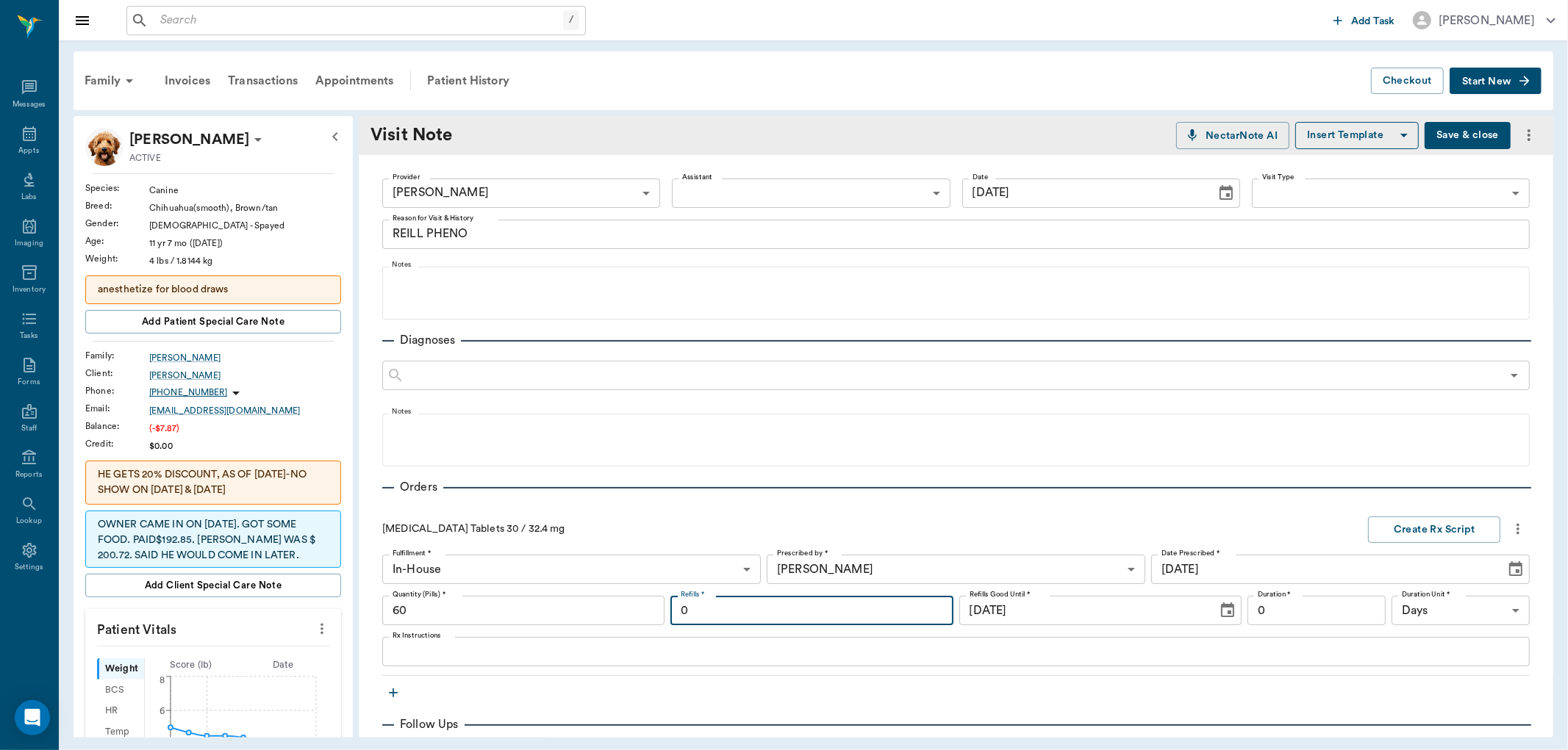
click at [799, 613] on input "0" at bounding box center [811, 610] width 282 height 29
type input "5"
click at [537, 647] on textarea "Rx Instructions" at bounding box center [956, 652] width 1127 height 17
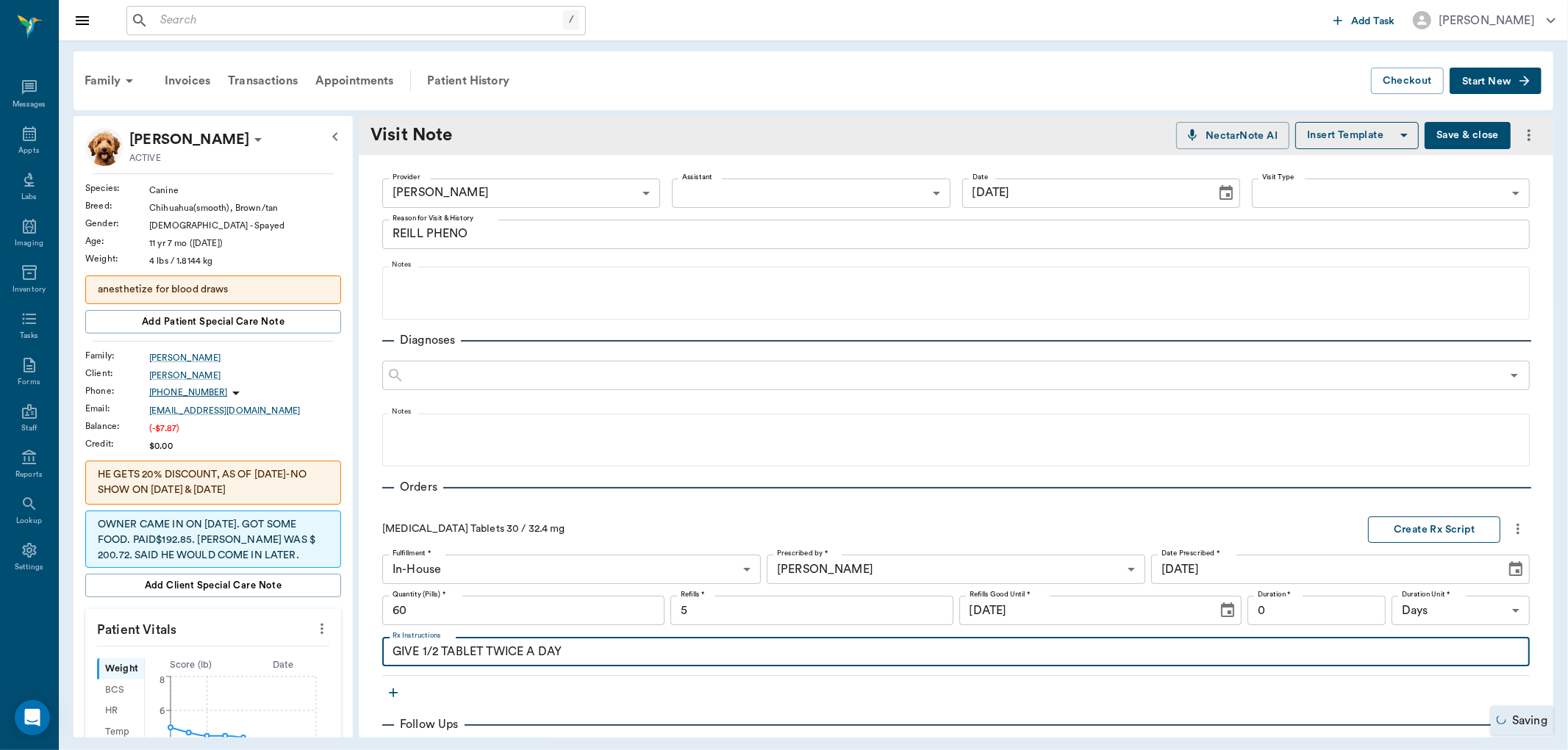
type textarea "GIVE 1/2 TABLET TWICE A DAY"
click at [1431, 523] on button "Create Rx Script" at bounding box center [1434, 530] width 132 height 27
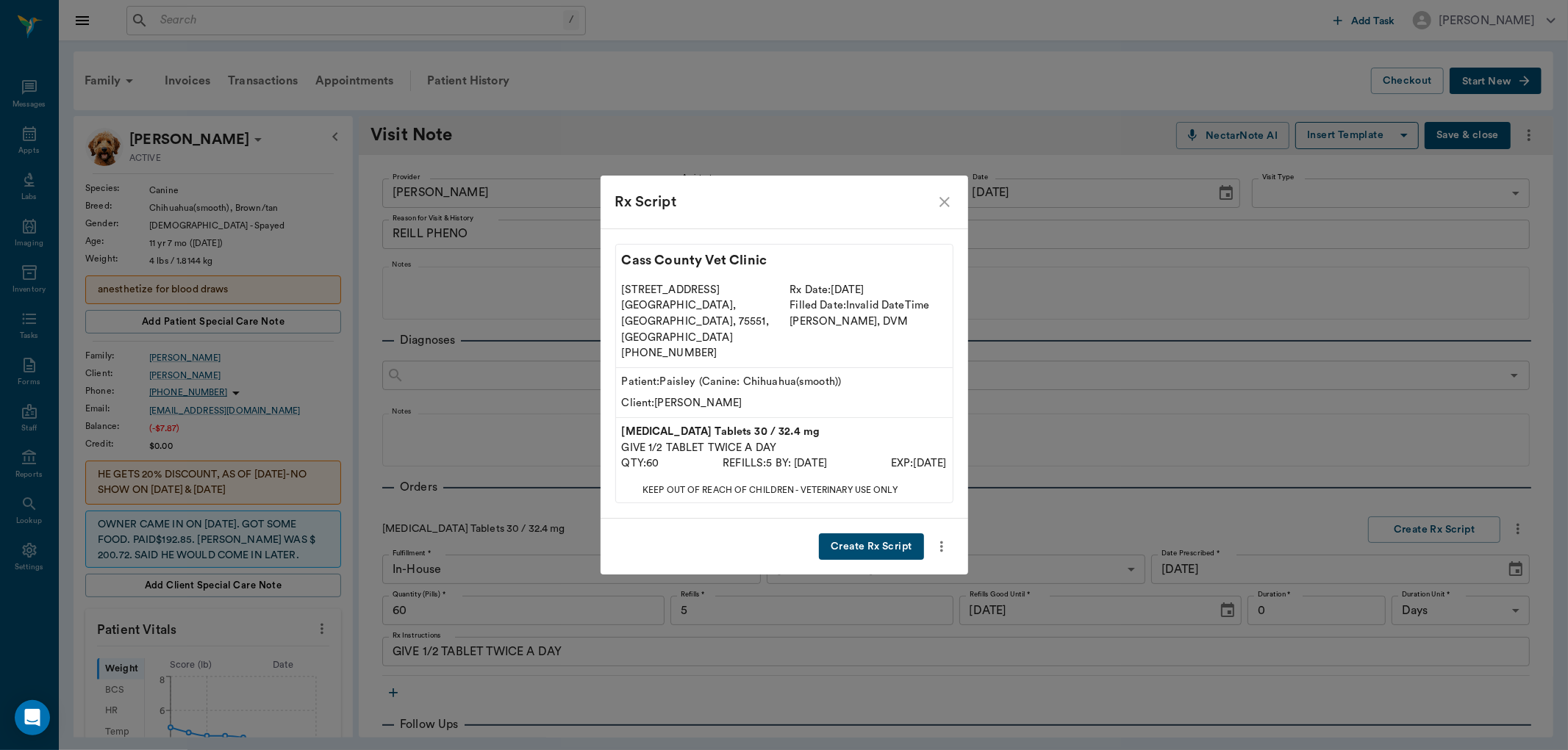
click at [872, 543] on button "Create Rx Script" at bounding box center [871, 547] width 104 height 27
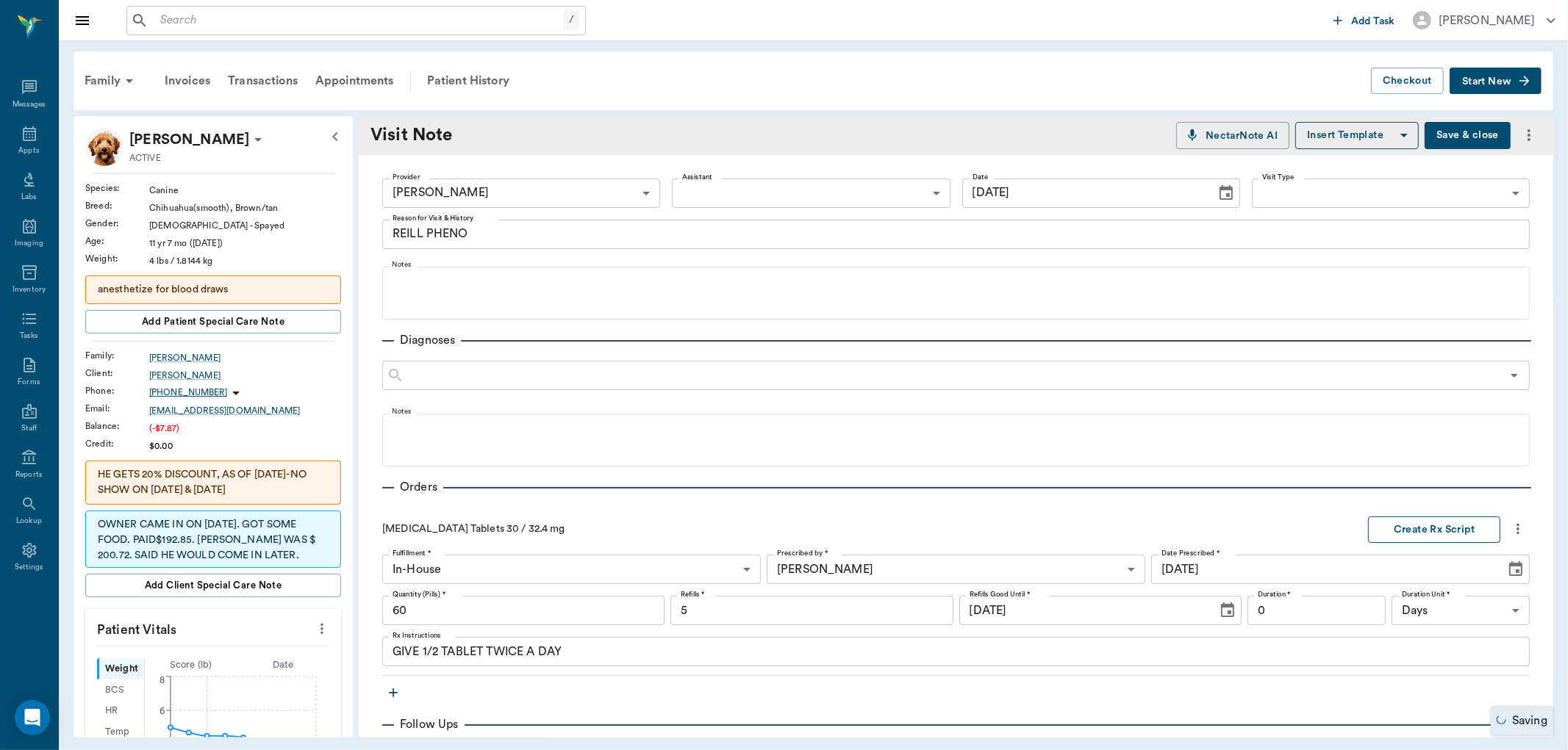
click at [1424, 526] on button "Create Rx Script" at bounding box center [1434, 530] width 132 height 27
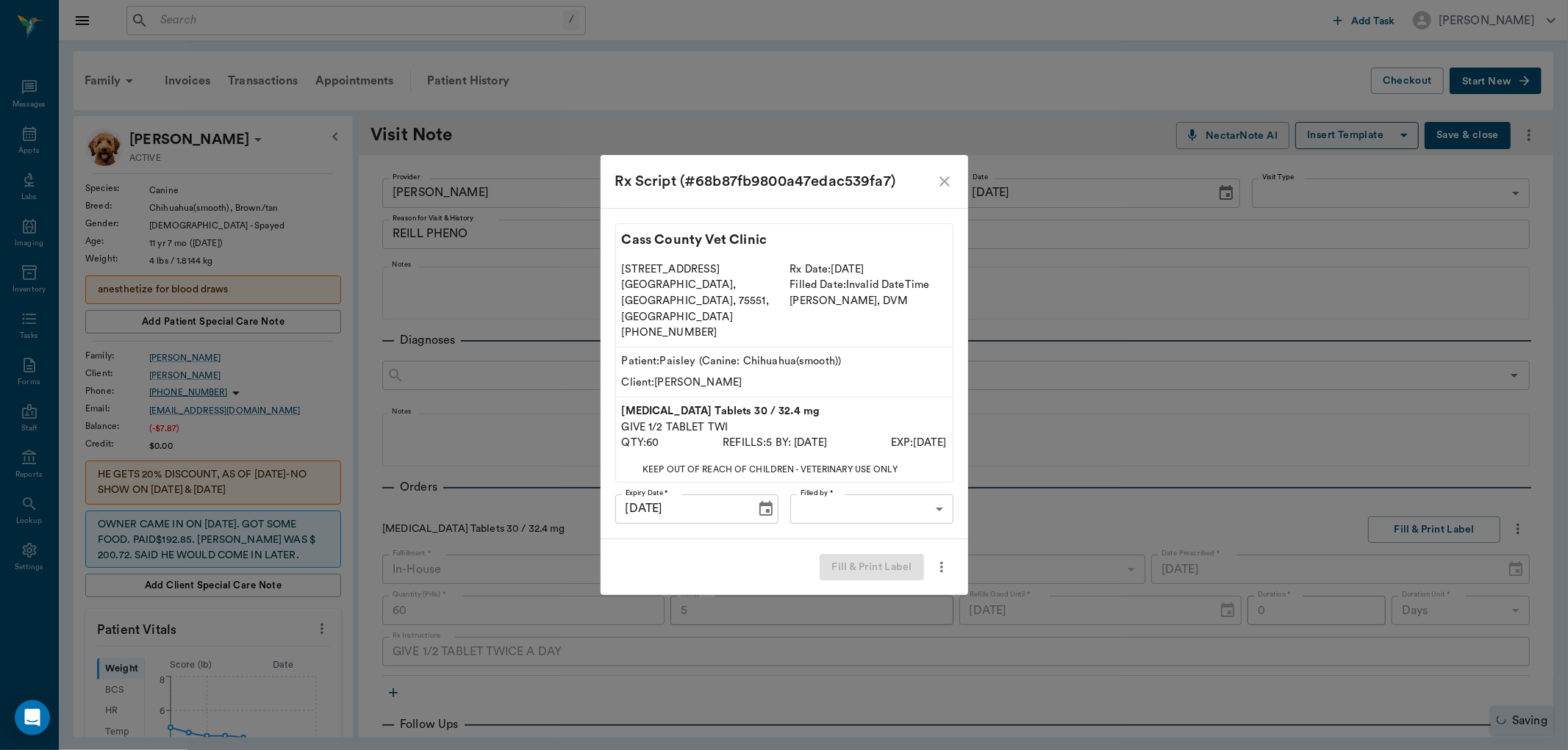
click at [843, 488] on body "/ ​ Add Task [PERSON_NAME] Nectar Messages Appts Labs Imaging Inventory Tasks F…" at bounding box center [784, 375] width 1568 height 750
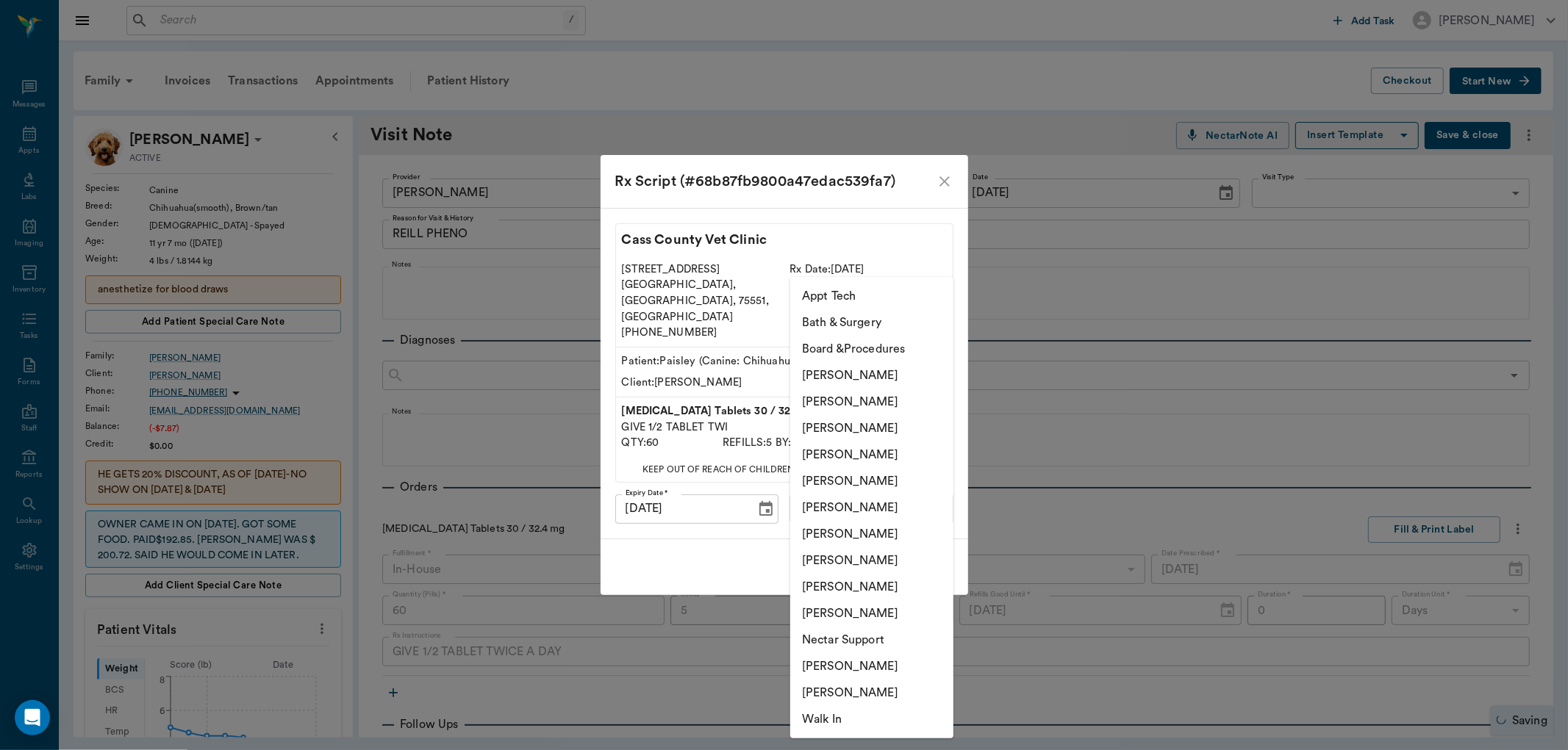
click at [843, 534] on li "[PERSON_NAME]" at bounding box center [872, 534] width 163 height 27
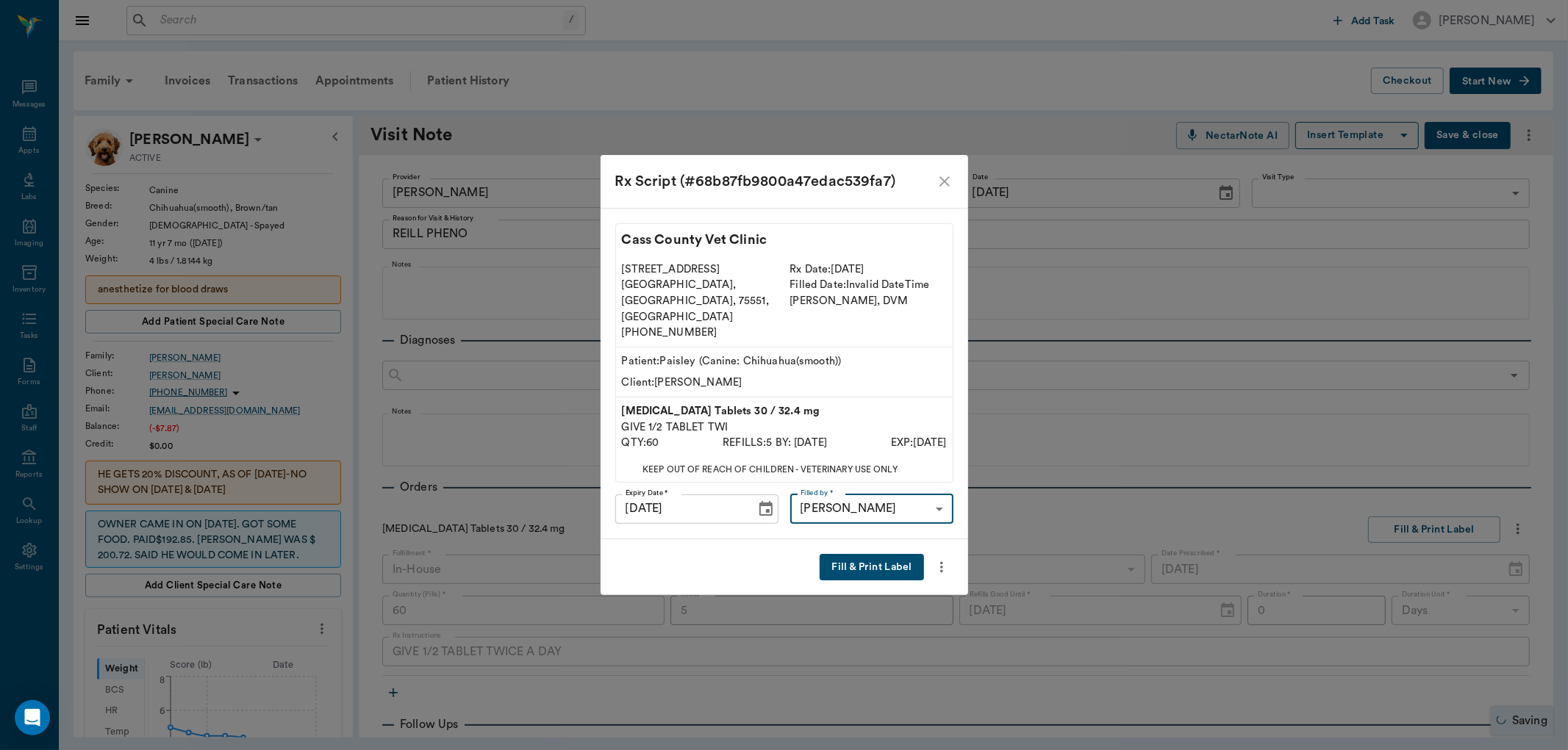
click at [893, 561] on li "[PERSON_NAME]" at bounding box center [872, 567] width 123 height 15
click at [906, 487] on body "/ ​ Add Task [PERSON_NAME] Nectar Messages Appts Labs Imaging Inventory Tasks F…" at bounding box center [784, 375] width 1568 height 750
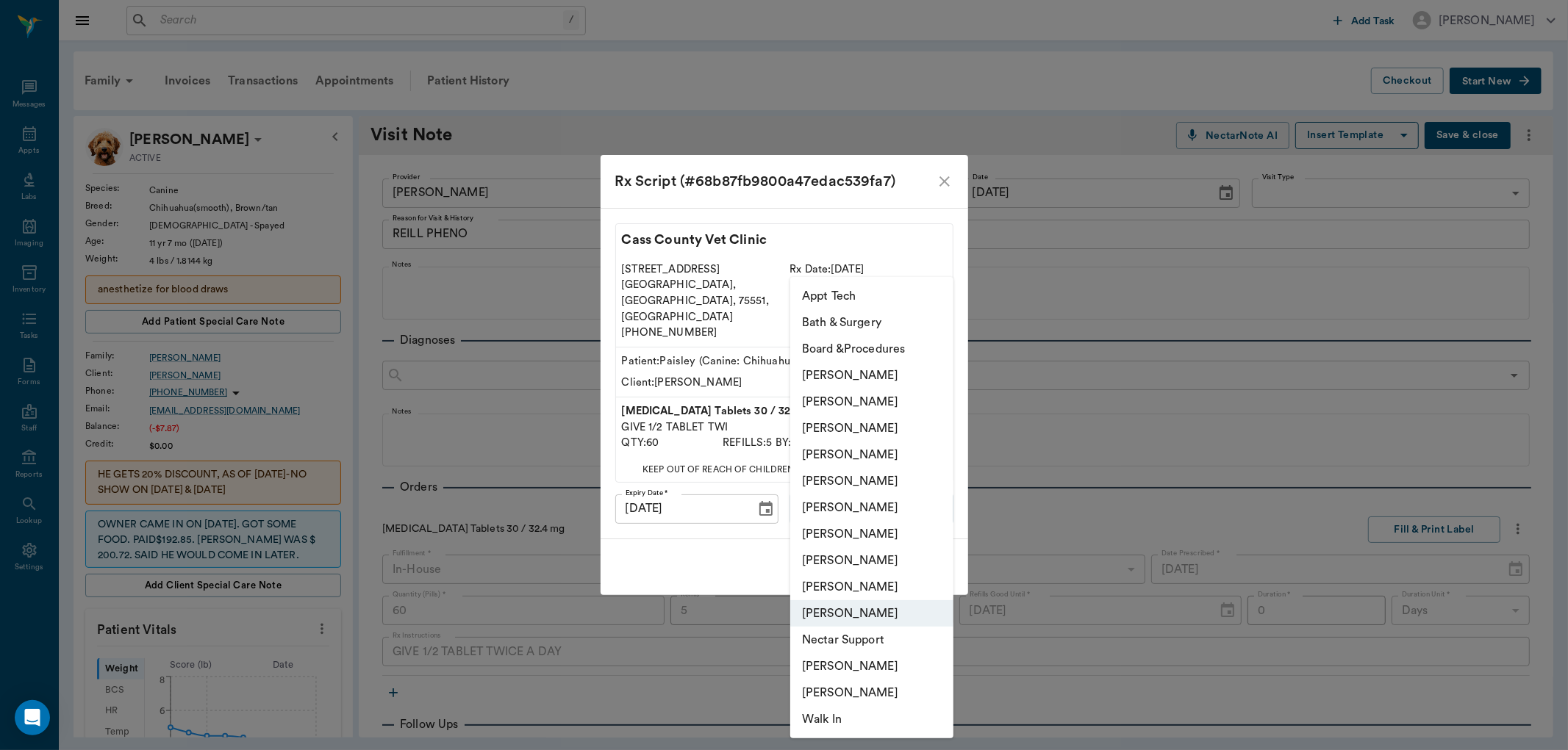
click at [833, 529] on li "[PERSON_NAME]" at bounding box center [872, 534] width 163 height 27
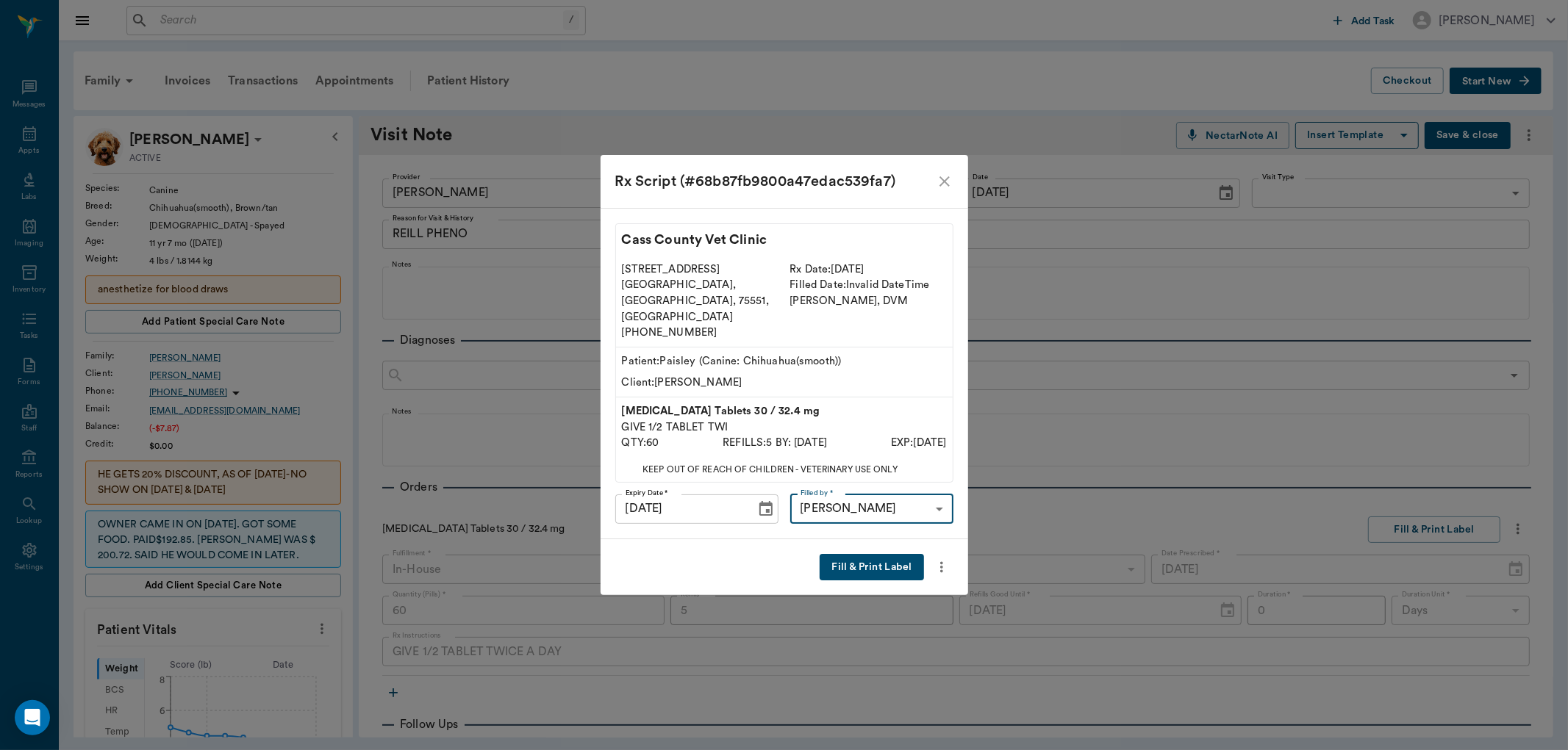
type input "682b670d8bdc6f7f8feef3db"
click at [859, 554] on button "Fill & Print Label" at bounding box center [872, 568] width 103 height 27
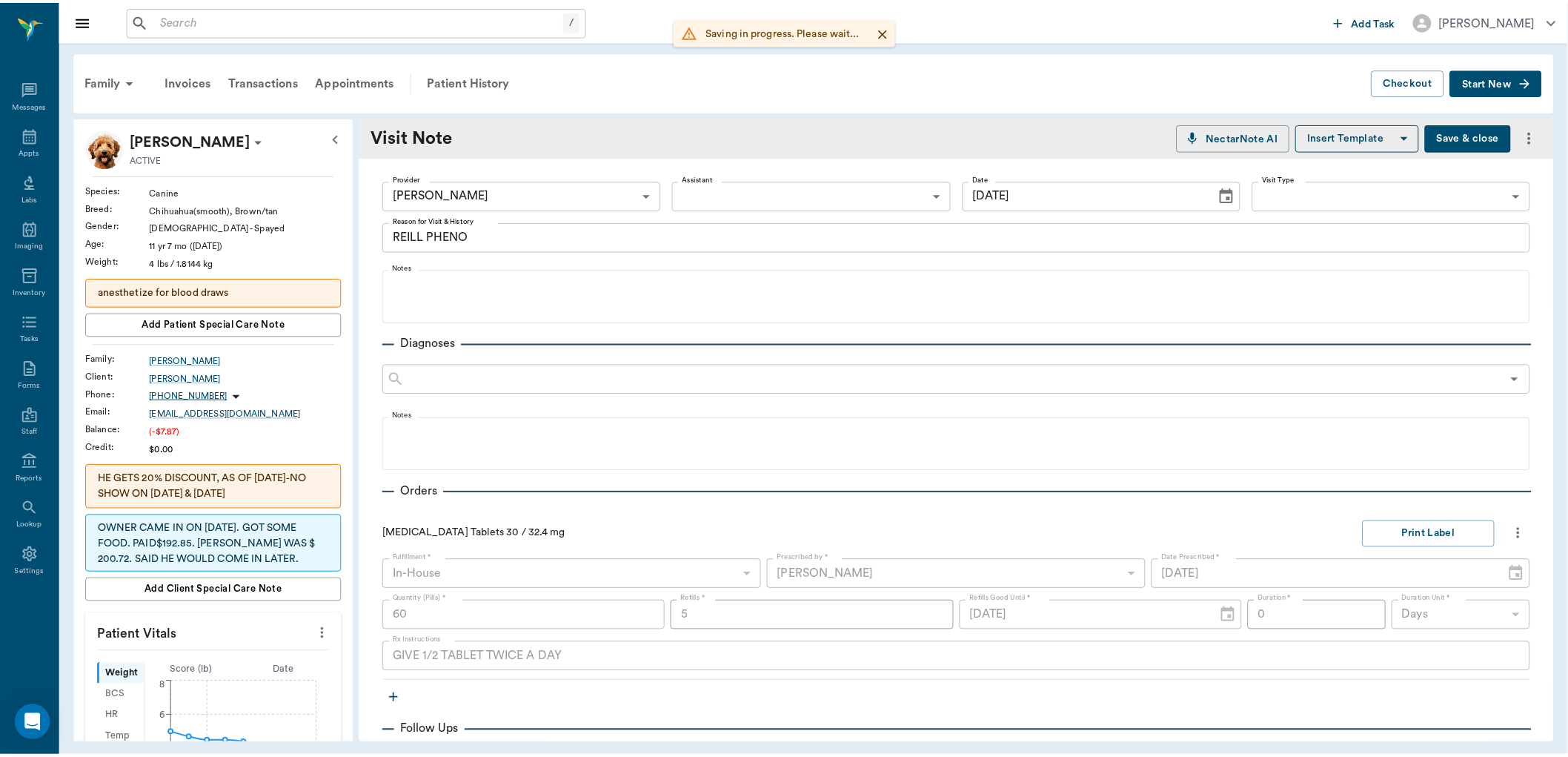
scroll to position [308, 0]
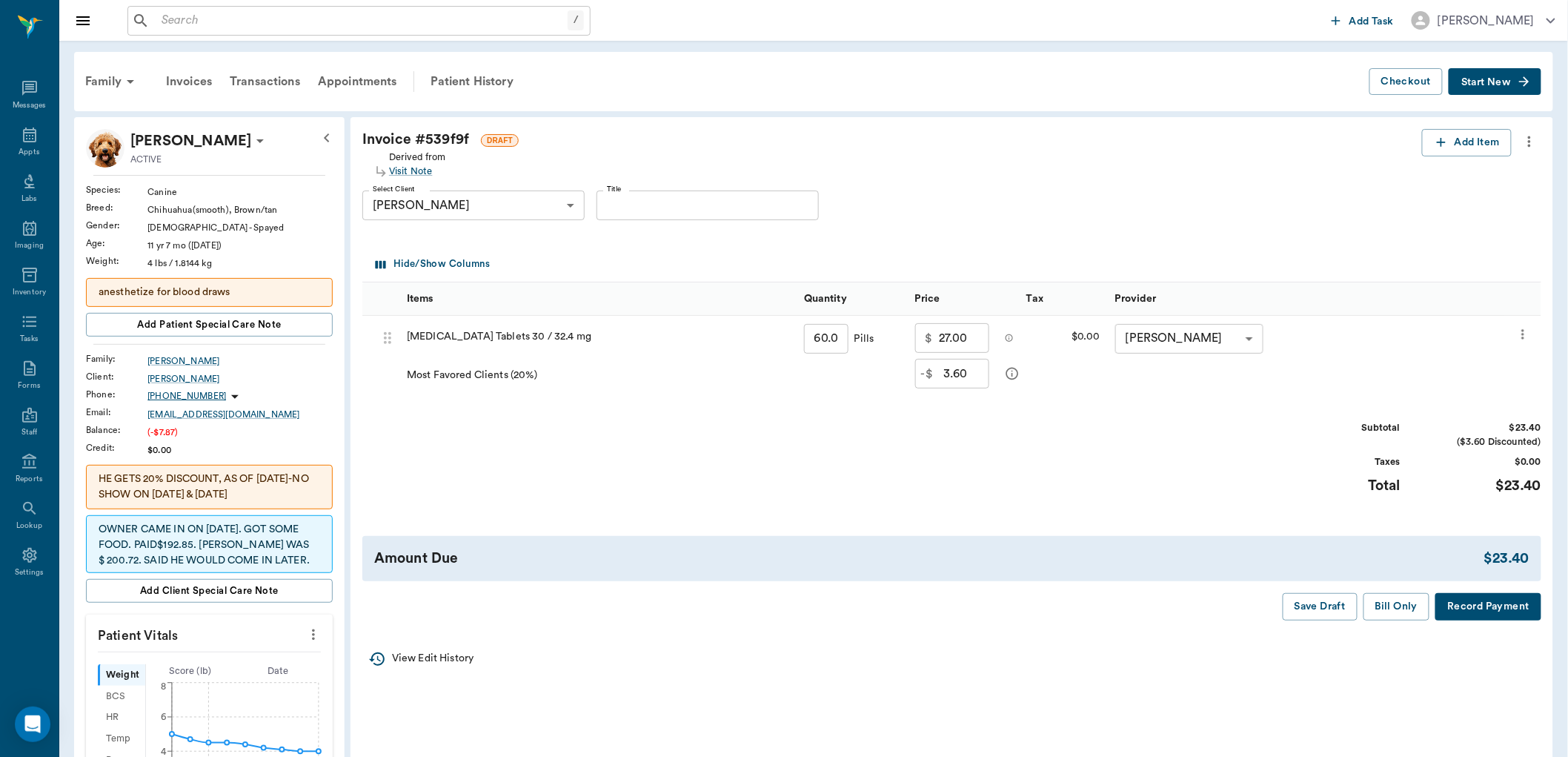
scroll to position [82, 0]
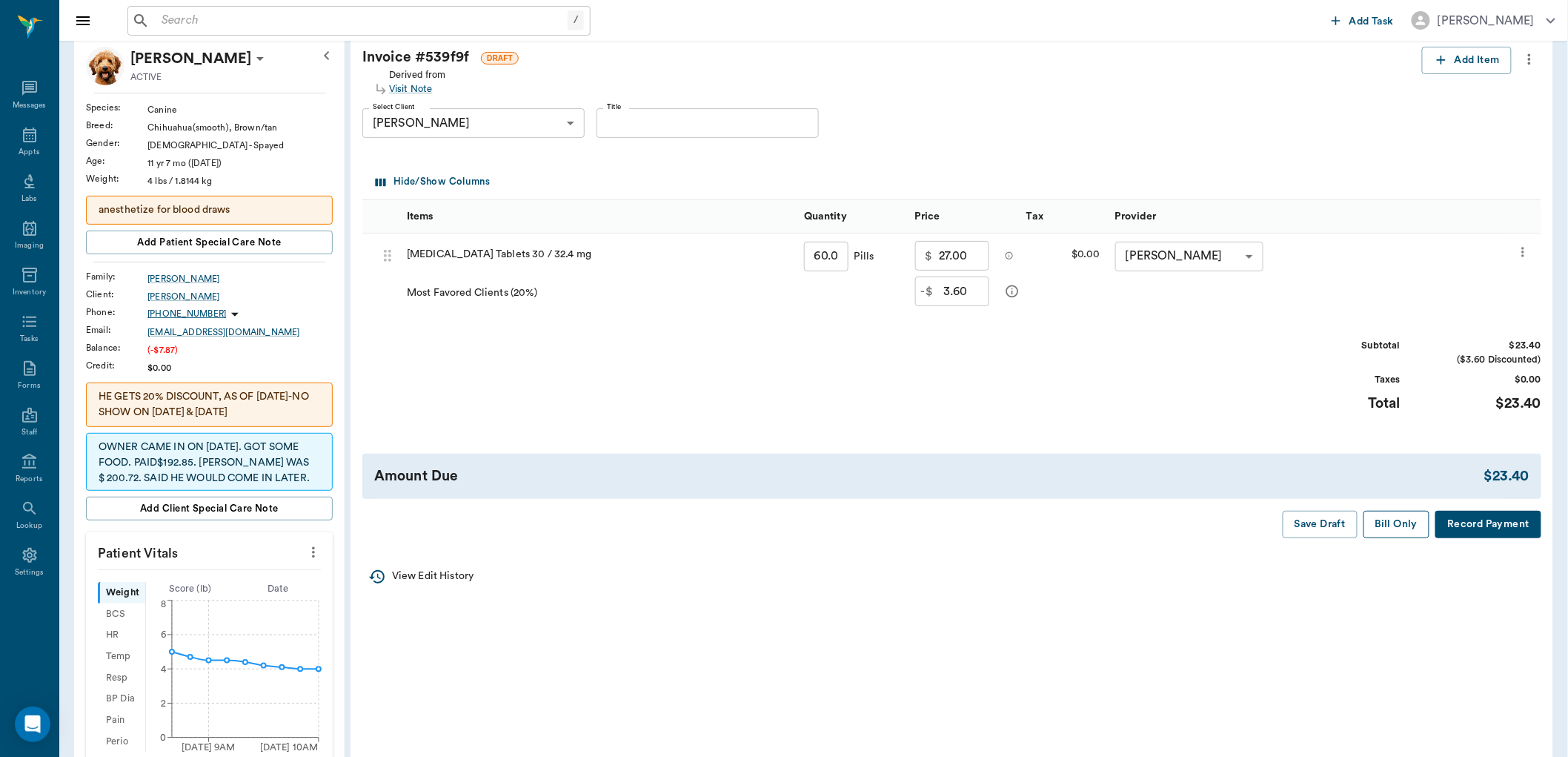
click at [1395, 522] on button "Bill Only" at bounding box center [1397, 525] width 67 height 28
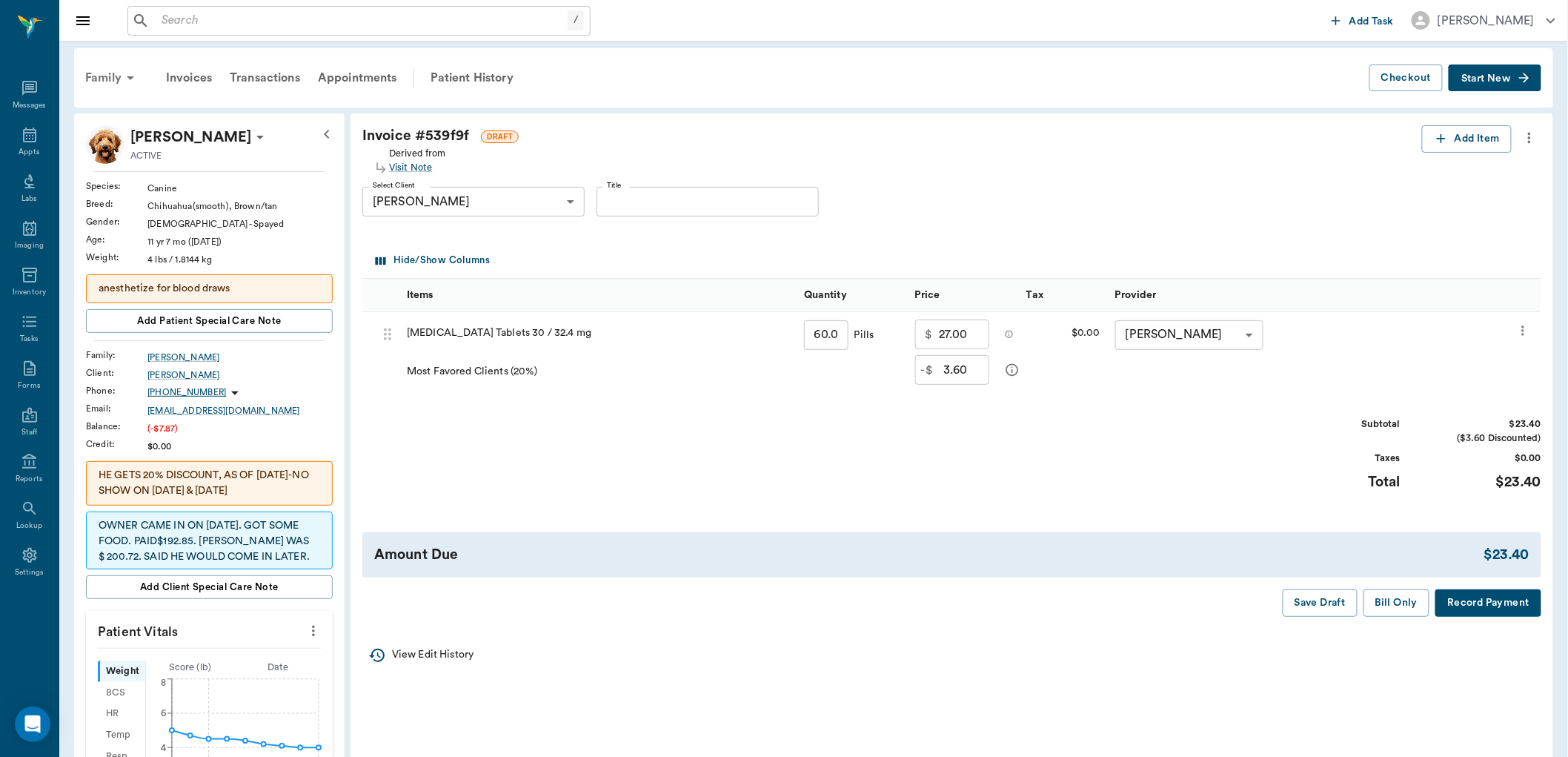
click at [119, 78] on div "Family" at bounding box center [112, 78] width 72 height 36
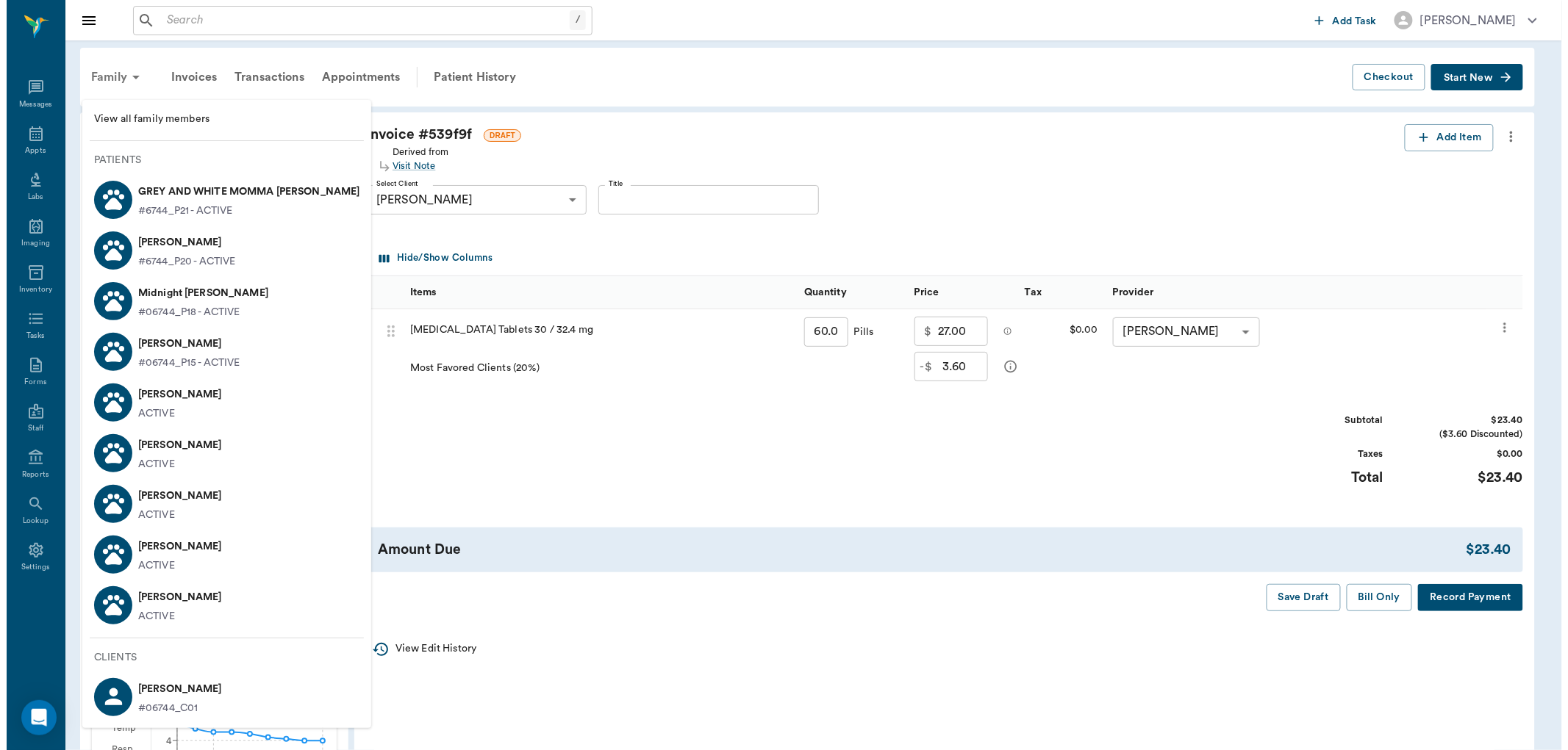
scroll to position [0, 0]
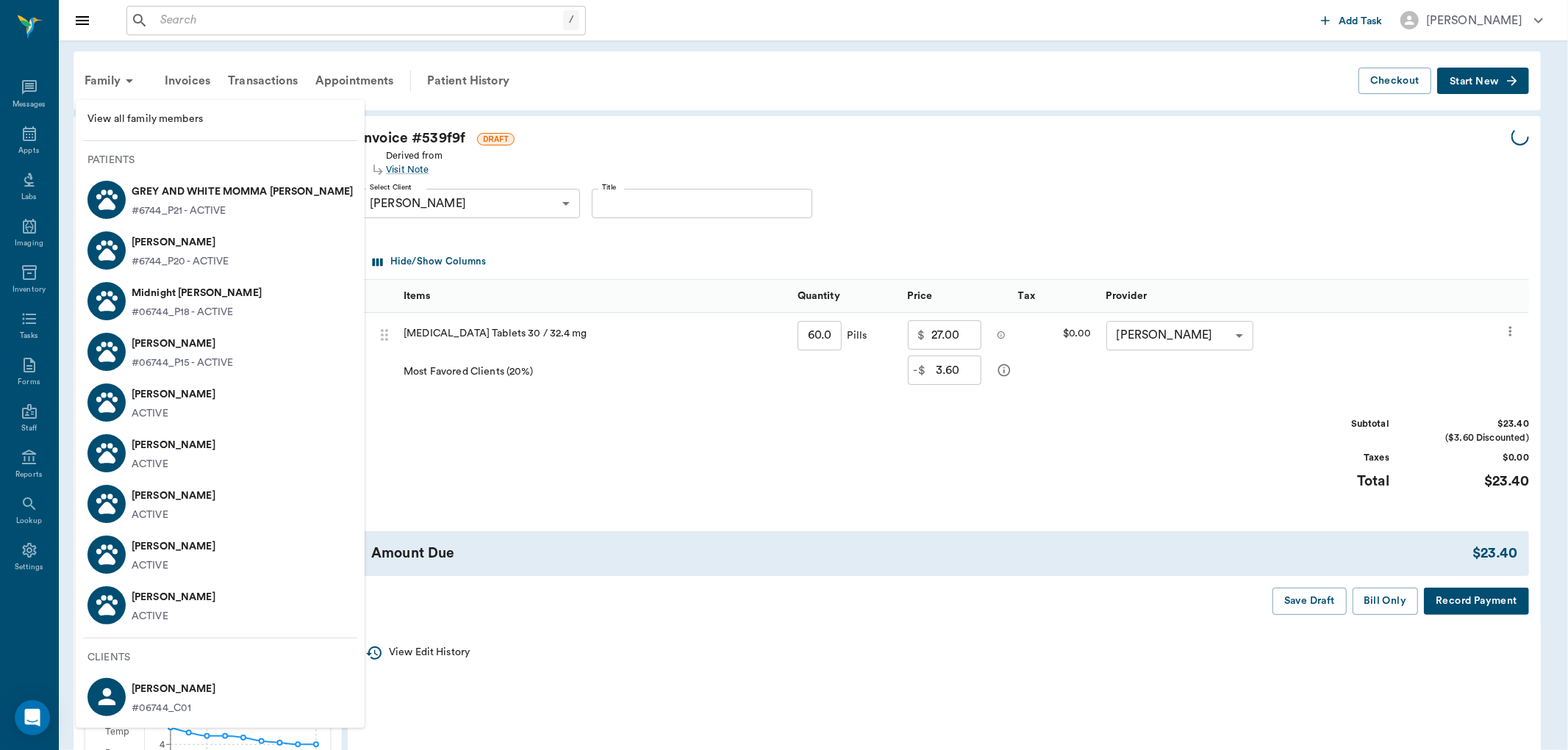
click at [181, 551] on p "[PERSON_NAME]" at bounding box center [174, 546] width 84 height 23
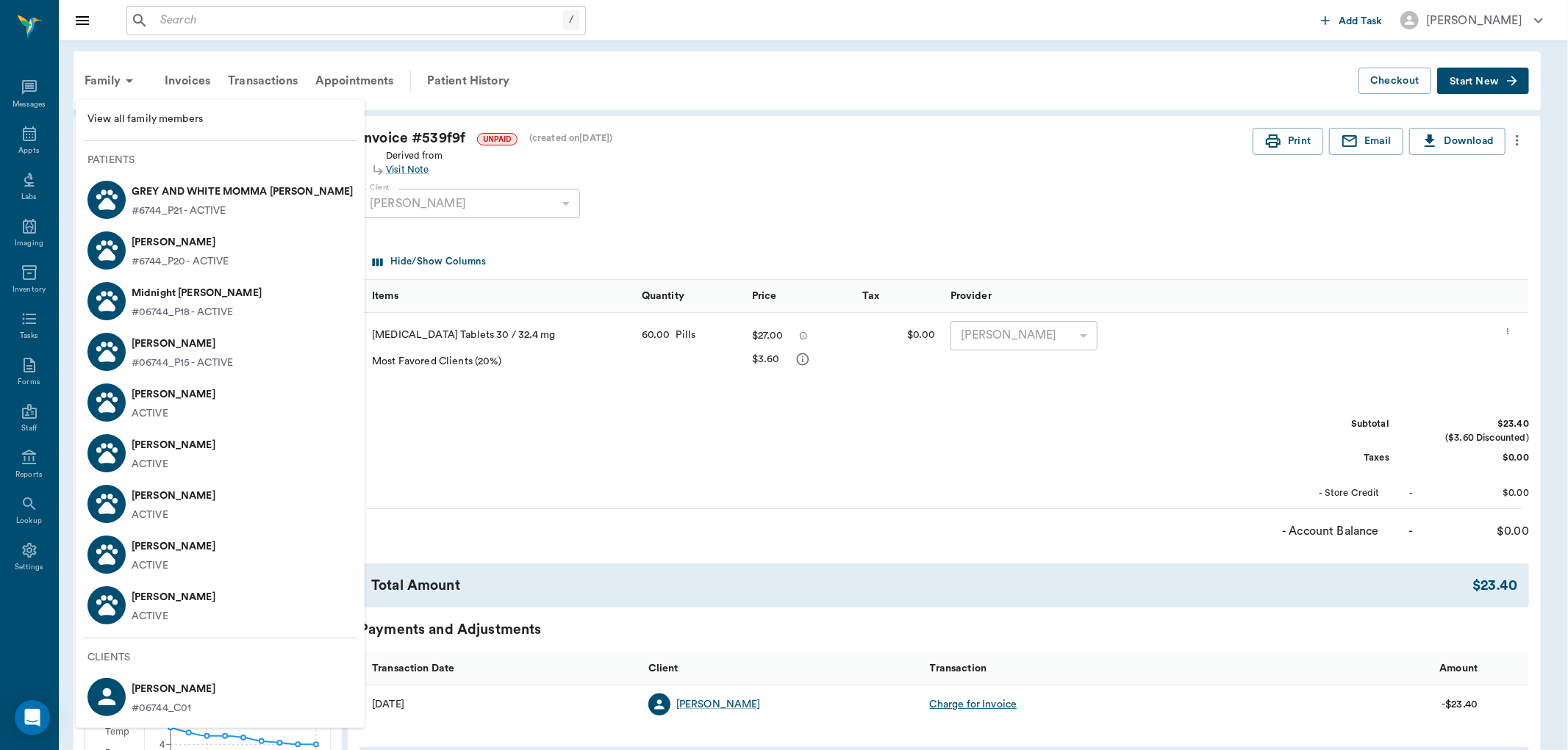
click at [208, 547] on li "[PERSON_NAME] ACTIVE" at bounding box center [221, 554] width 289 height 51
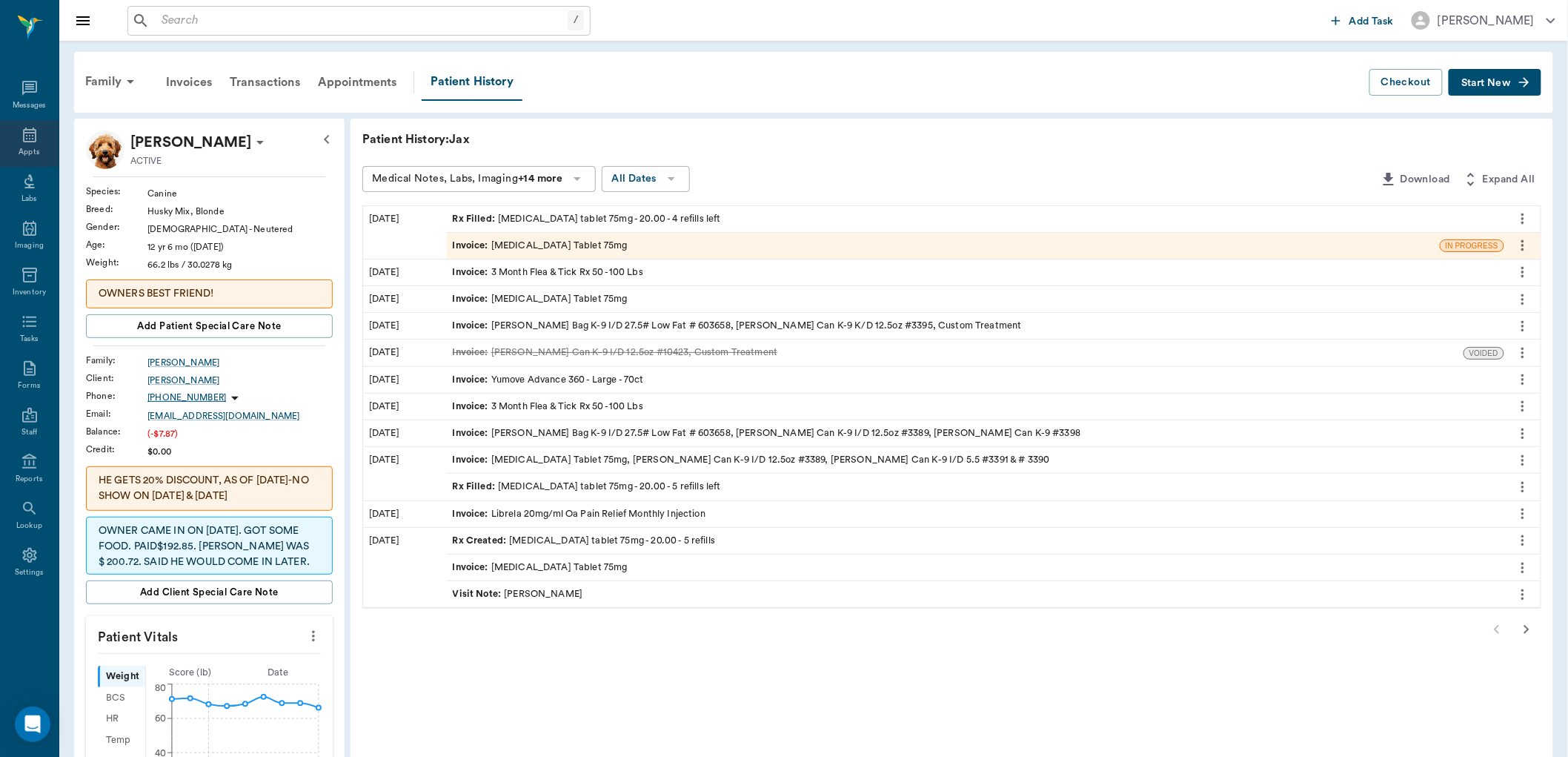
click at [38, 143] on div "Appts" at bounding box center [29, 143] width 59 height 46
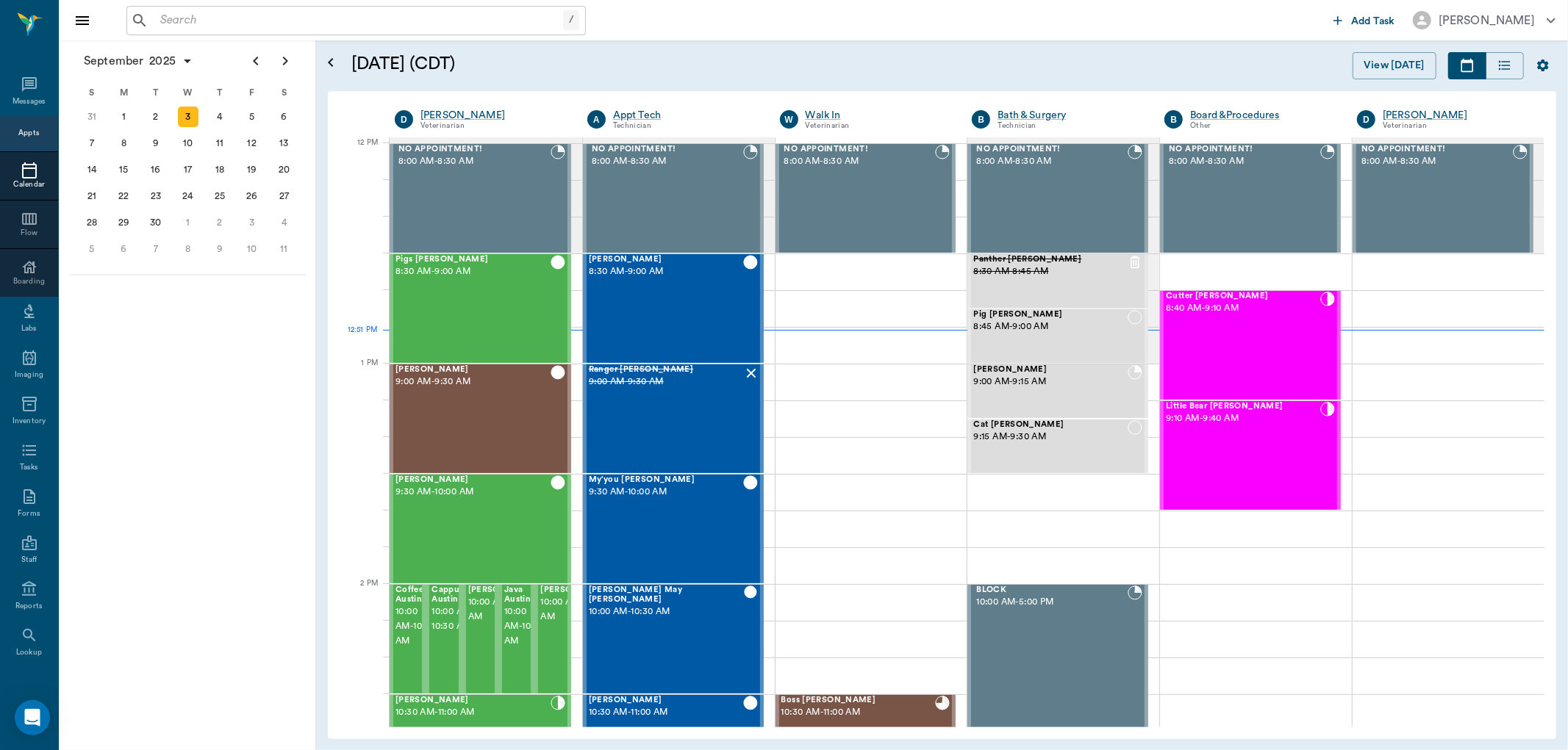
scroll to position [882, 0]
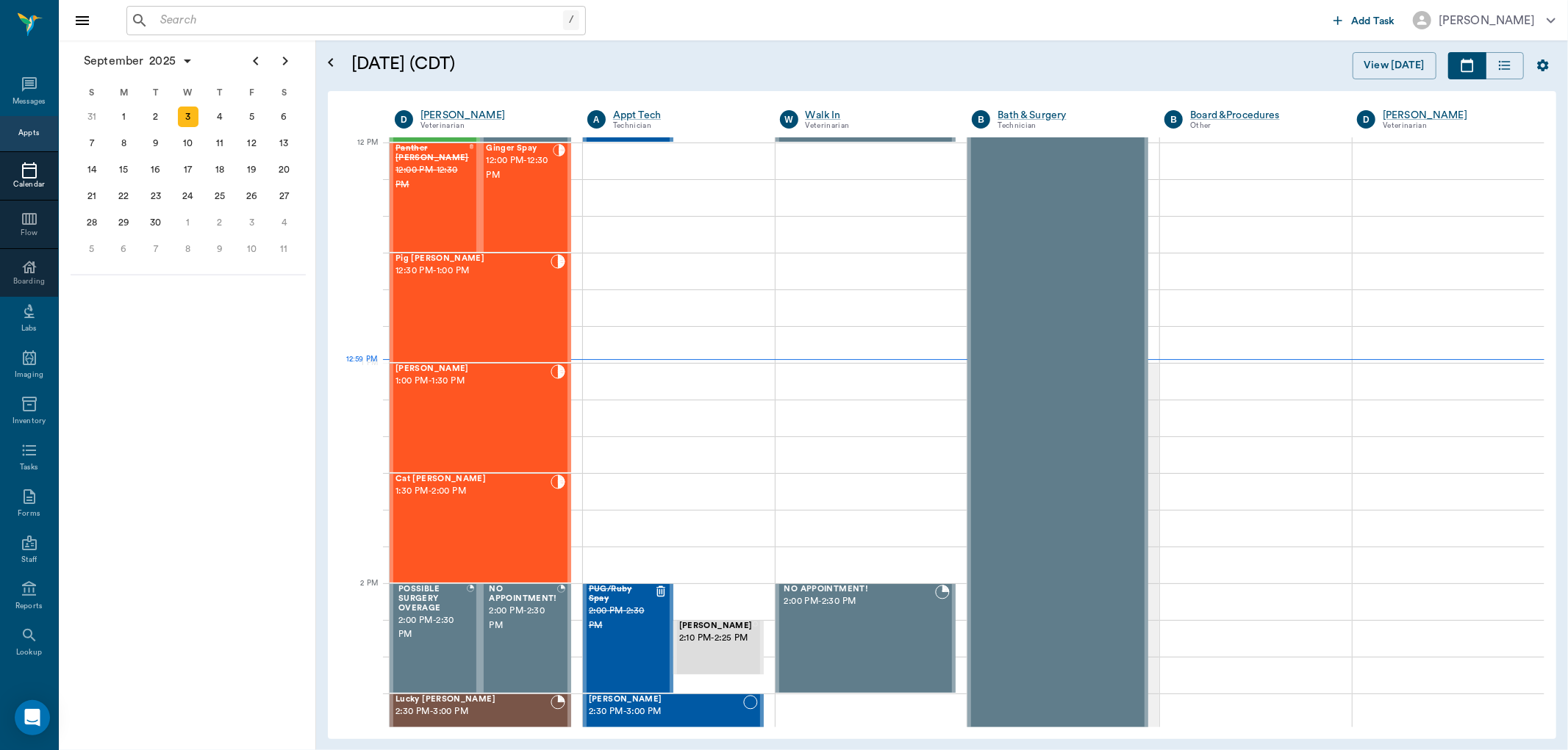
click at [271, 28] on input "text" at bounding box center [359, 20] width 409 height 20
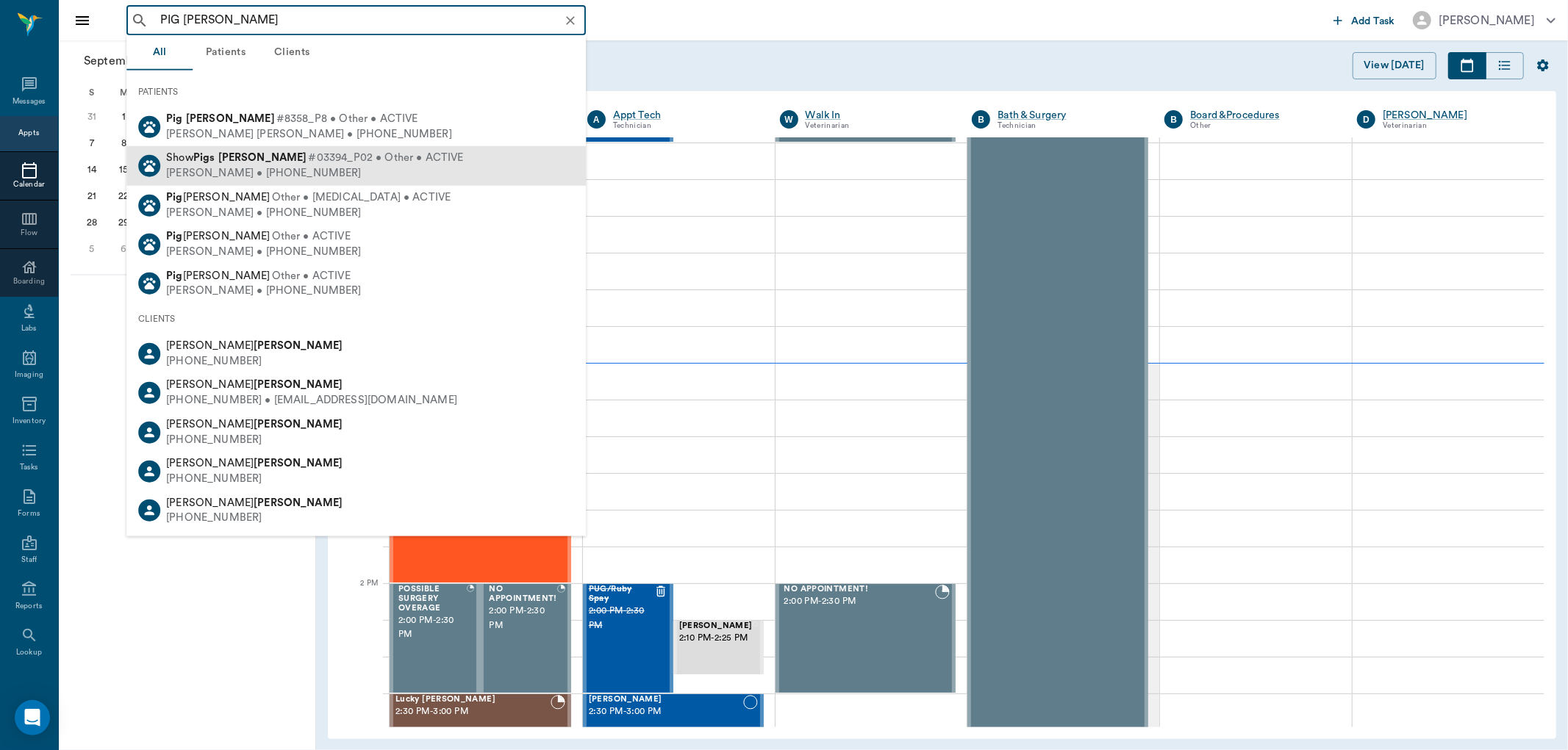
click at [197, 170] on div "[PERSON_NAME] • [PHONE_NUMBER]" at bounding box center [315, 174] width 297 height 15
type input "PIG FANT"
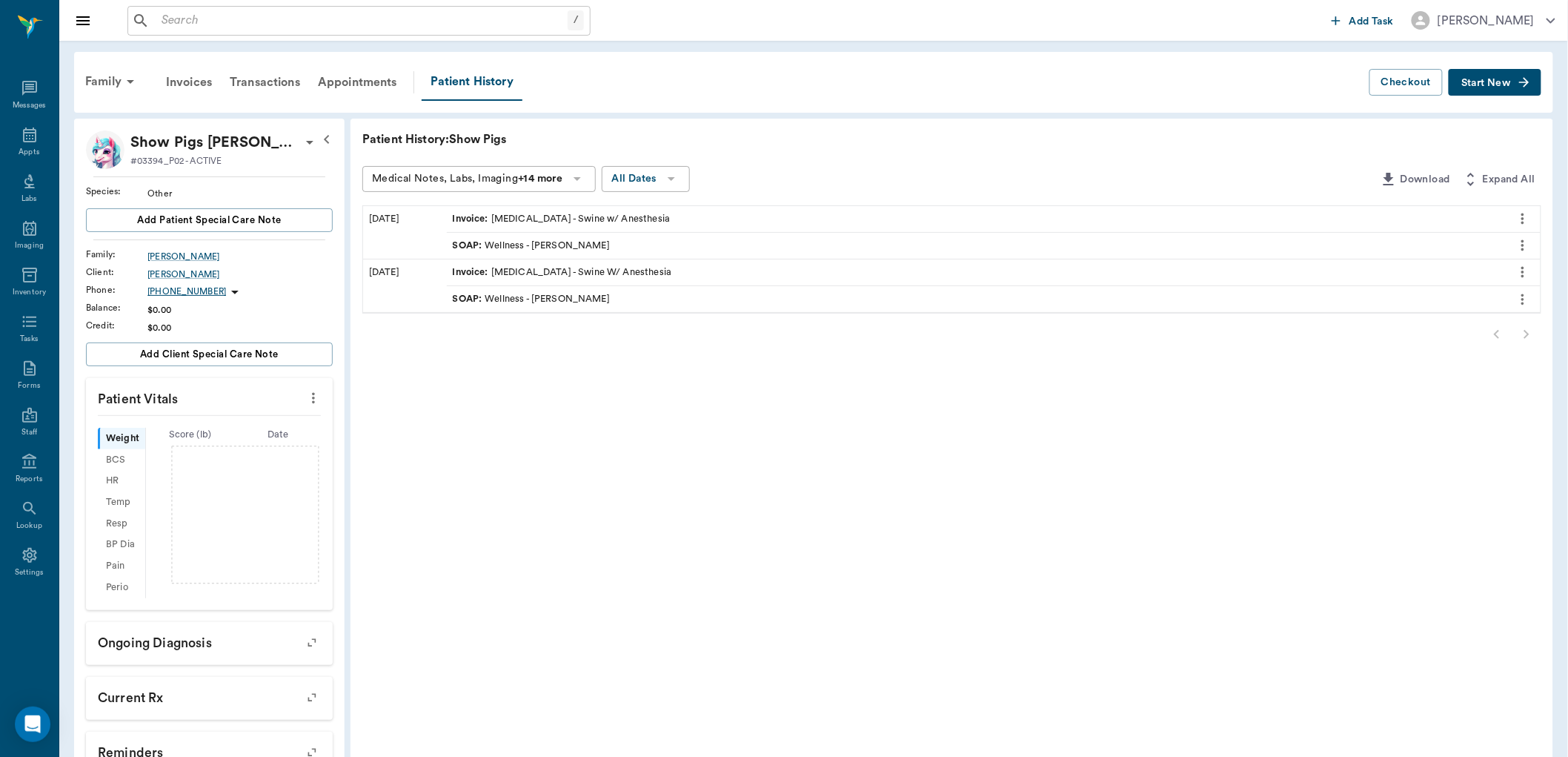
click at [512, 243] on div "SOAP : Wellness - Dr. Bert Ellsworth" at bounding box center [531, 245] width 157 height 14
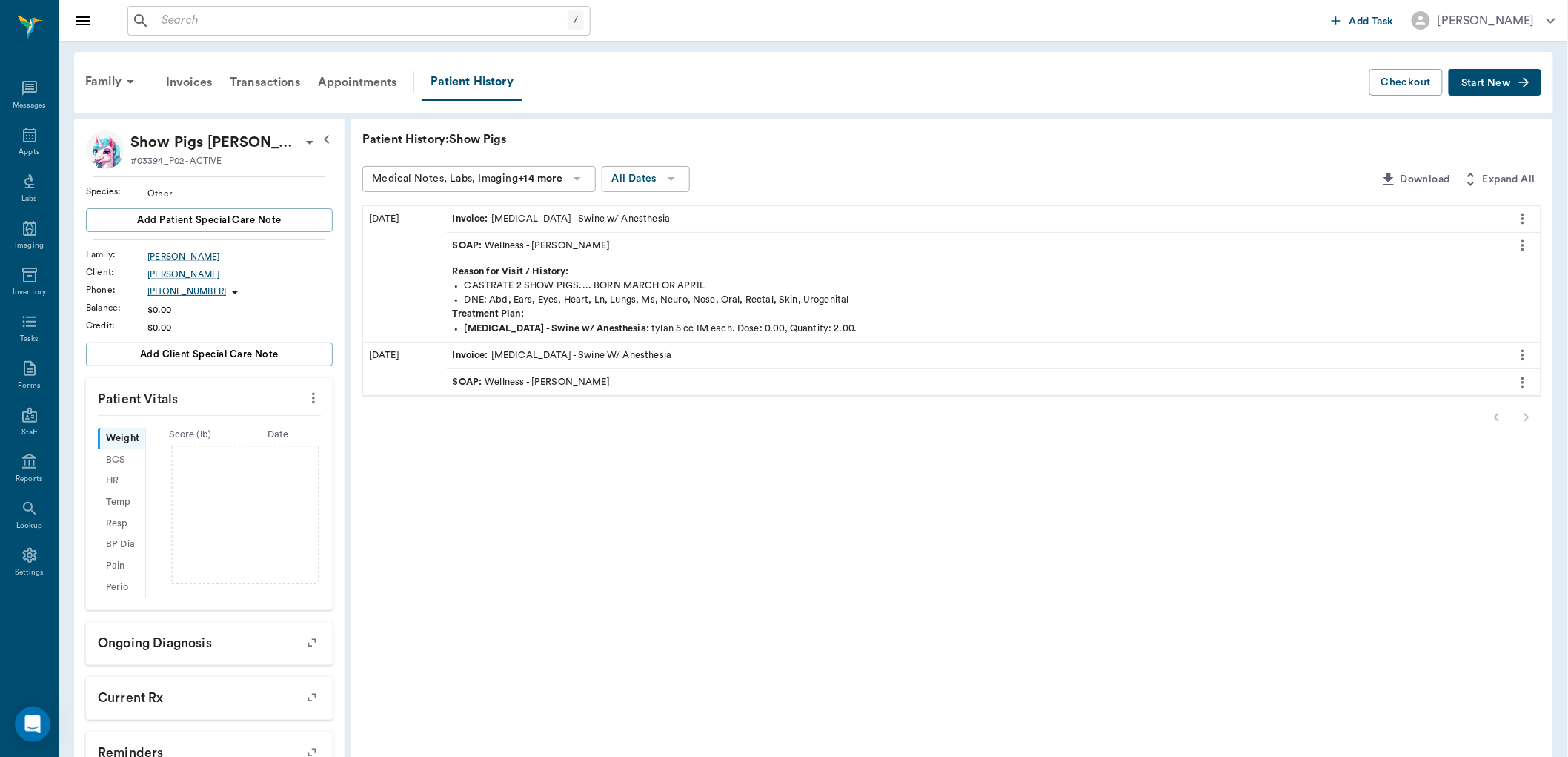
click at [1522, 241] on icon "more" at bounding box center [1523, 246] width 3 height 11
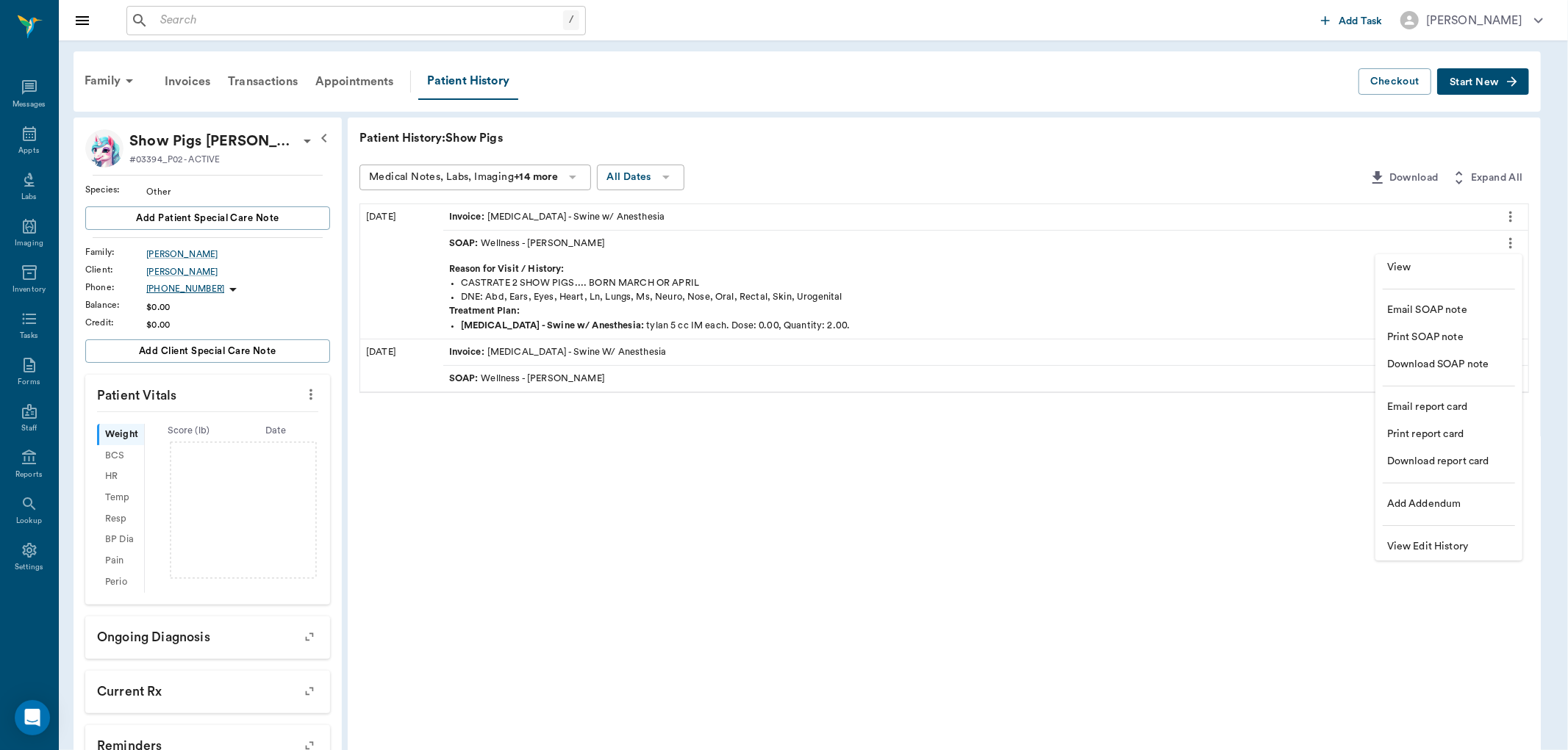
click at [1430, 270] on span "View" at bounding box center [1448, 267] width 124 height 15
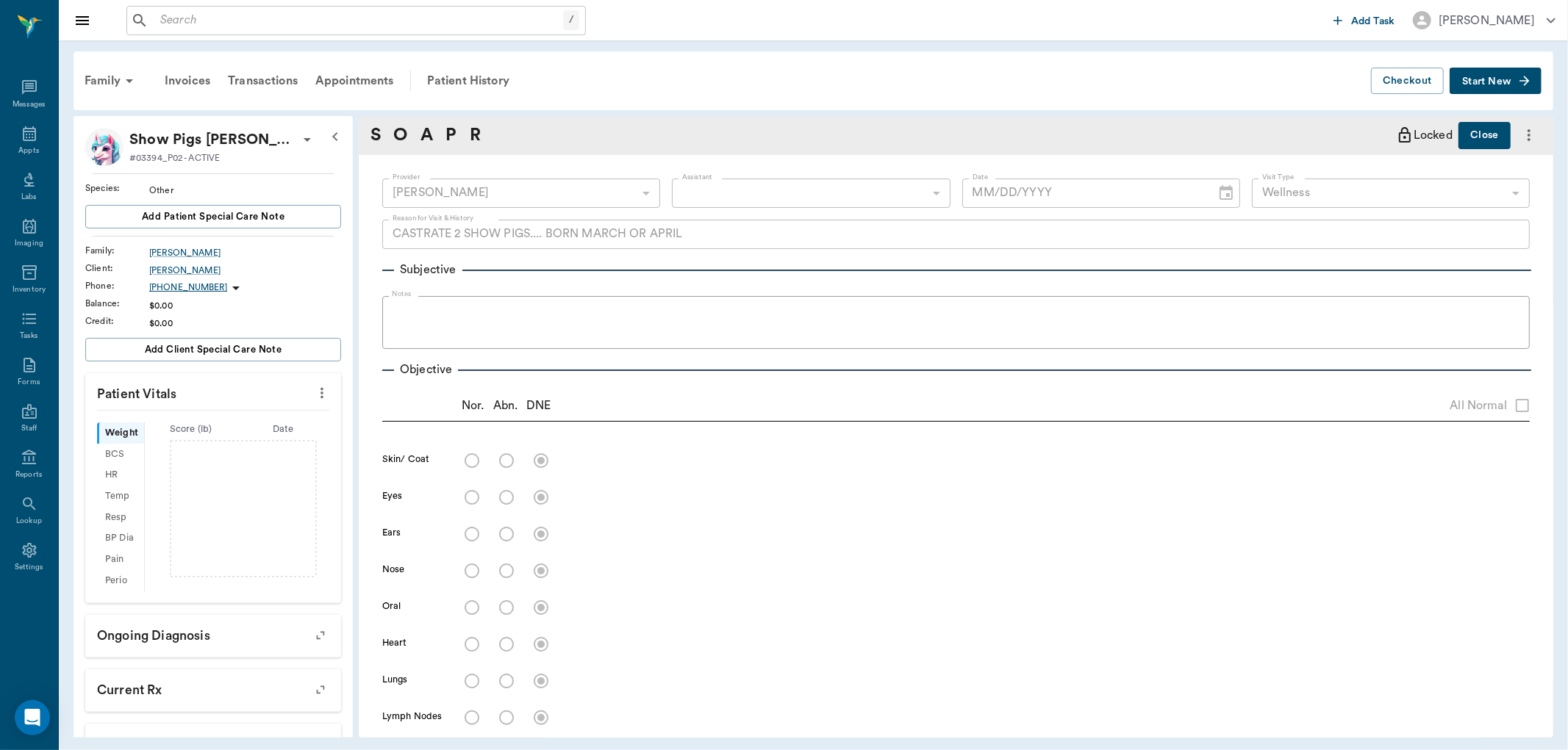
type textarea "CASTRATE 2 SHOW PIGS.... BORN MARCH OR APRIL"
type input "63ec2f075fda476ae8351a4d"
type input "65d2be4f46e3a538d89b8c14"
type input "06/26/2025"
